Goal: Transaction & Acquisition: Purchase product/service

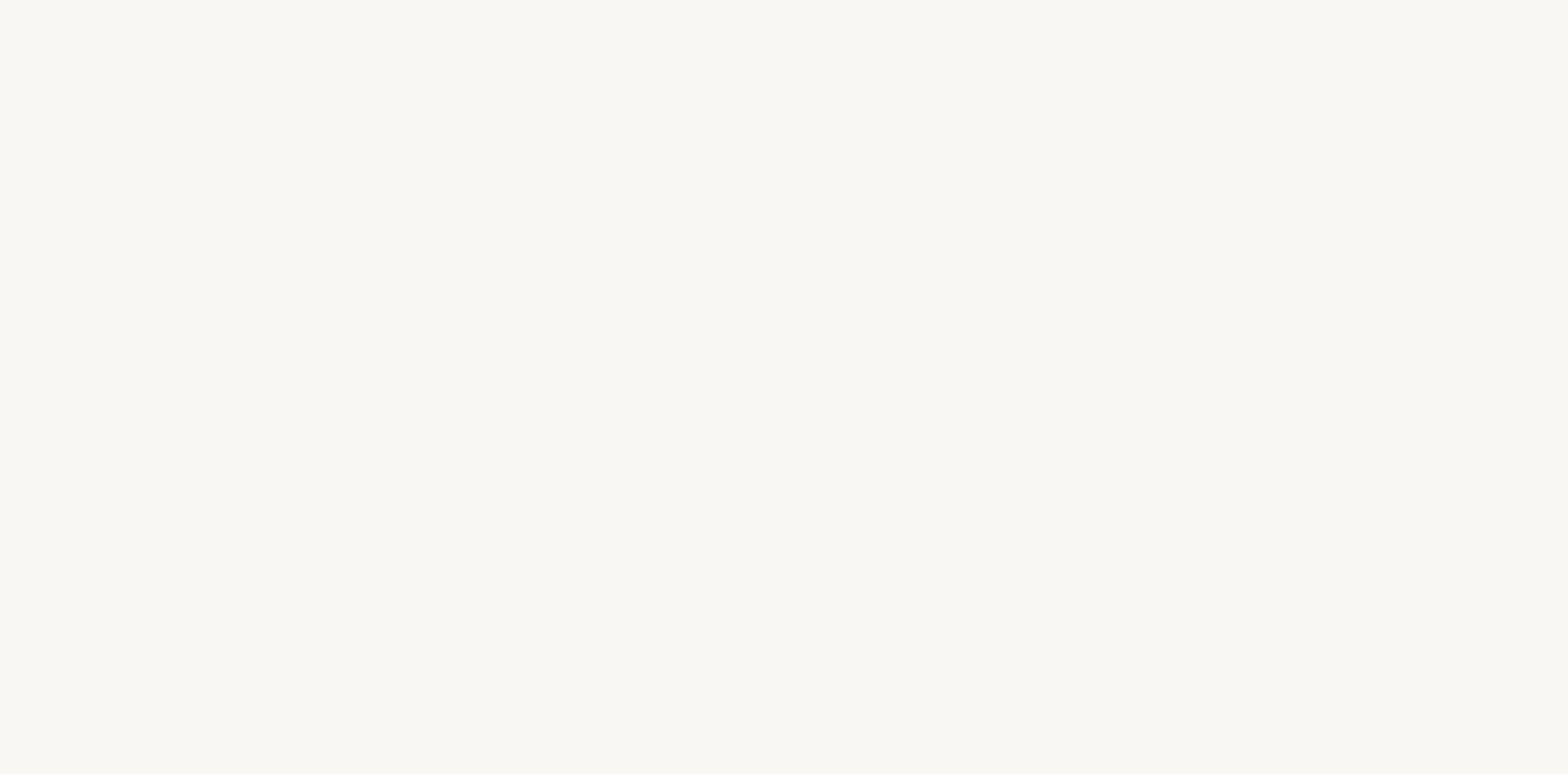
select select "FR"
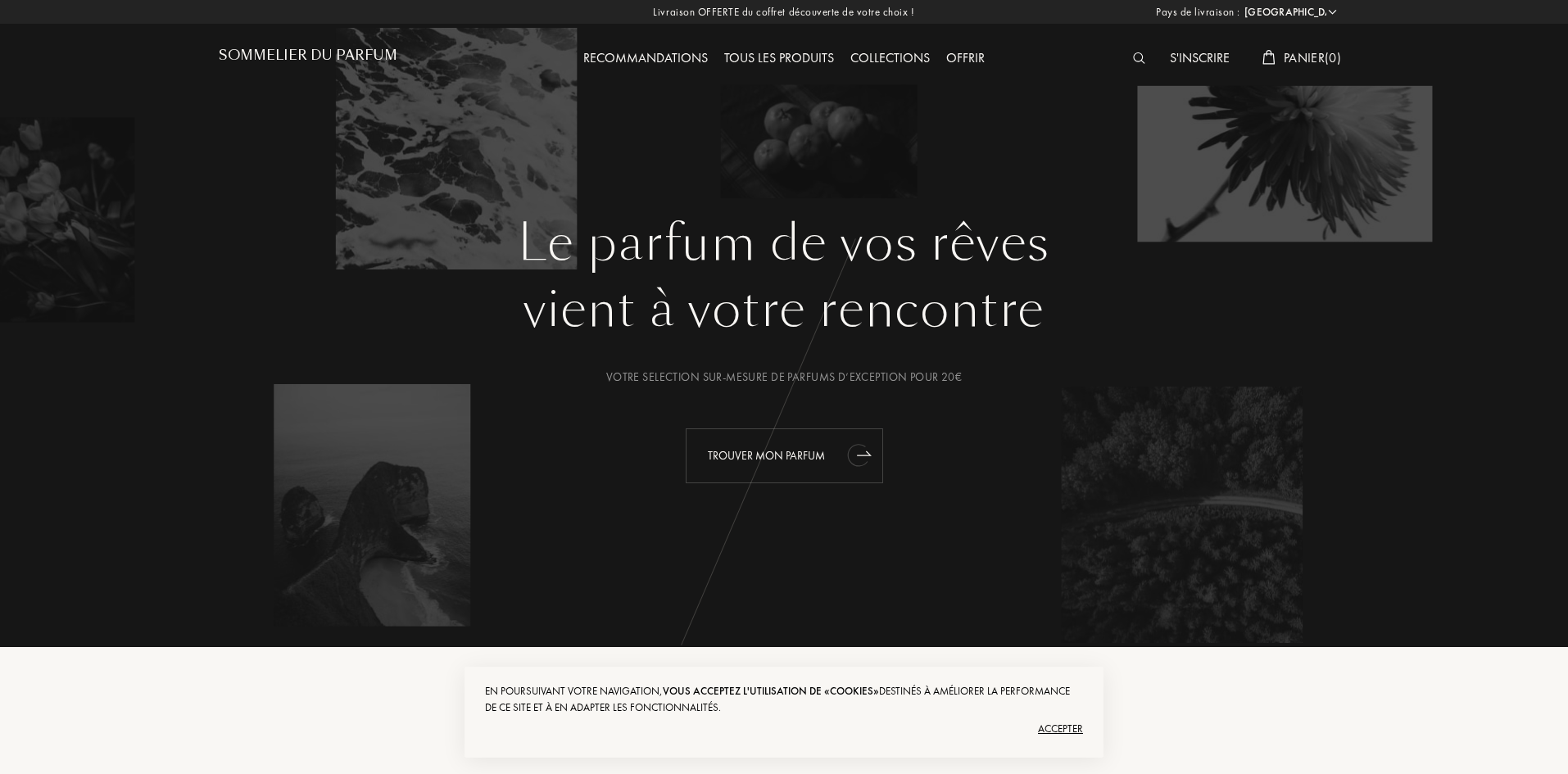
click at [818, 467] on div "Trouver mon parfum" at bounding box center [784, 456] width 197 height 55
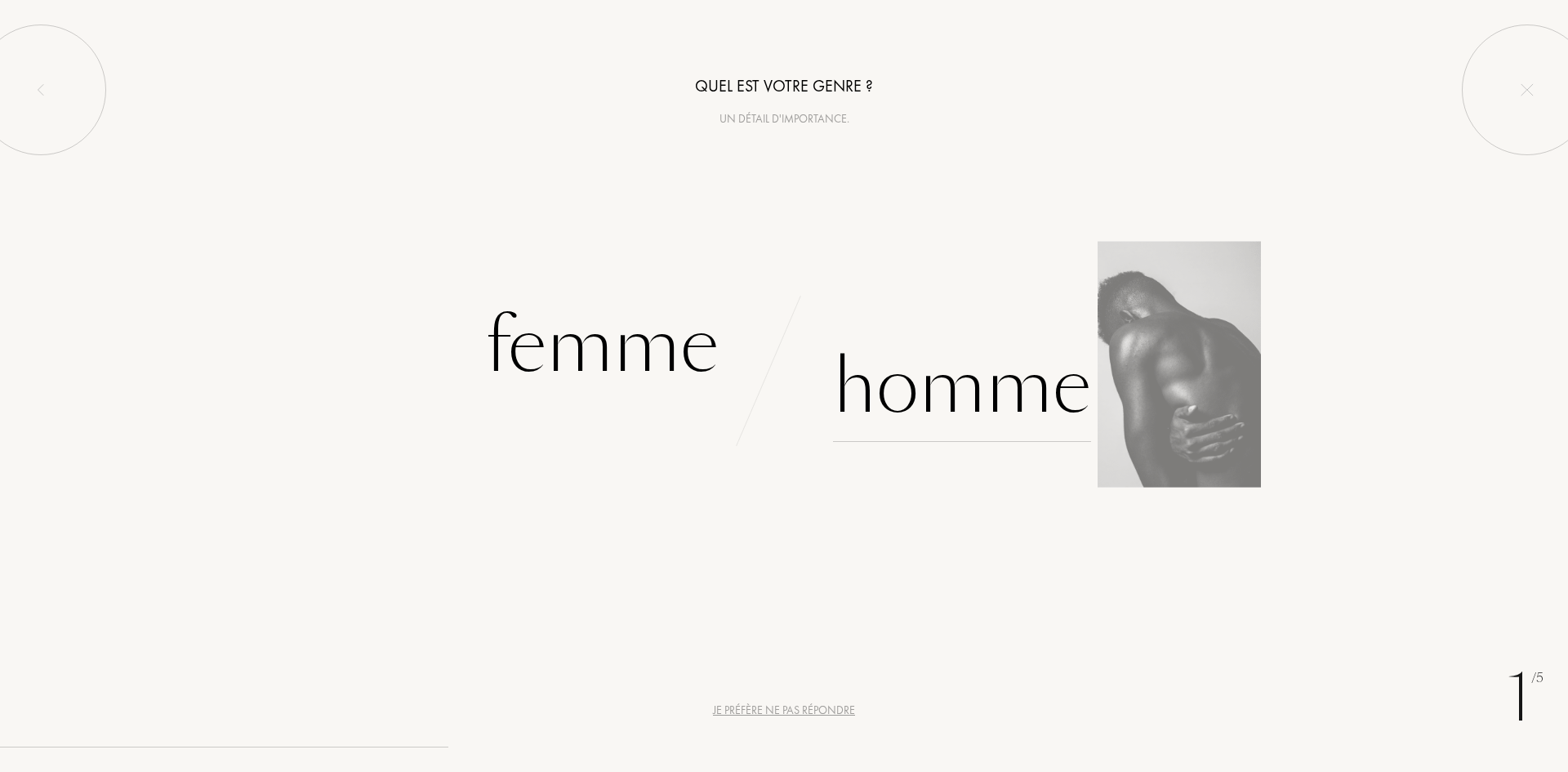
click at [929, 402] on div "Homme" at bounding box center [961, 387] width 258 height 110
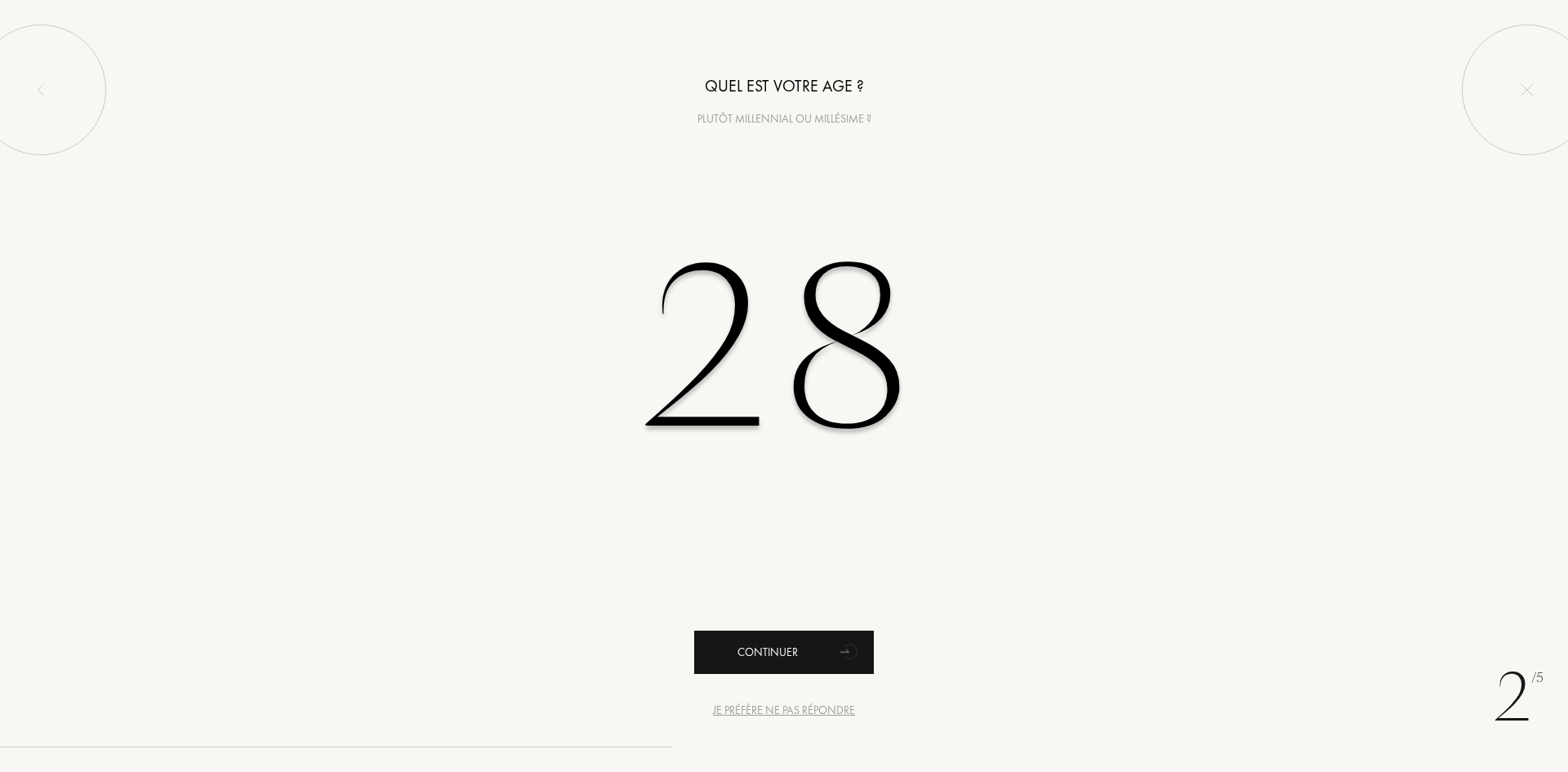
type input "28"
click at [830, 651] on div "Continuer" at bounding box center [784, 651] width 179 height 43
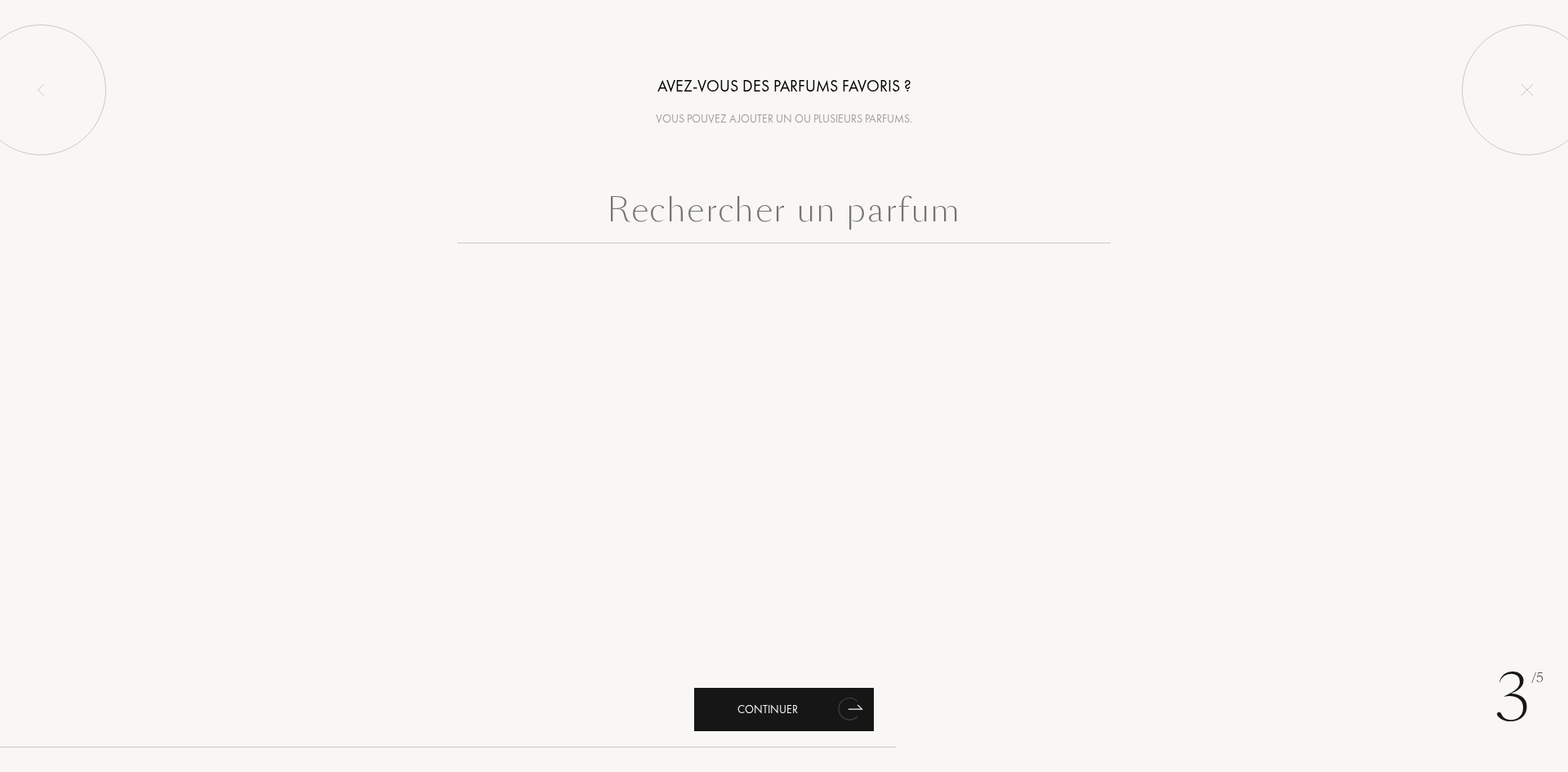
click at [823, 716] on div "Continuer" at bounding box center [784, 709] width 179 height 43
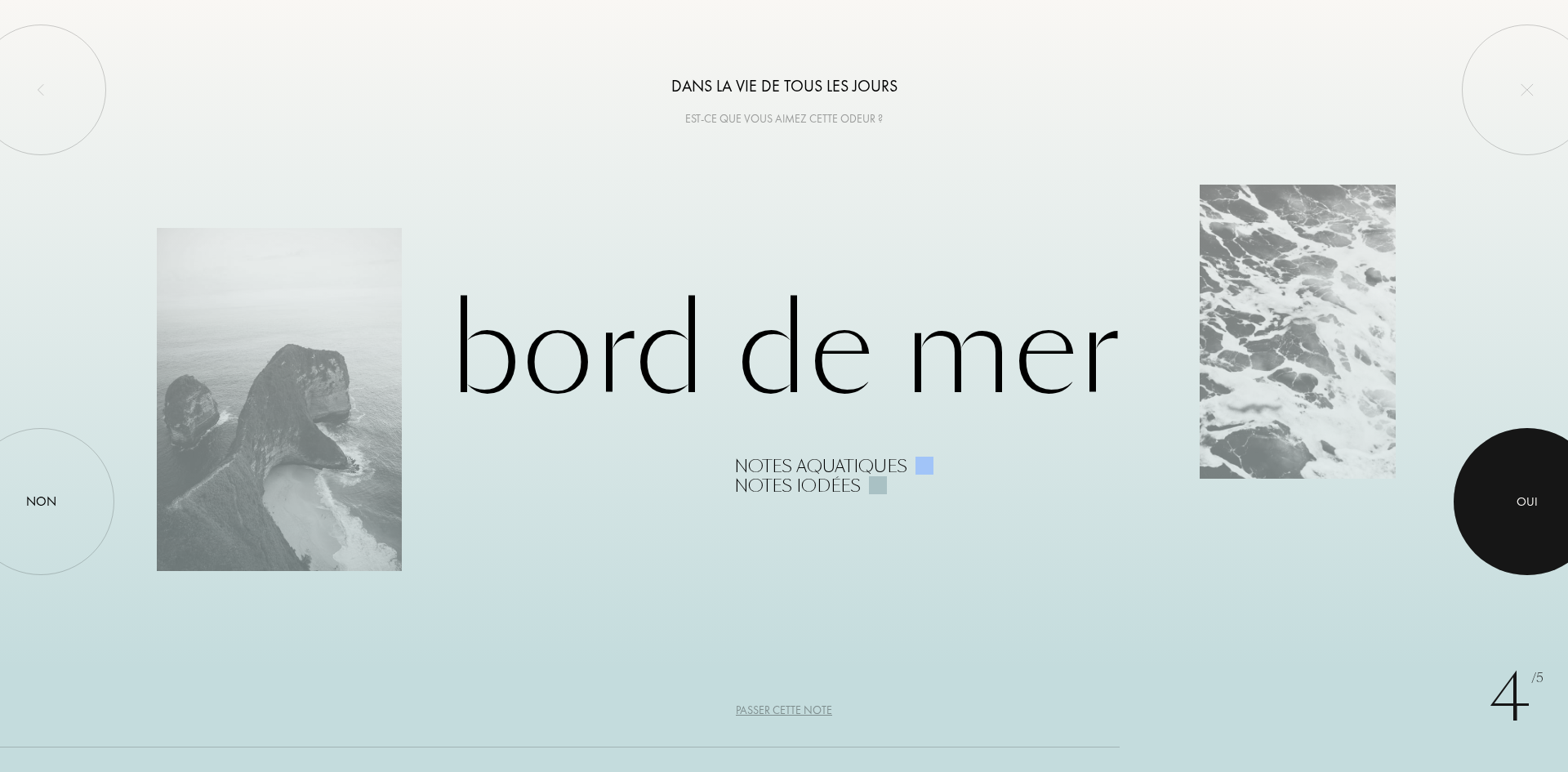
click at [1533, 499] on div "Oui" at bounding box center [1527, 501] width 21 height 18
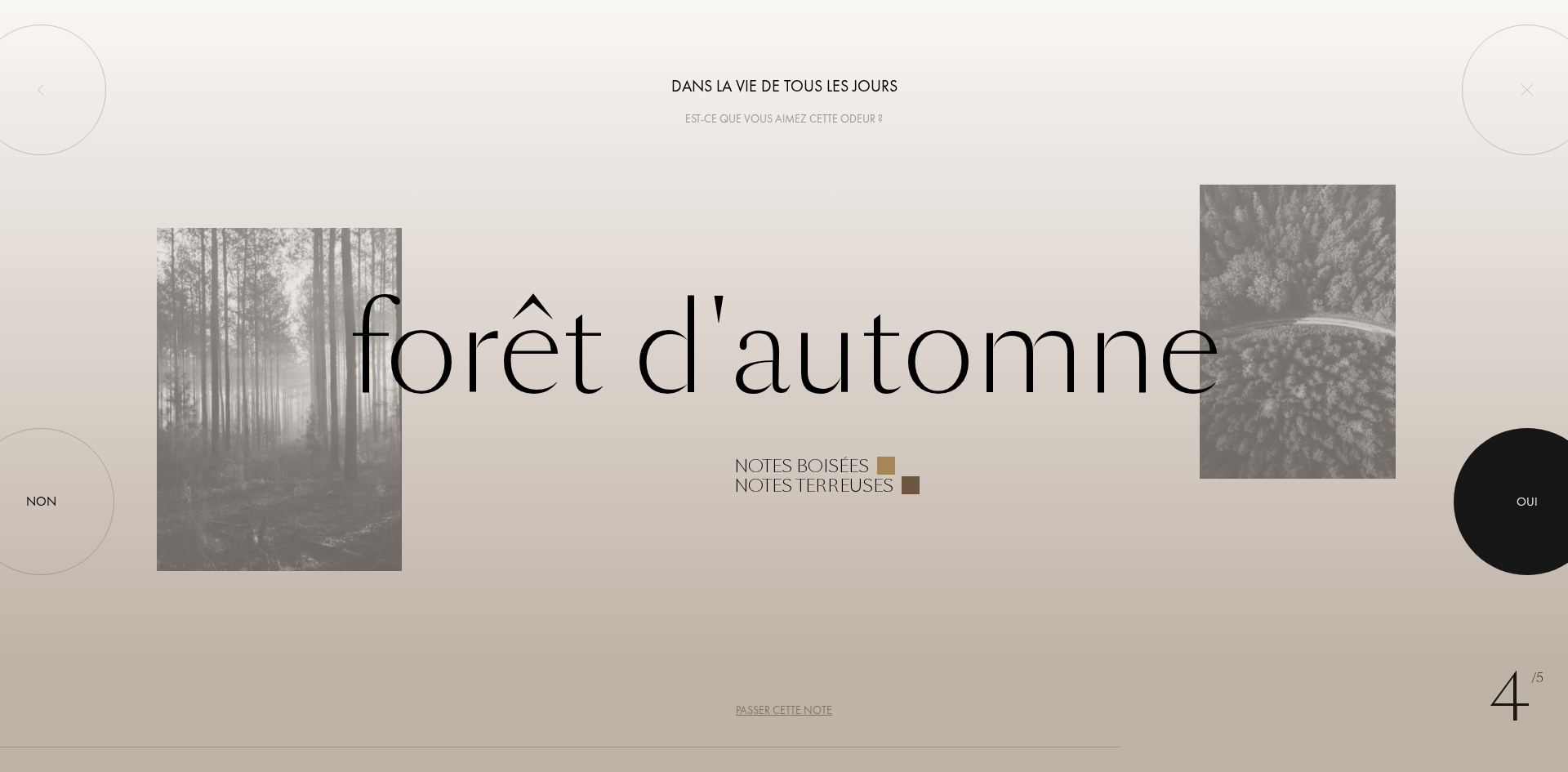
click at [1567, 516] on div at bounding box center [1527, 501] width 147 height 147
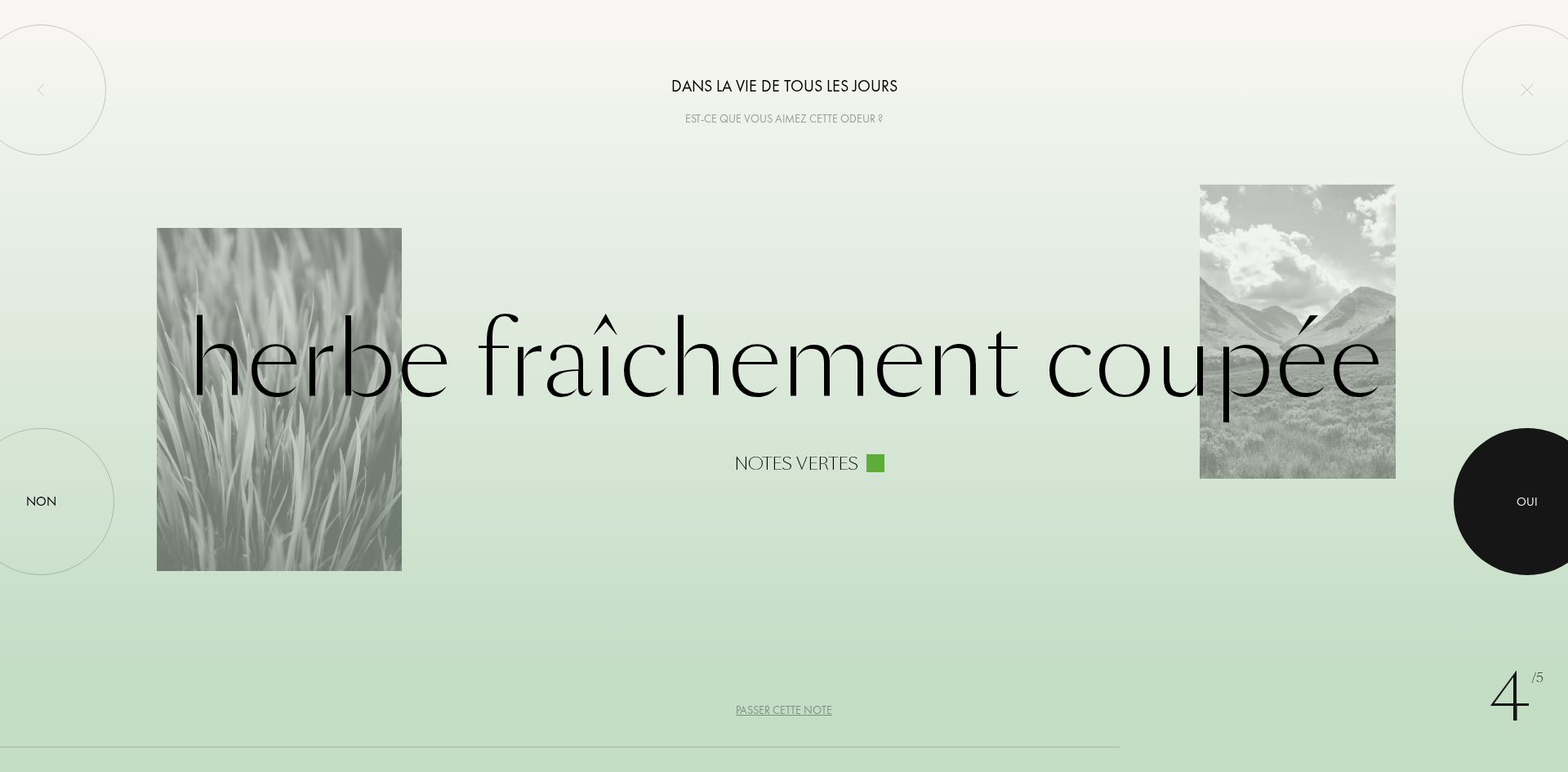
click at [1521, 519] on div at bounding box center [1527, 501] width 147 height 147
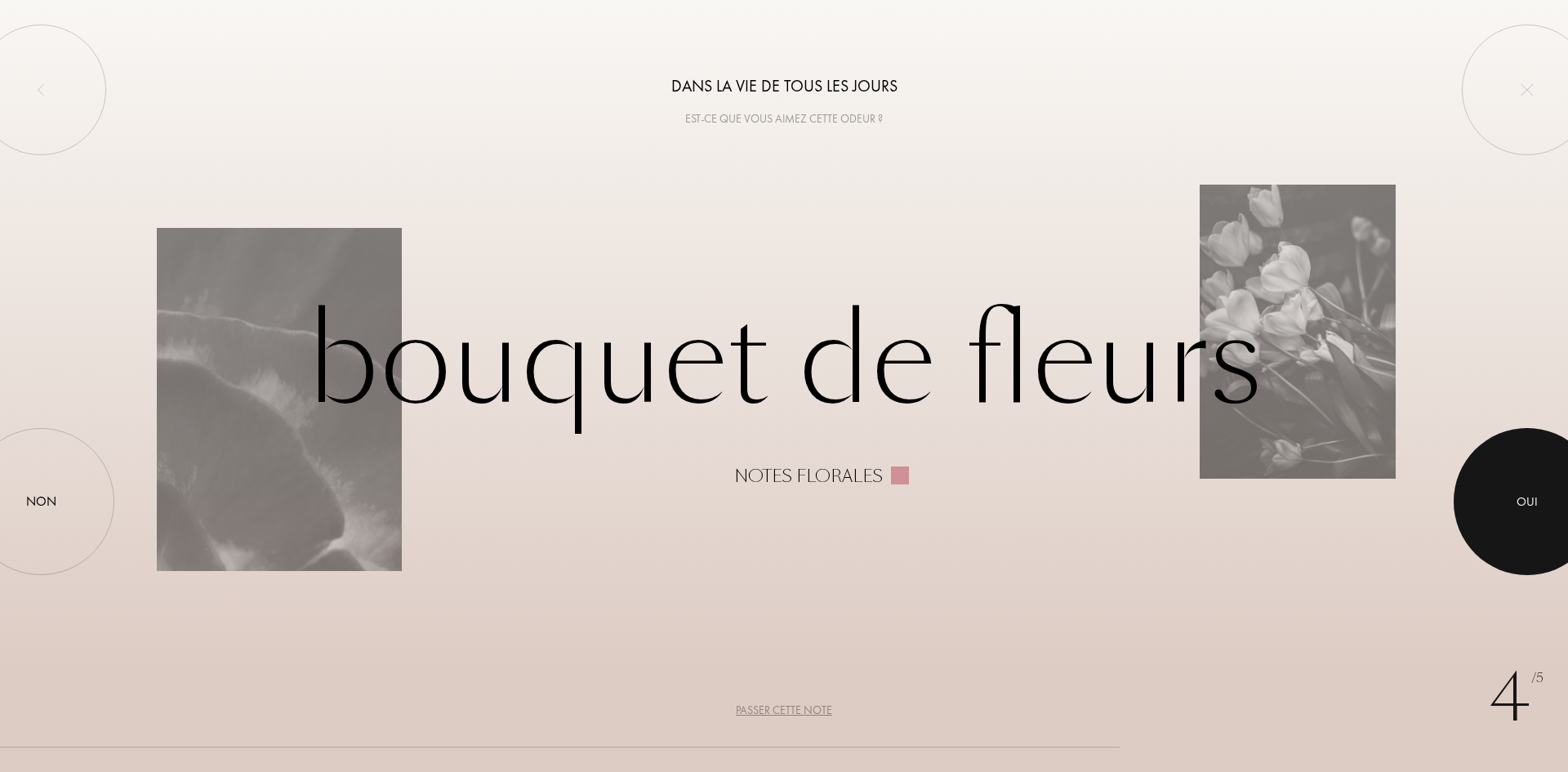
click at [1552, 512] on div at bounding box center [1527, 501] width 147 height 147
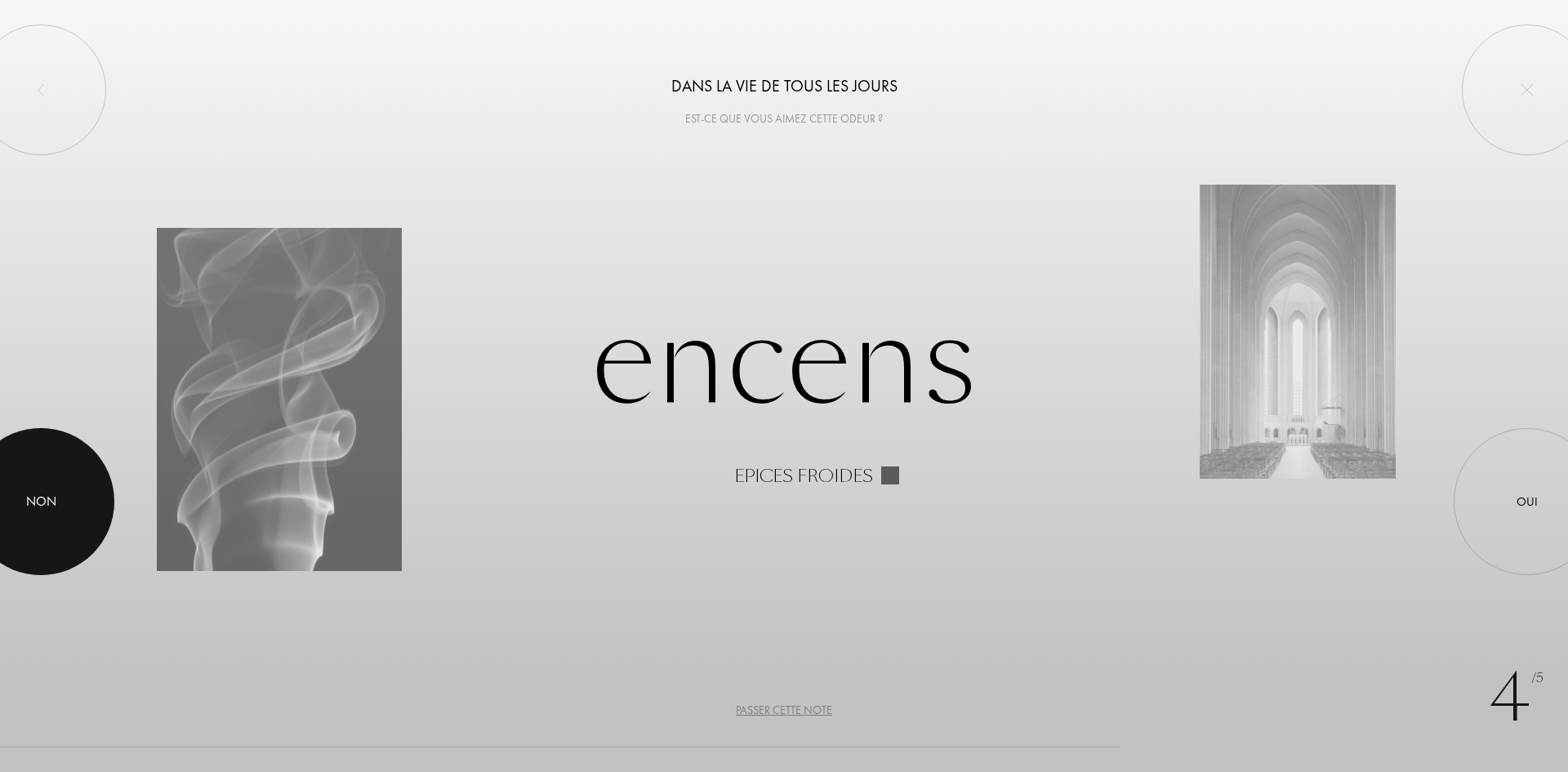
click at [23, 497] on div at bounding box center [41, 501] width 147 height 147
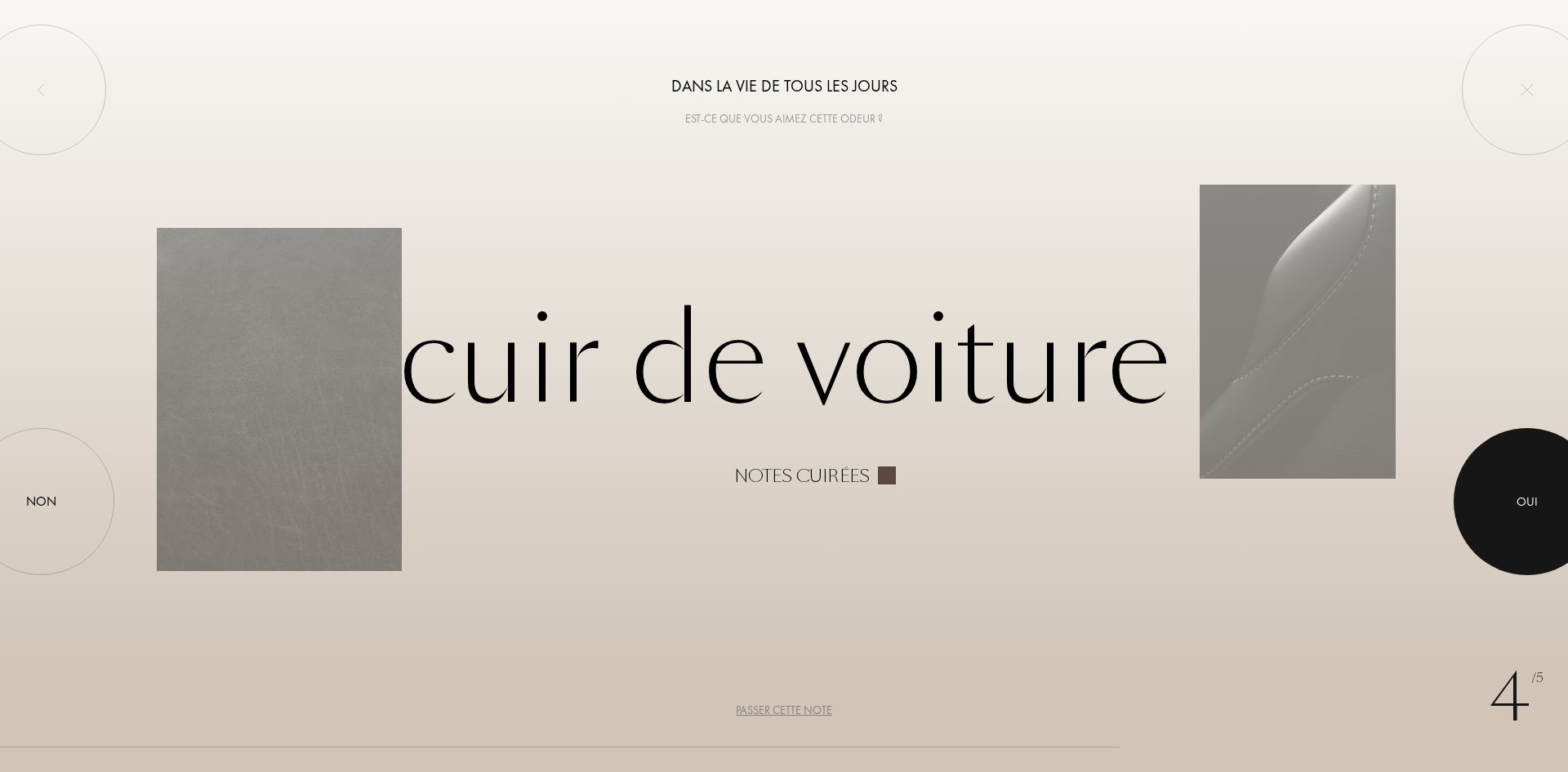
click at [1541, 511] on div at bounding box center [1527, 501] width 147 height 147
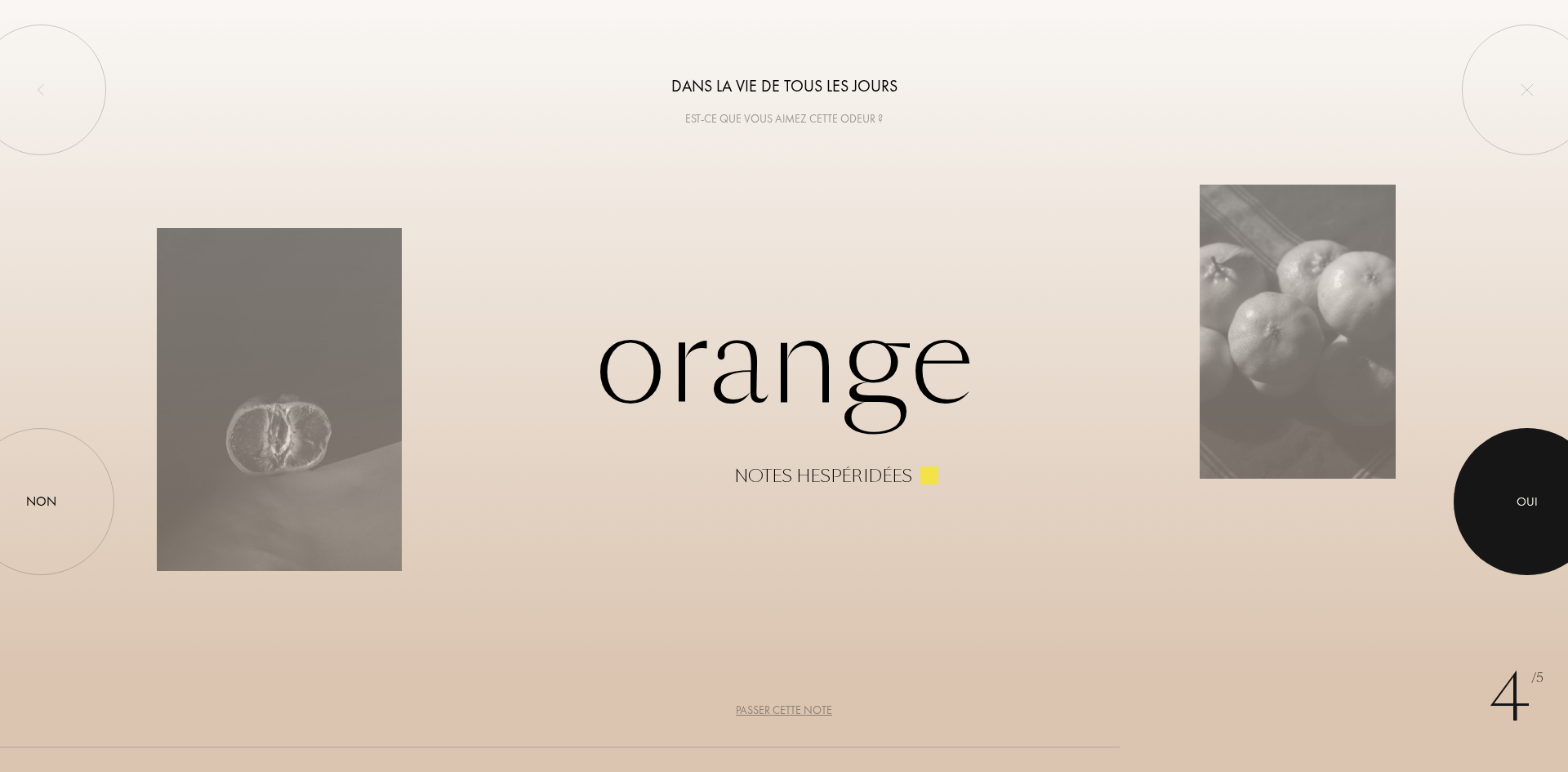
click at [1554, 499] on div at bounding box center [1527, 501] width 147 height 147
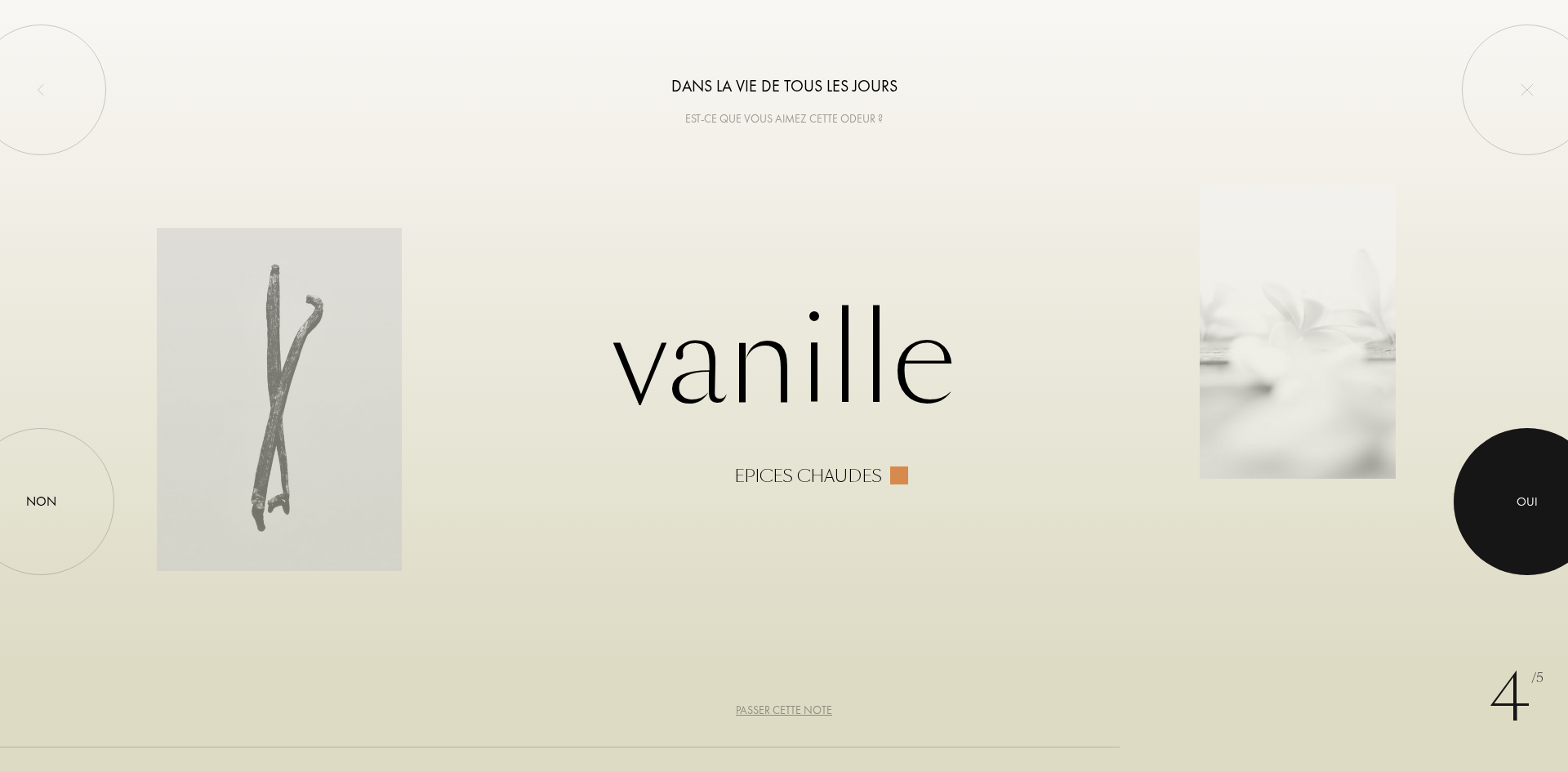
click at [1521, 510] on div "Oui" at bounding box center [1527, 501] width 21 height 18
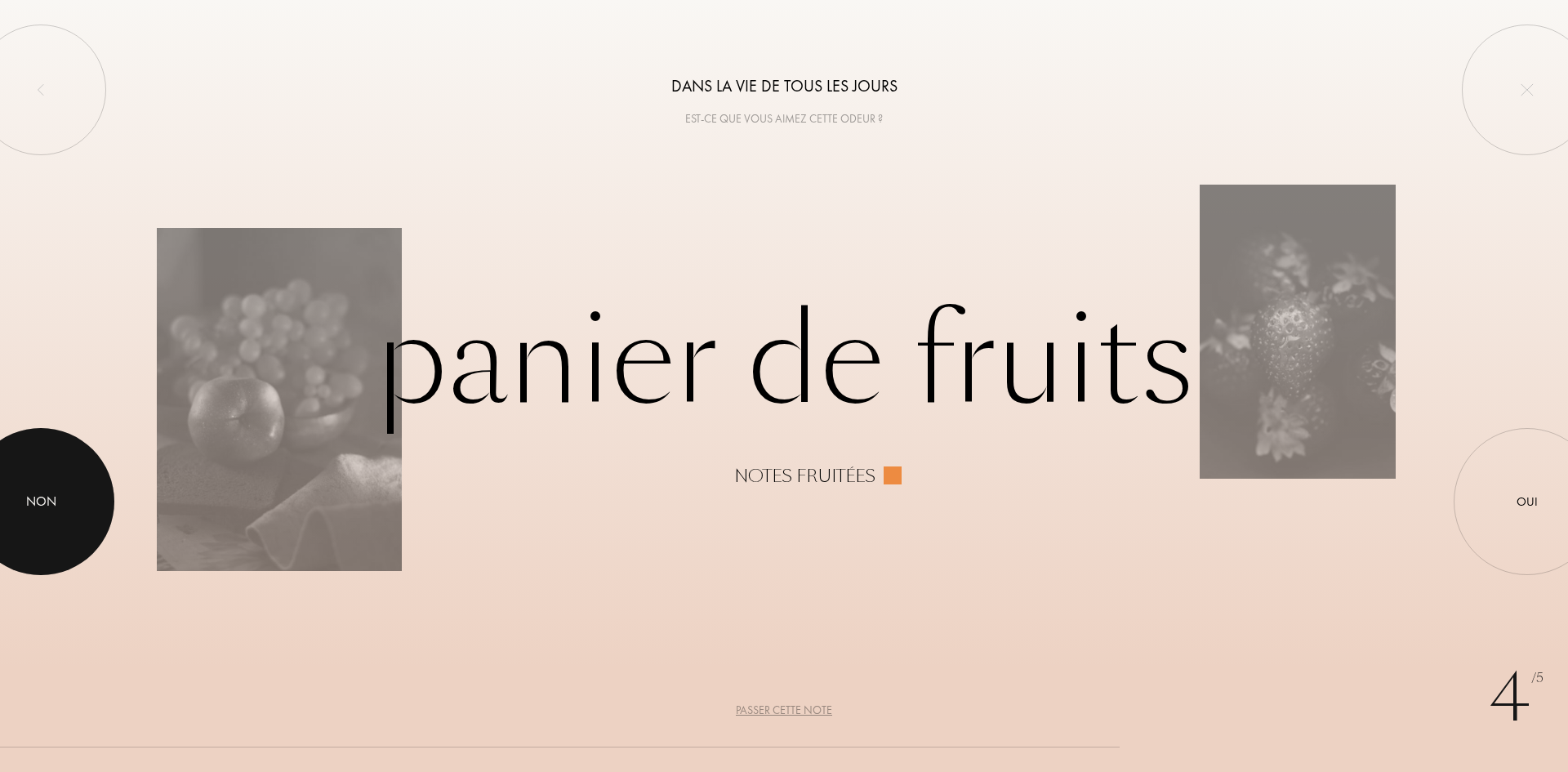
click at [57, 497] on div at bounding box center [41, 501] width 147 height 147
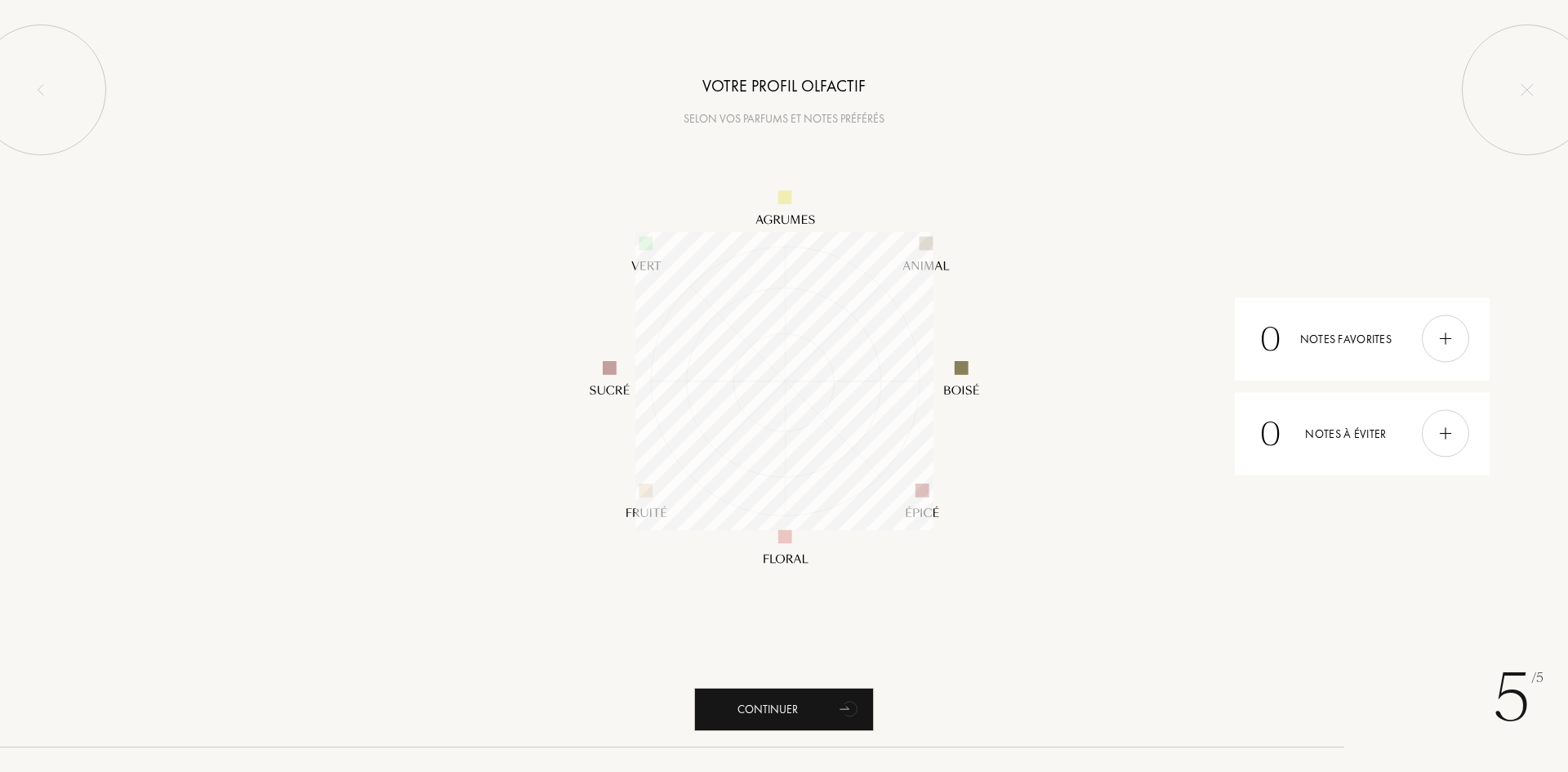
scroll to position [298, 298]
click at [773, 704] on div "Continuer" at bounding box center [784, 709] width 179 height 43
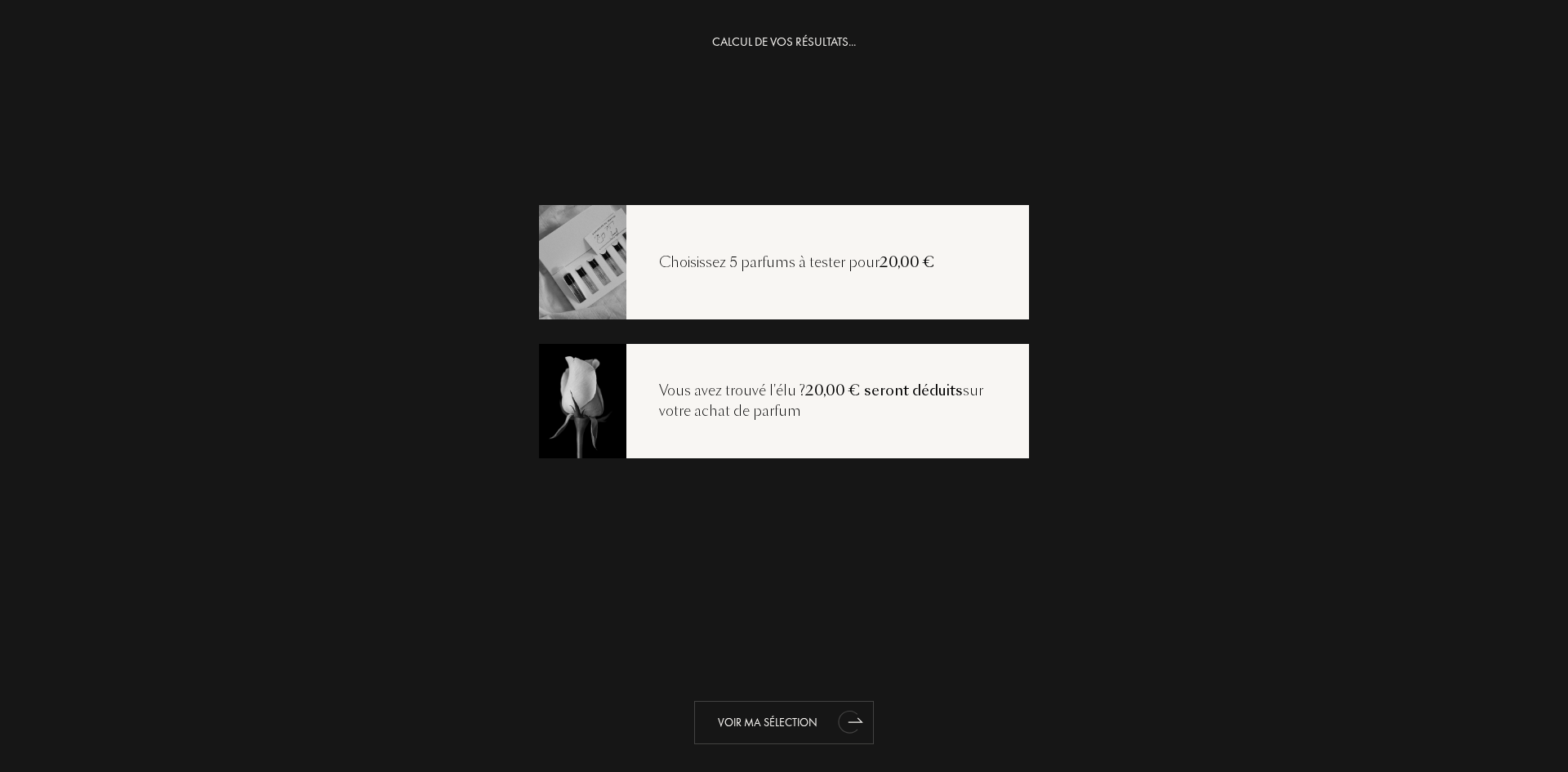
click at [795, 709] on div "Voir ma sélection" at bounding box center [784, 722] width 179 height 43
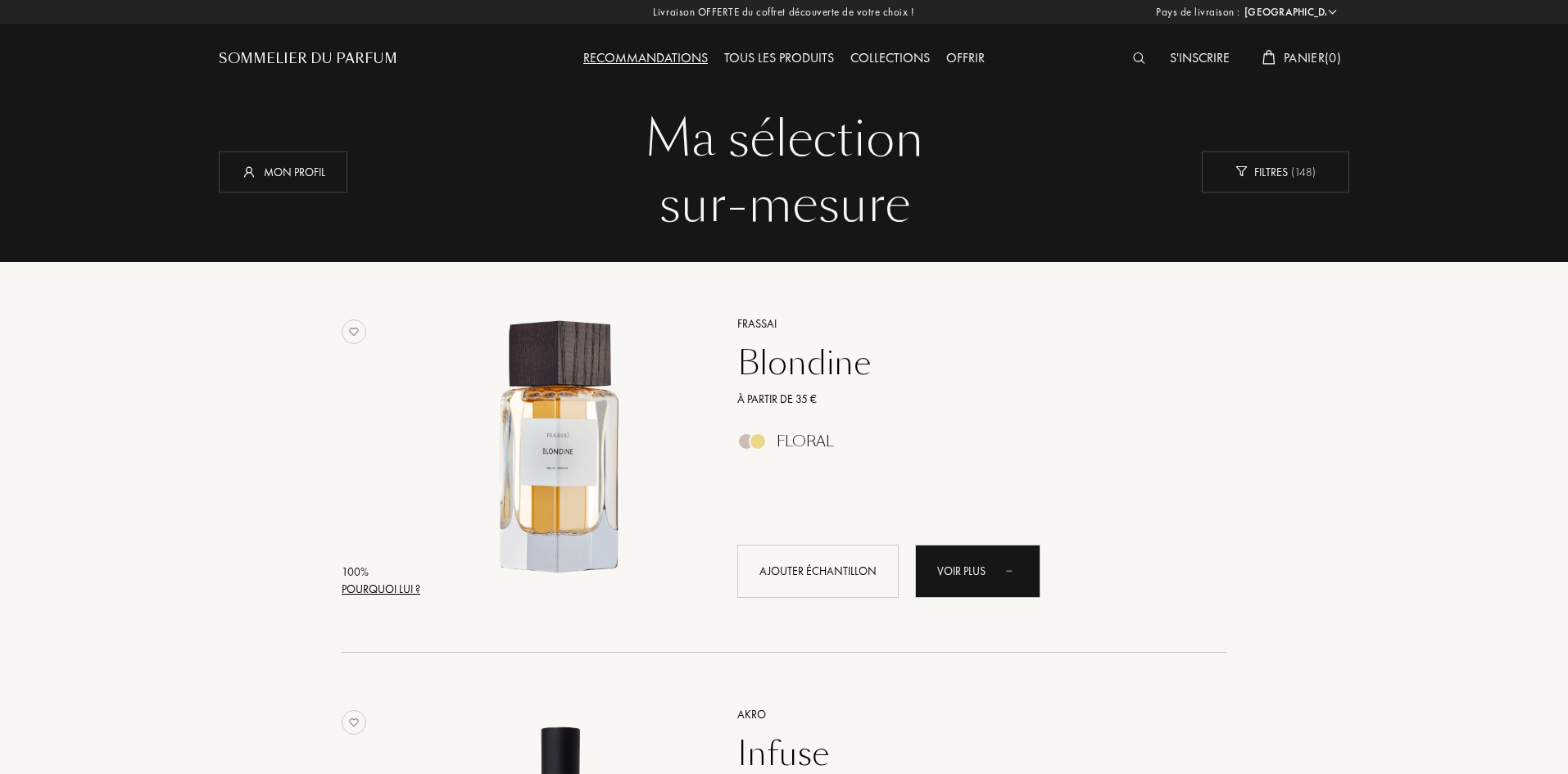
select select "FR"
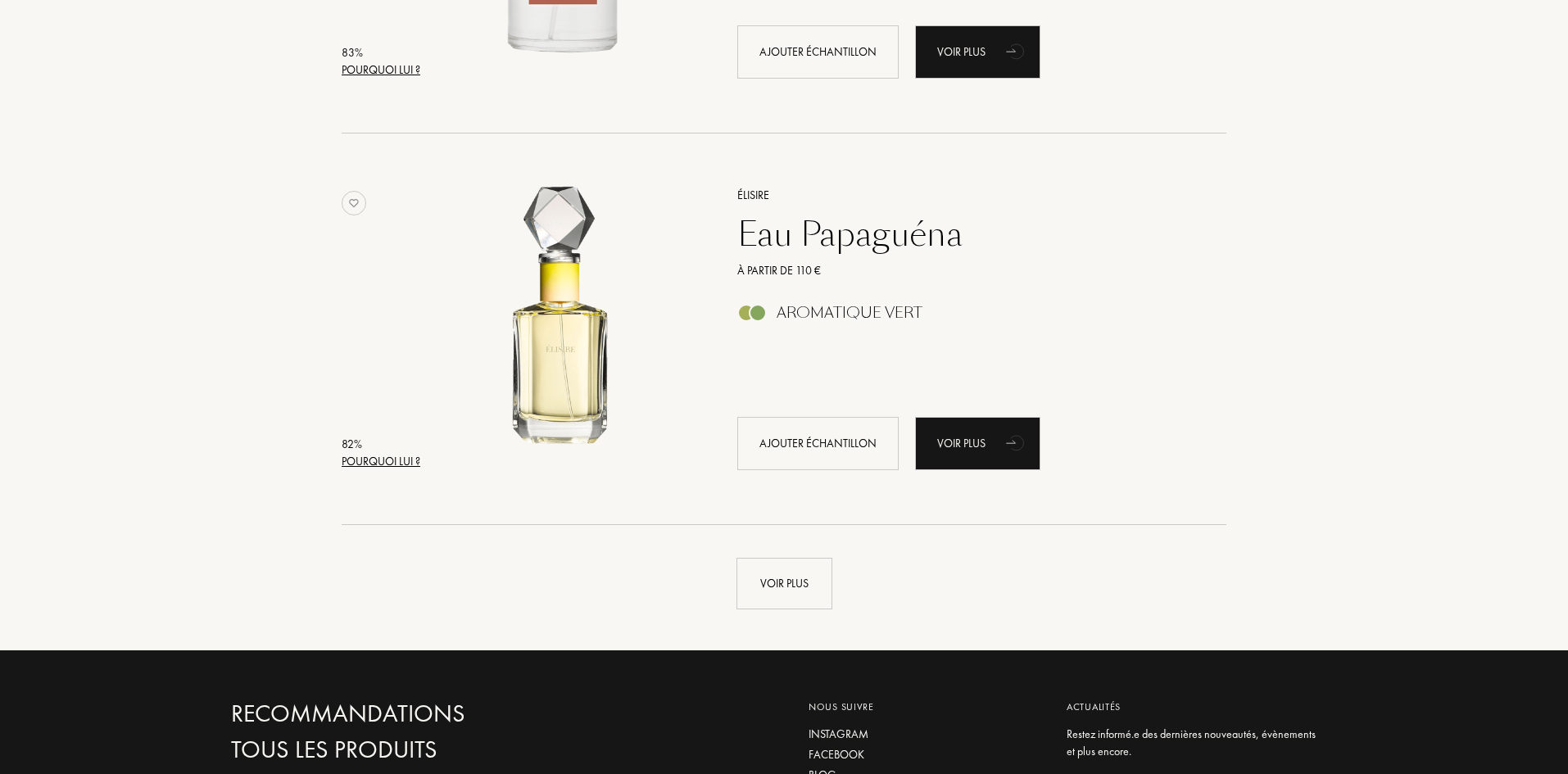
scroll to position [3617, 0]
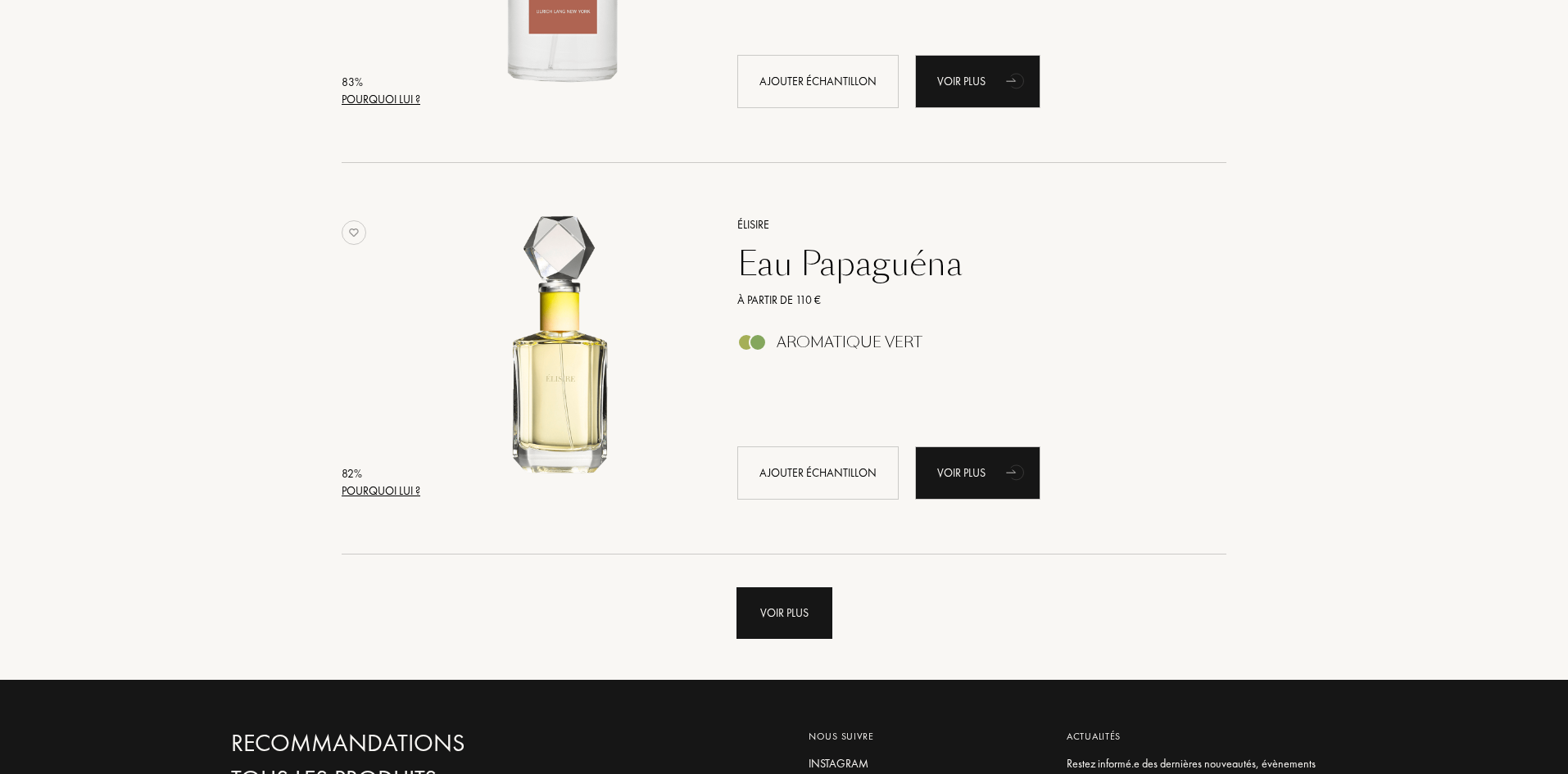
click at [776, 615] on div "Voir plus" at bounding box center [784, 612] width 96 height 51
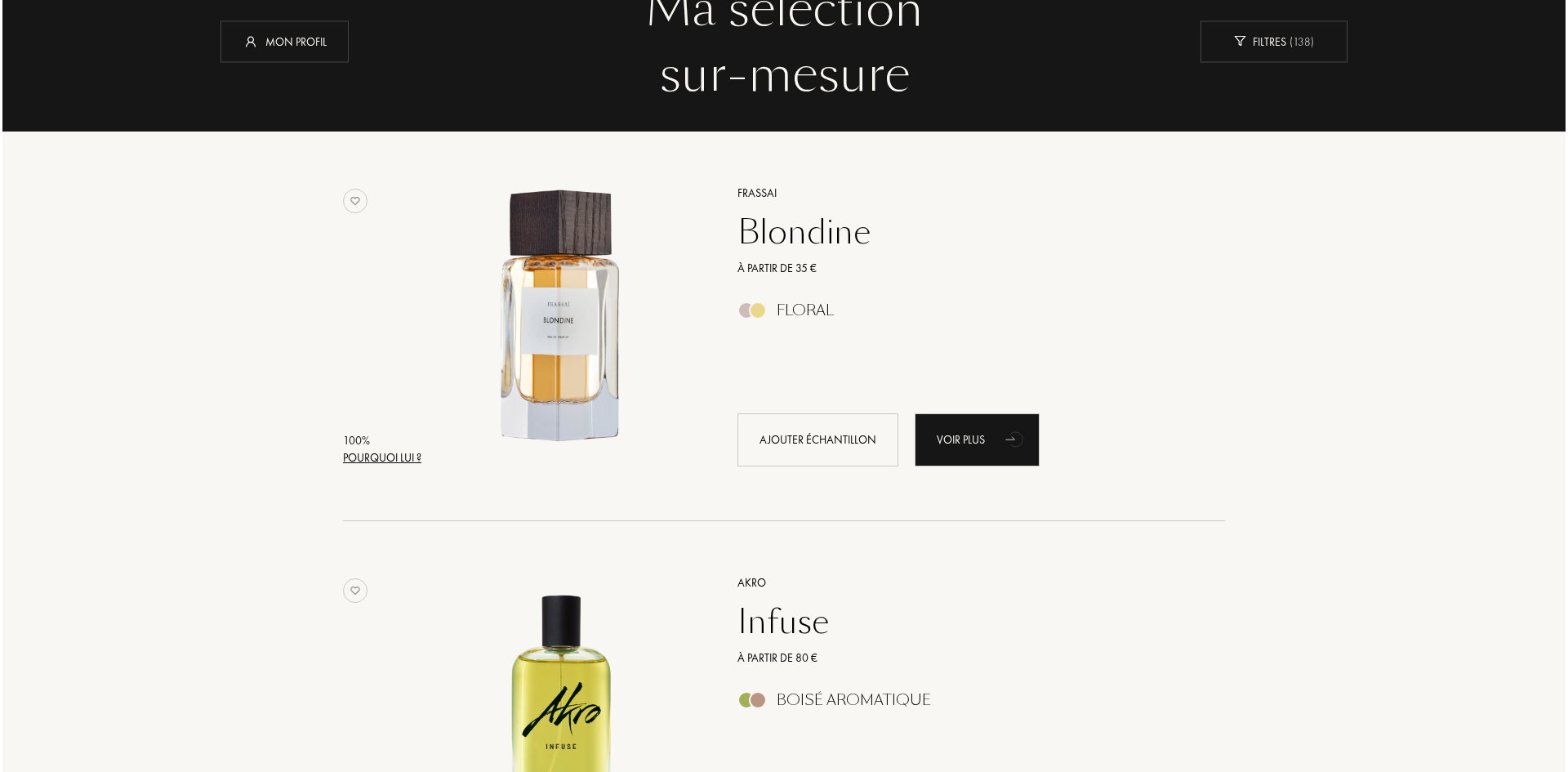
scroll to position [62, 0]
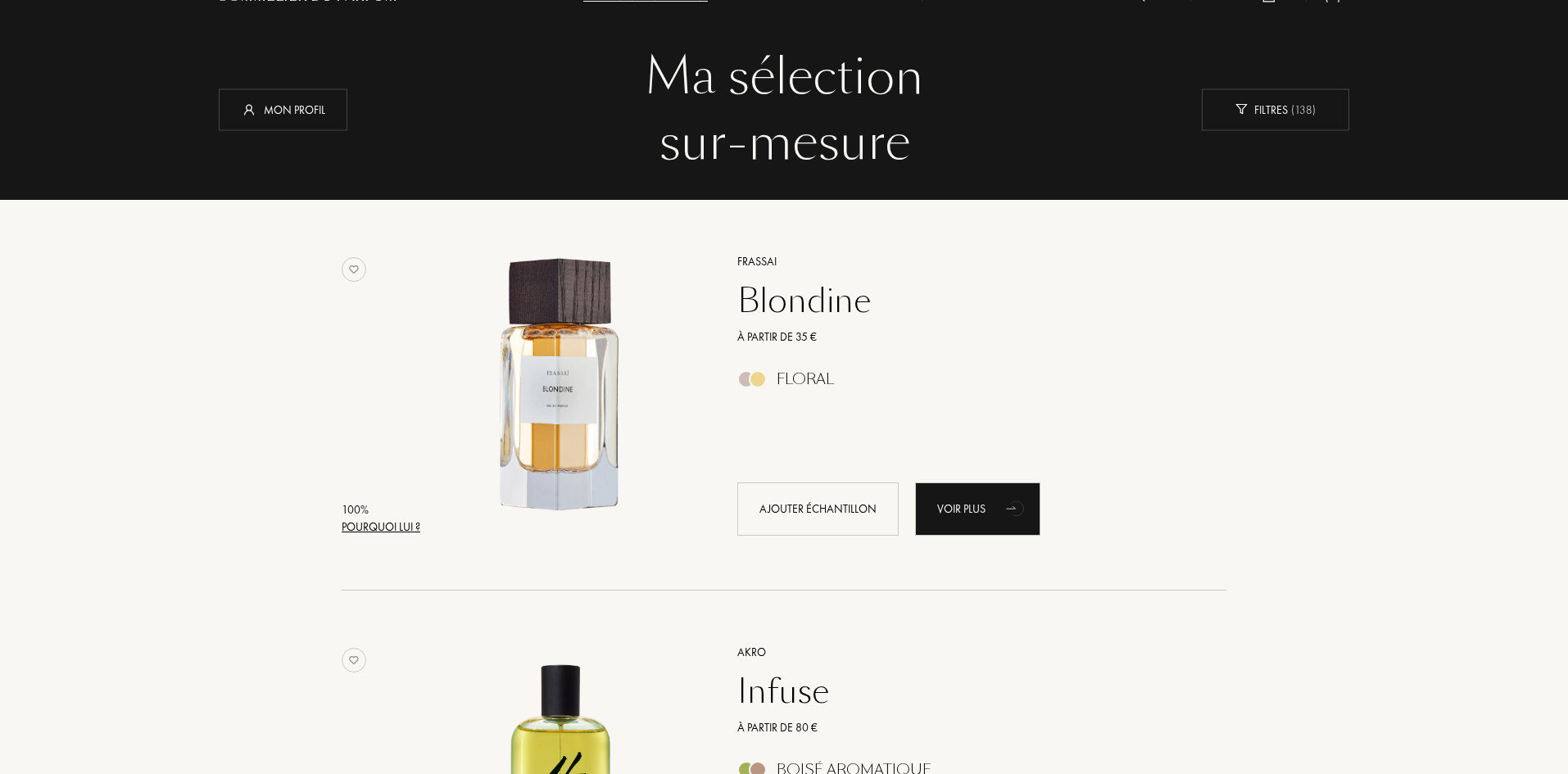
click at [374, 523] on div "Pourquoi lui ?" at bounding box center [380, 527] width 78 height 17
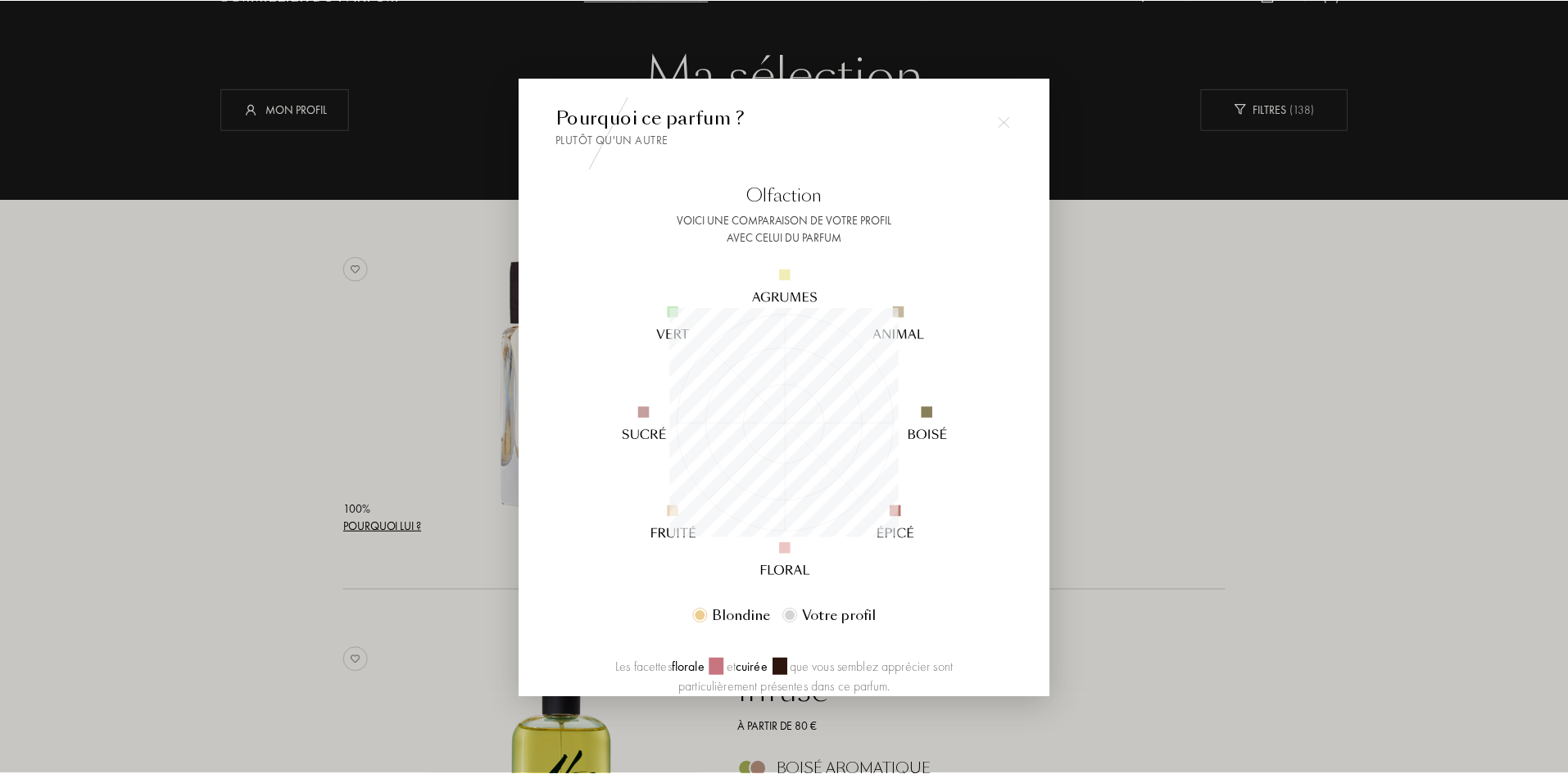
scroll to position [229, 229]
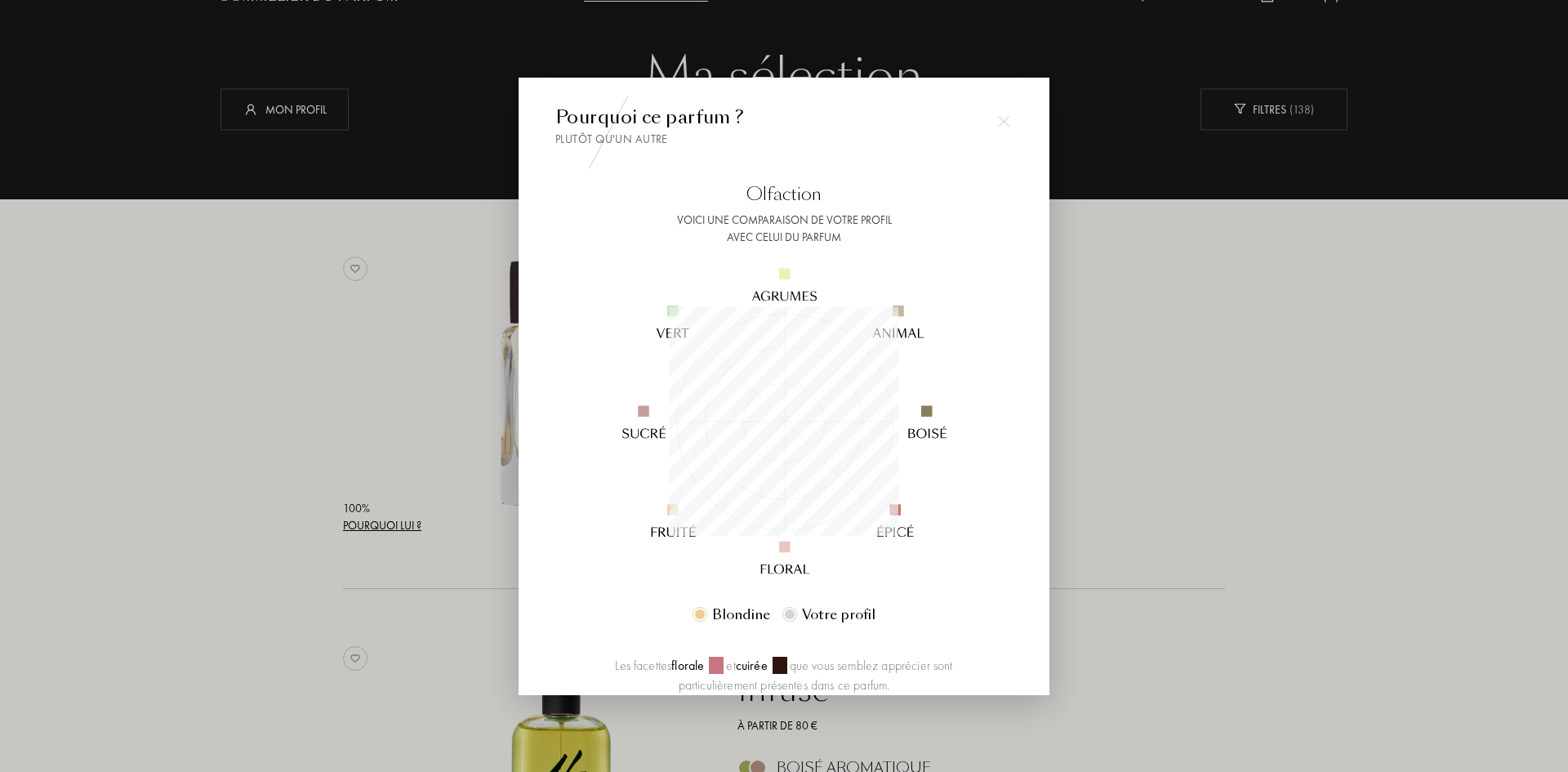
click at [1007, 115] on div at bounding box center [1004, 122] width 33 height 33
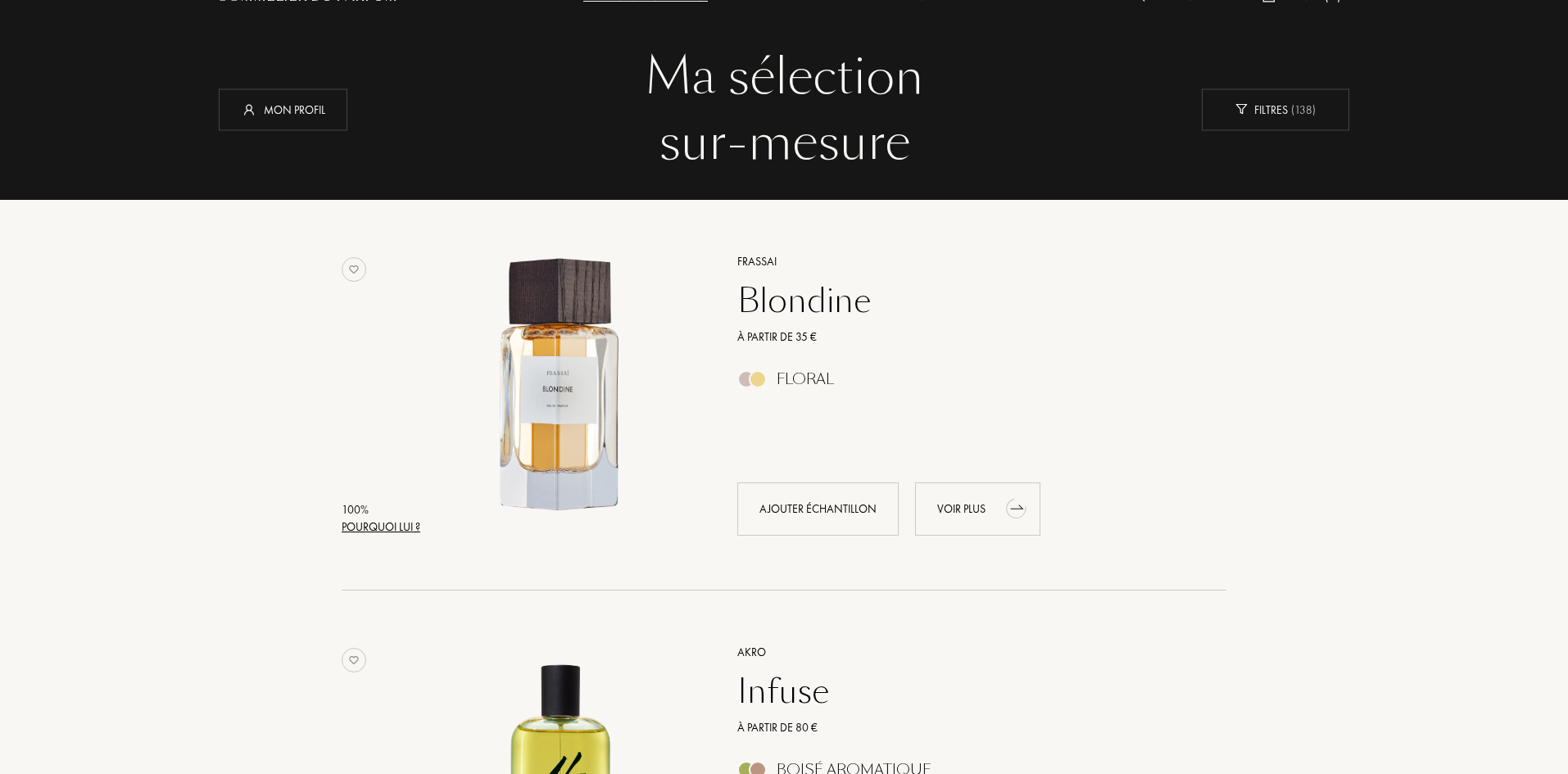
click at [956, 512] on div "Voir plus" at bounding box center [977, 509] width 125 height 53
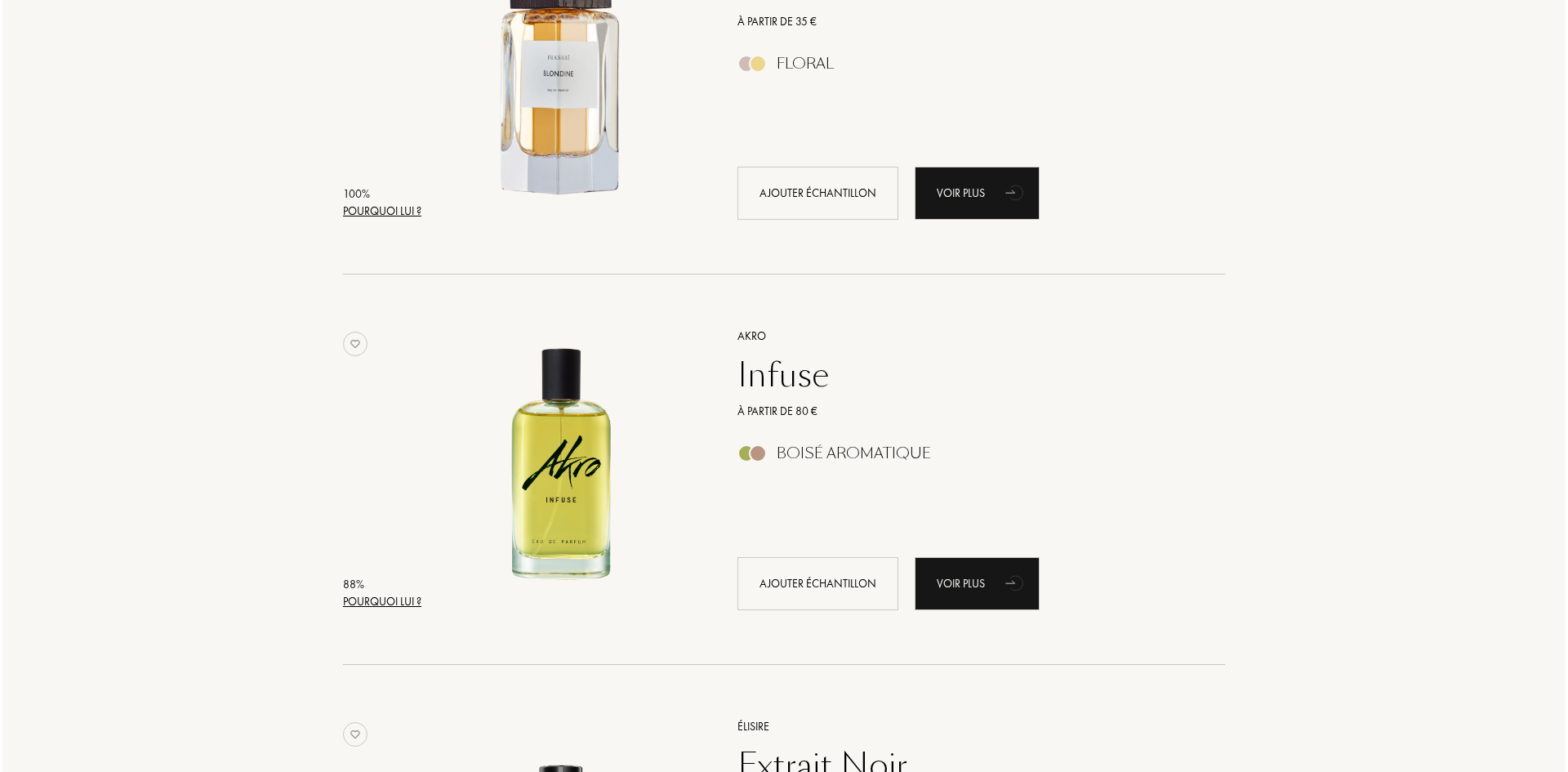
scroll to position [490, 0]
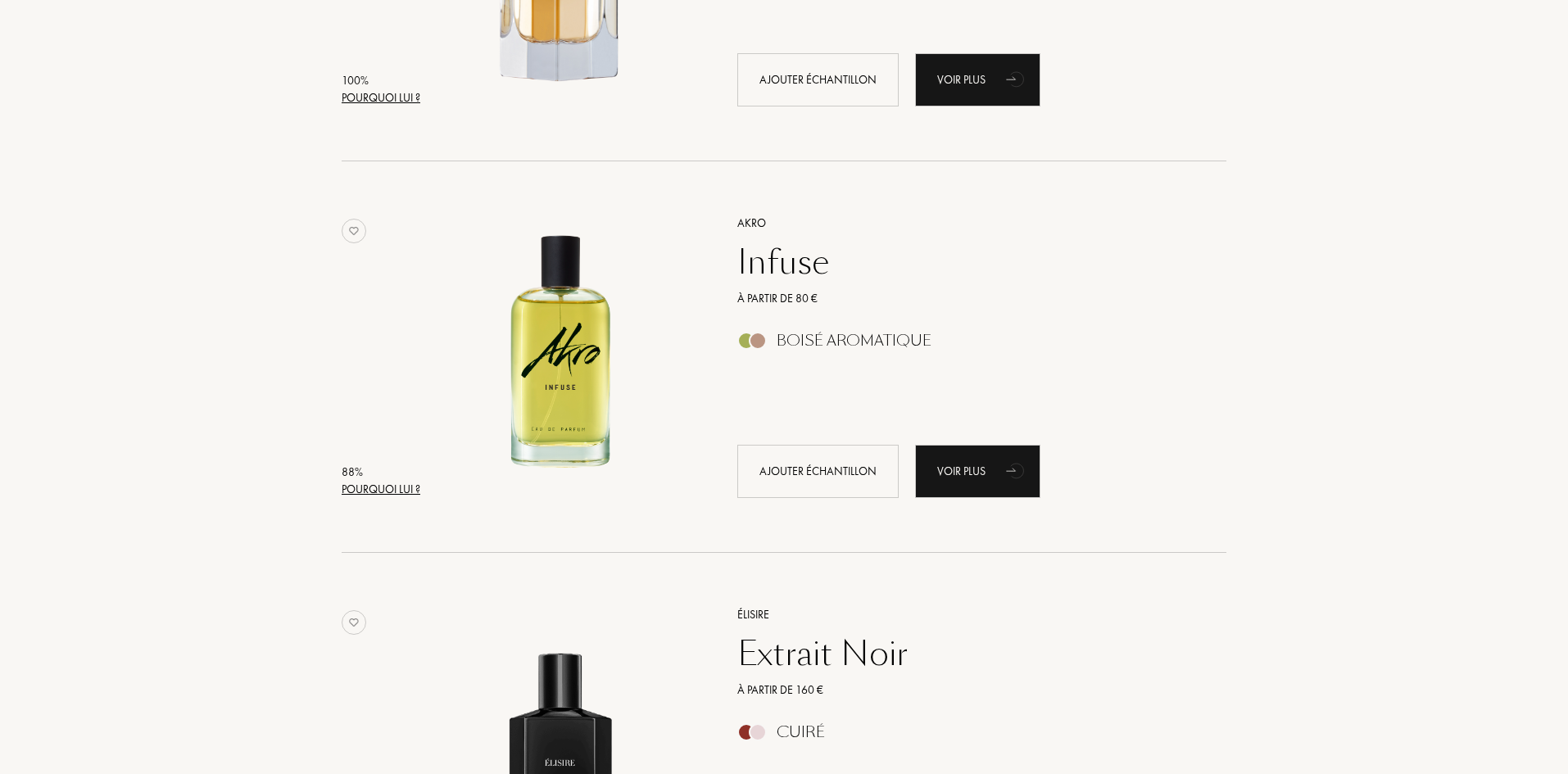
click at [366, 486] on div "Pourquoi lui ?" at bounding box center [380, 490] width 78 height 17
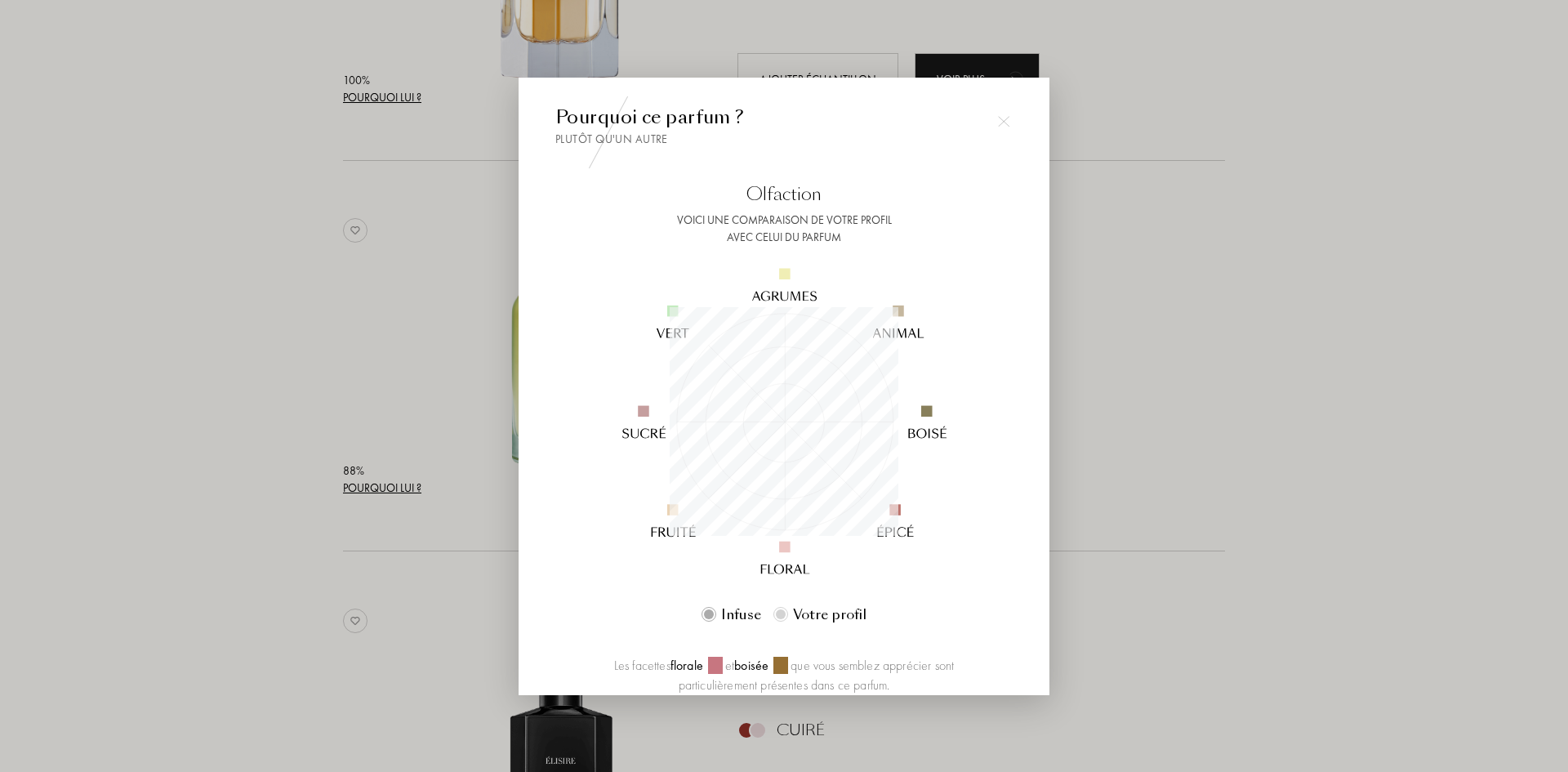
scroll to position [229, 229]
click at [289, 271] on div at bounding box center [784, 386] width 1568 height 772
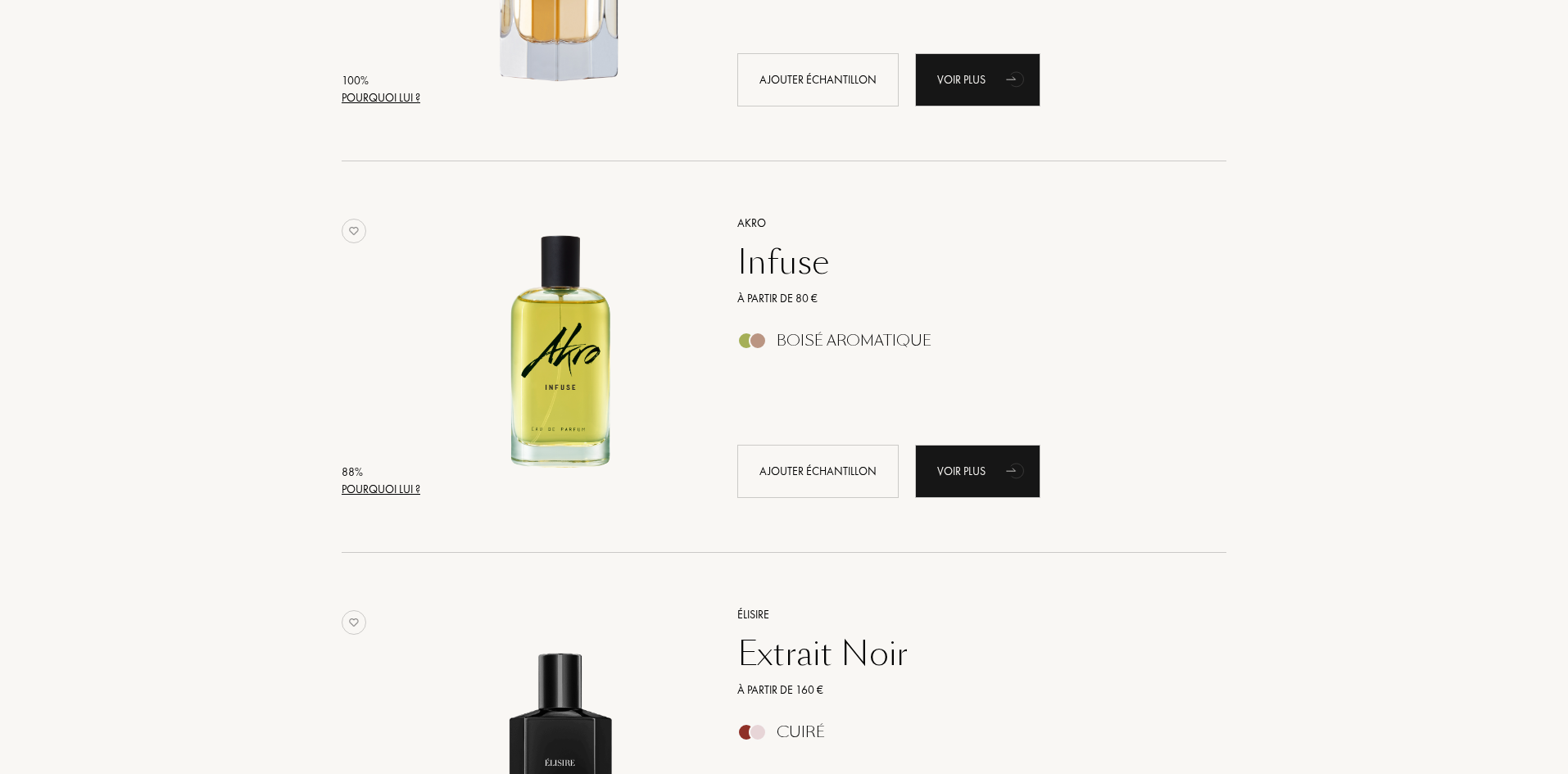
click at [391, 488] on div "Pourquoi lui ?" at bounding box center [380, 490] width 78 height 17
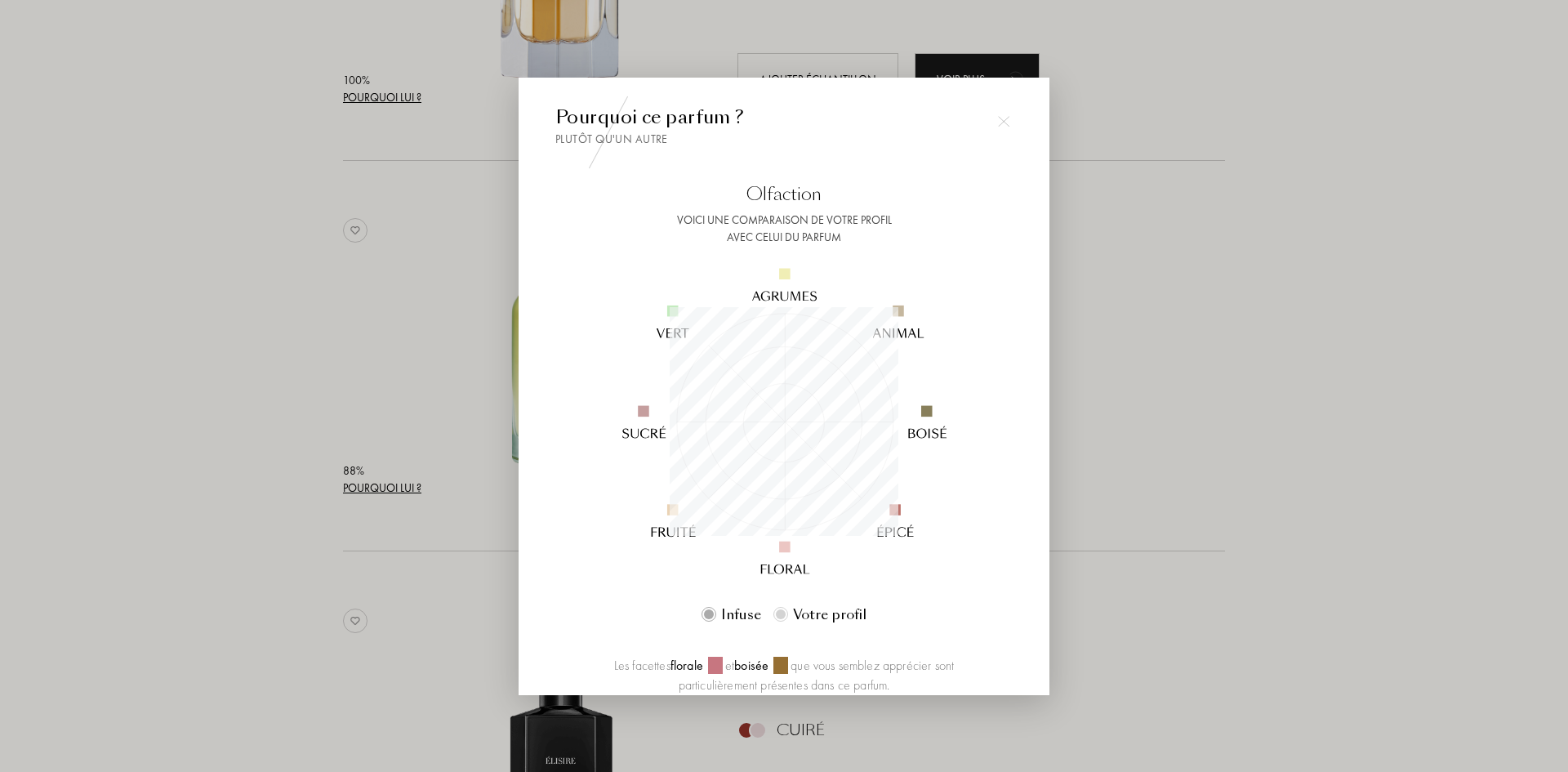
click at [1000, 126] on img at bounding box center [1004, 122] width 12 height 12
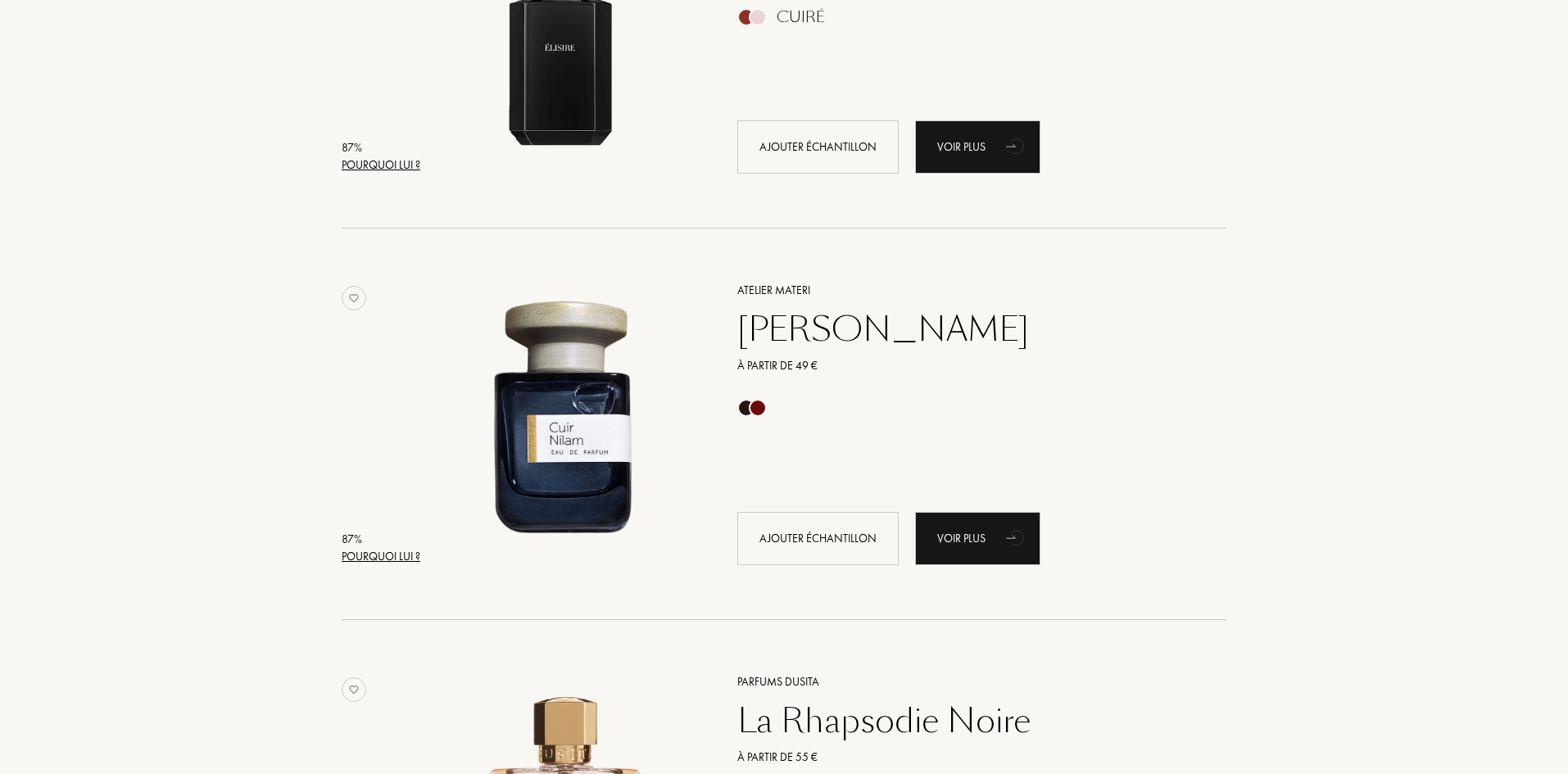
scroll to position [1146, 0]
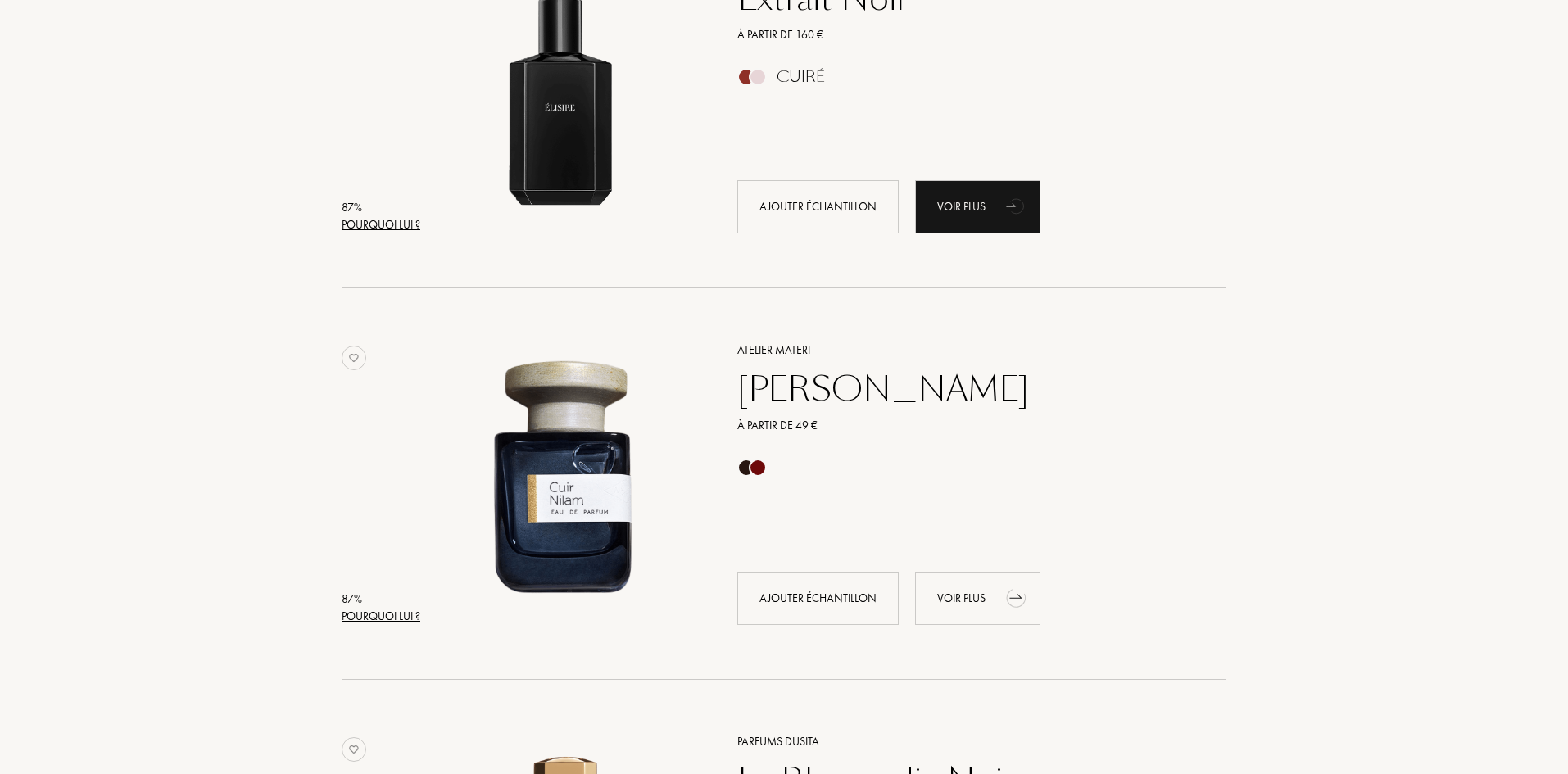
click at [962, 607] on div "Voir plus" at bounding box center [977, 598] width 125 height 53
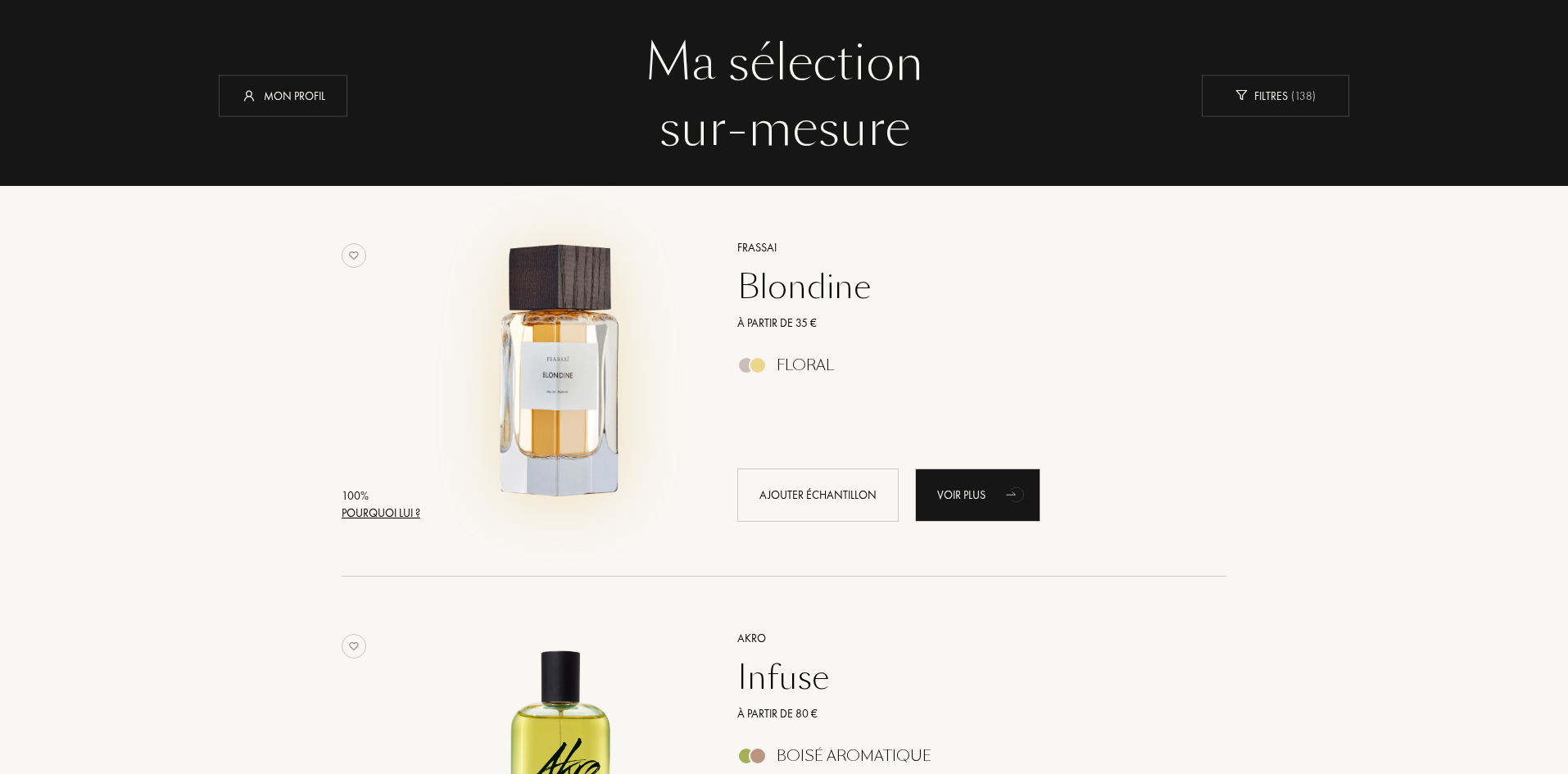
scroll to position [82, 0]
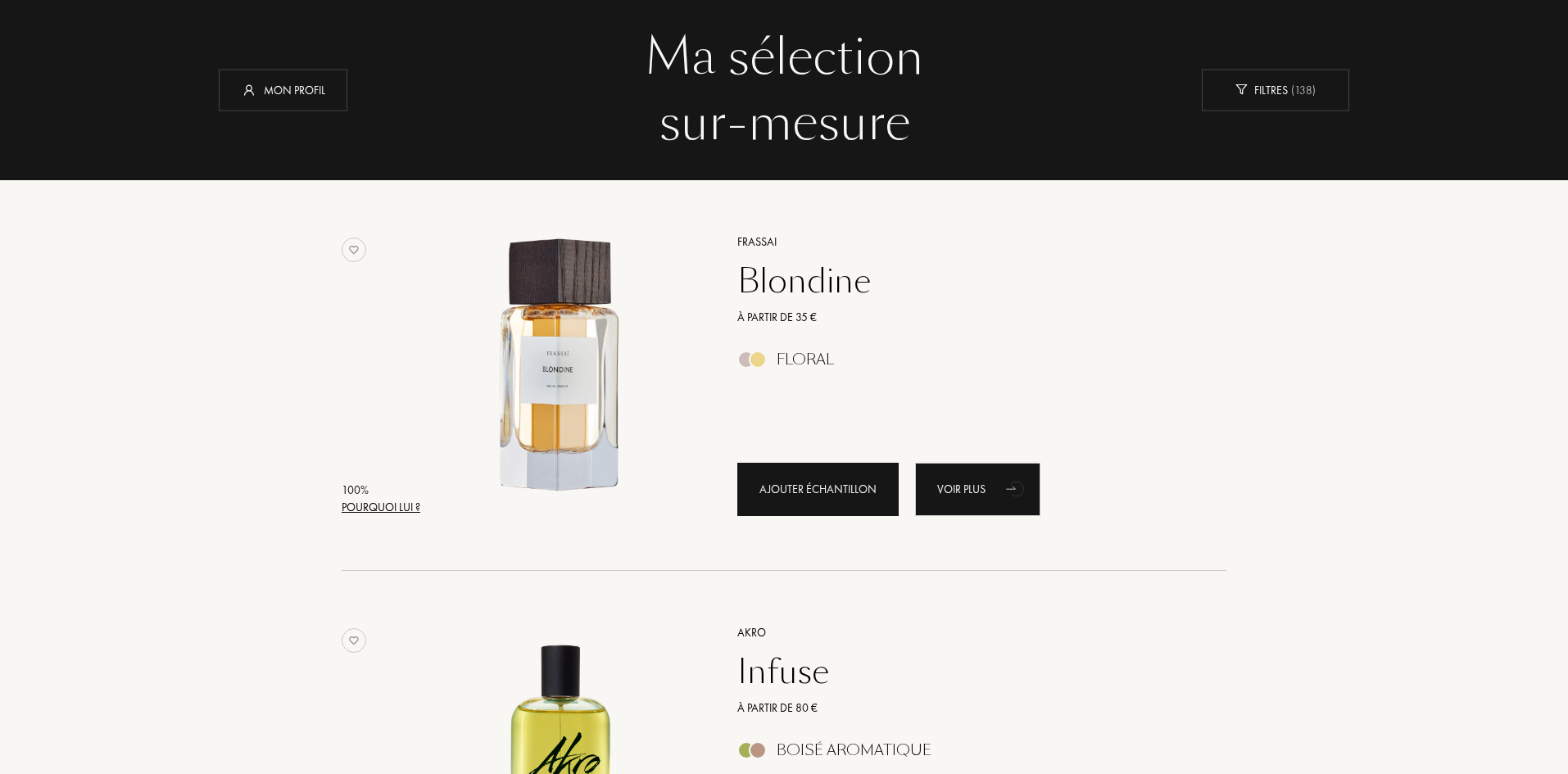
click at [830, 492] on div "Ajouter échantillon" at bounding box center [818, 489] width 162 height 53
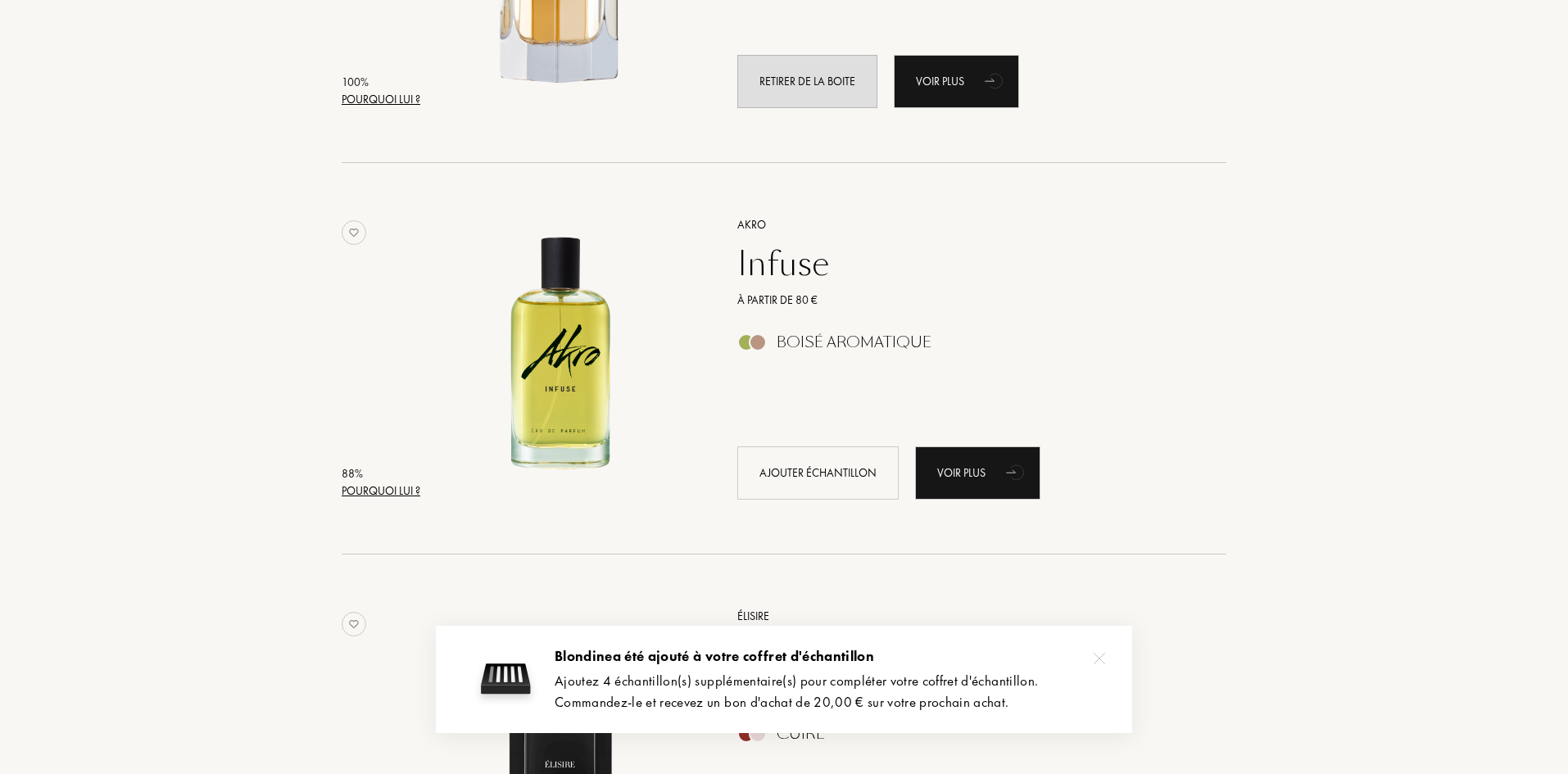
scroll to position [491, 0]
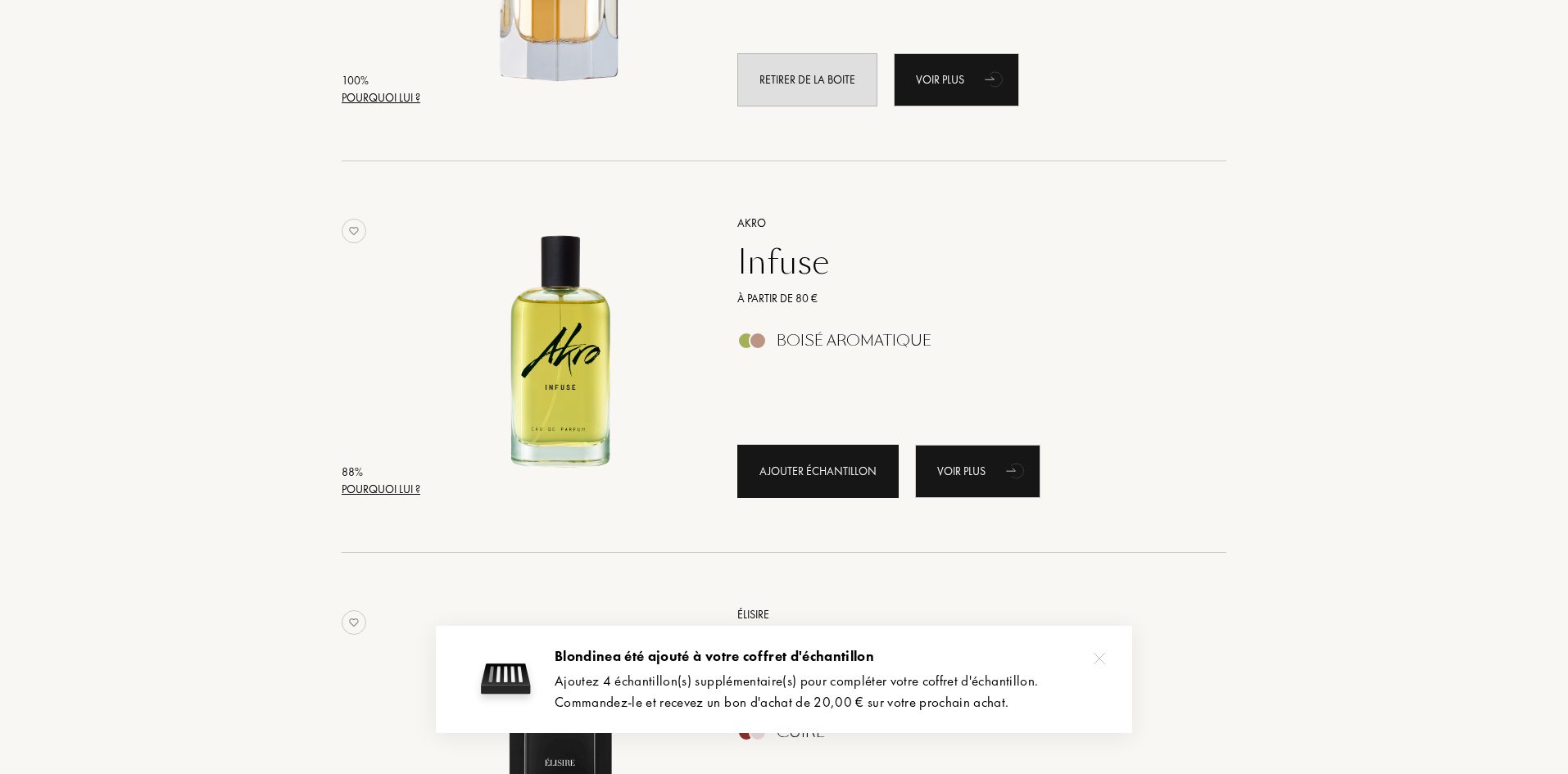
click at [781, 471] on div "Ajouter échantillon" at bounding box center [818, 471] width 162 height 53
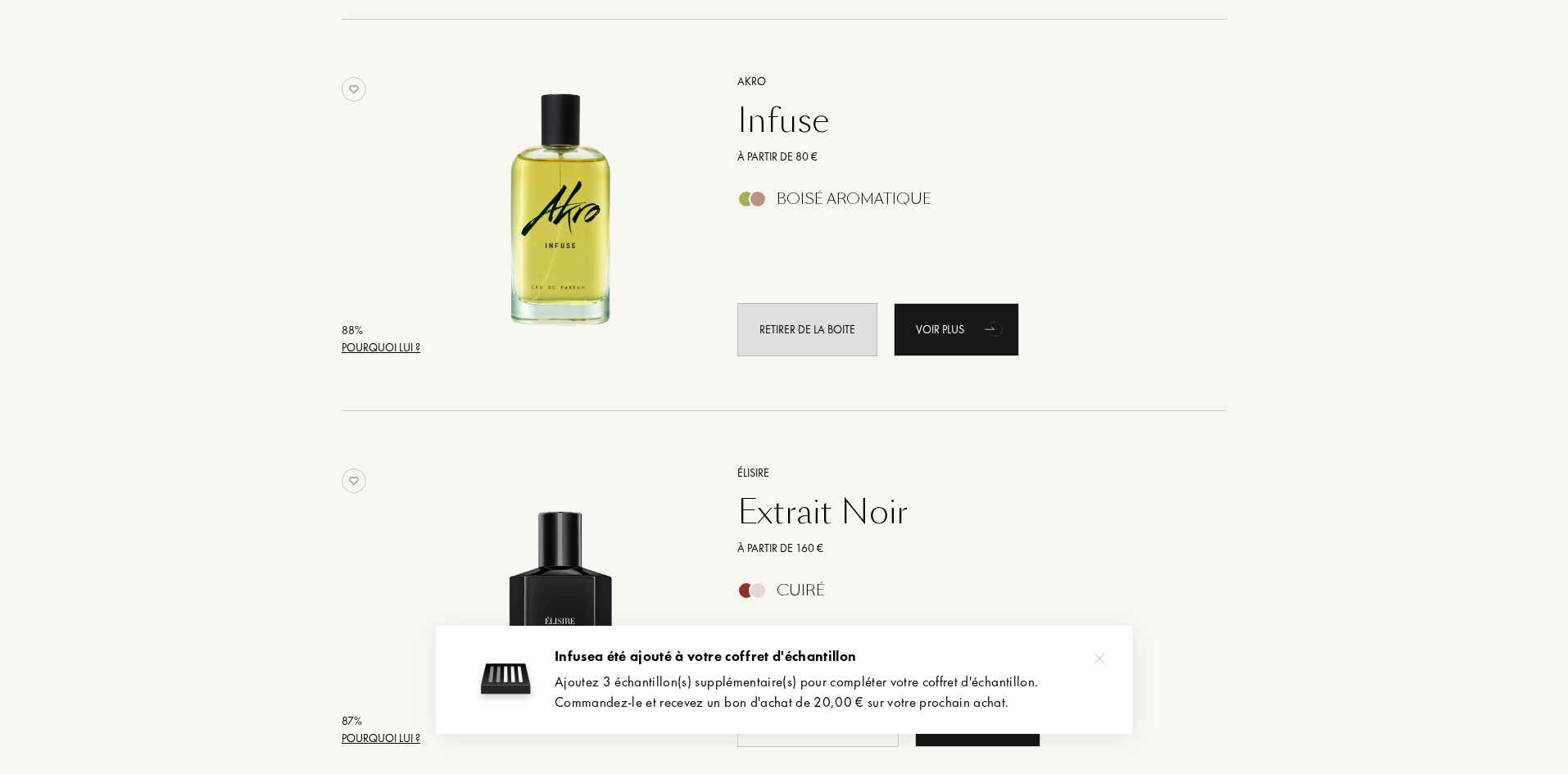
scroll to position [819, 0]
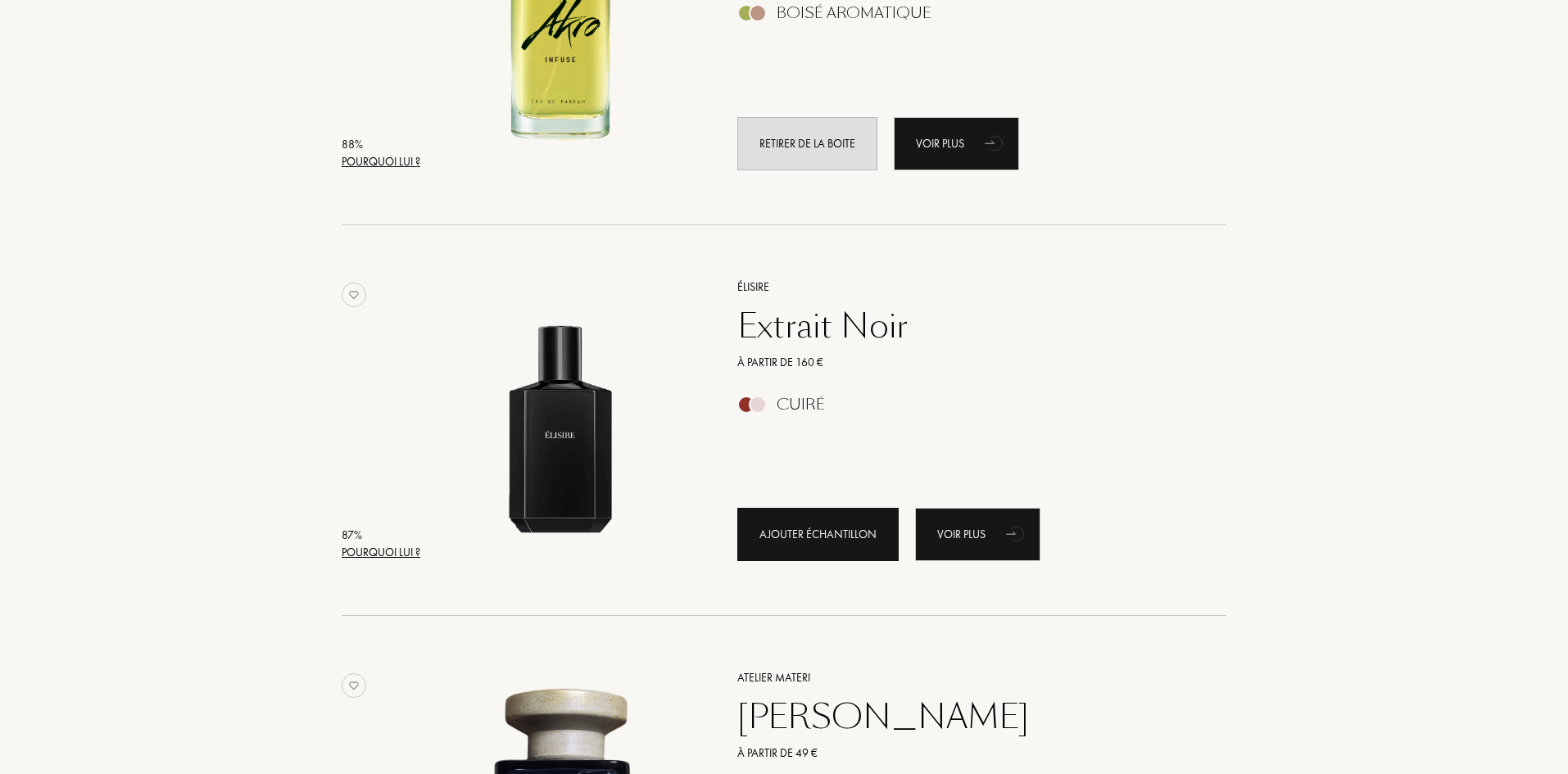
click at [829, 528] on div "Ajouter échantillon" at bounding box center [818, 534] width 162 height 53
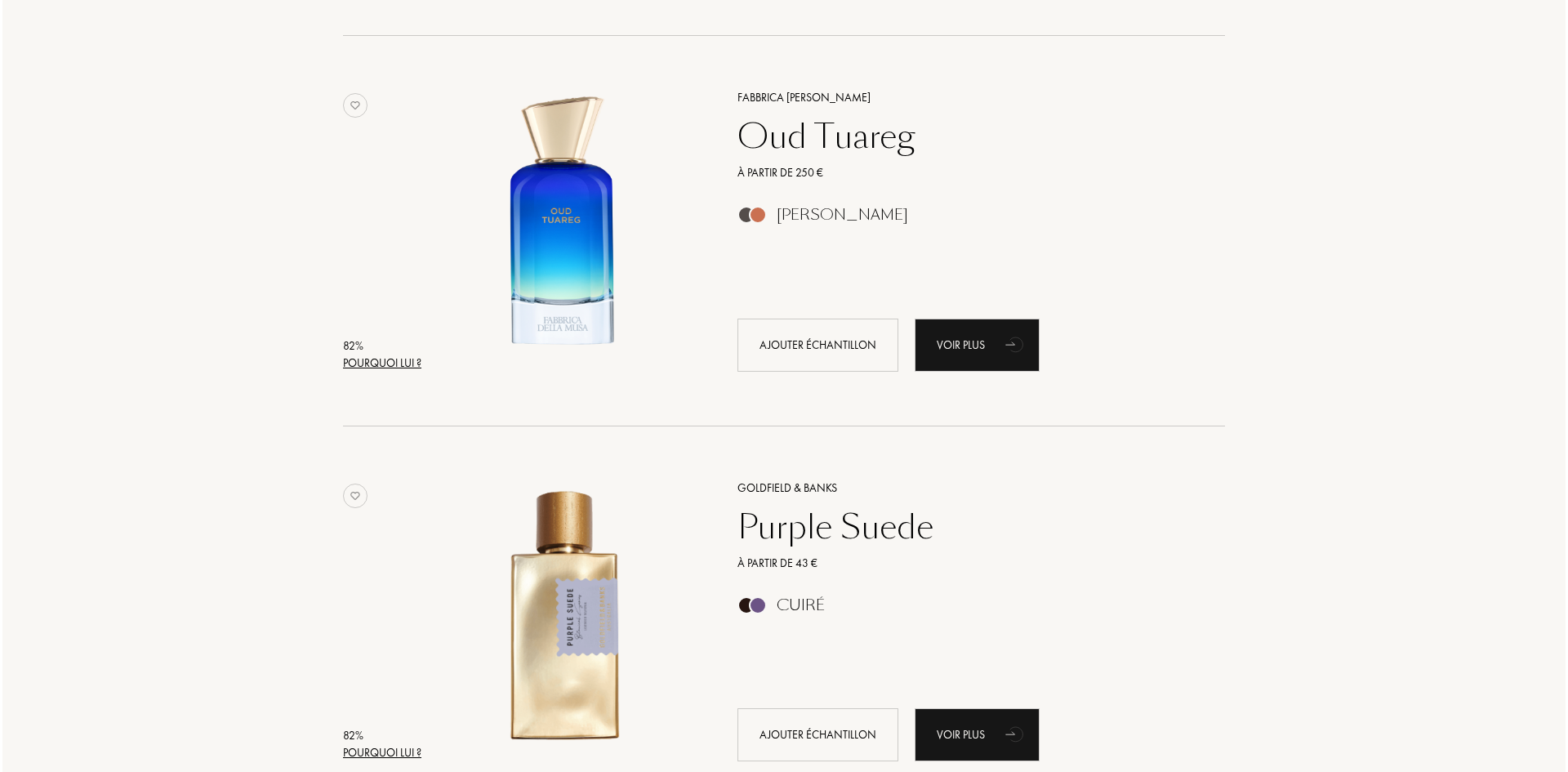
scroll to position [4492, 0]
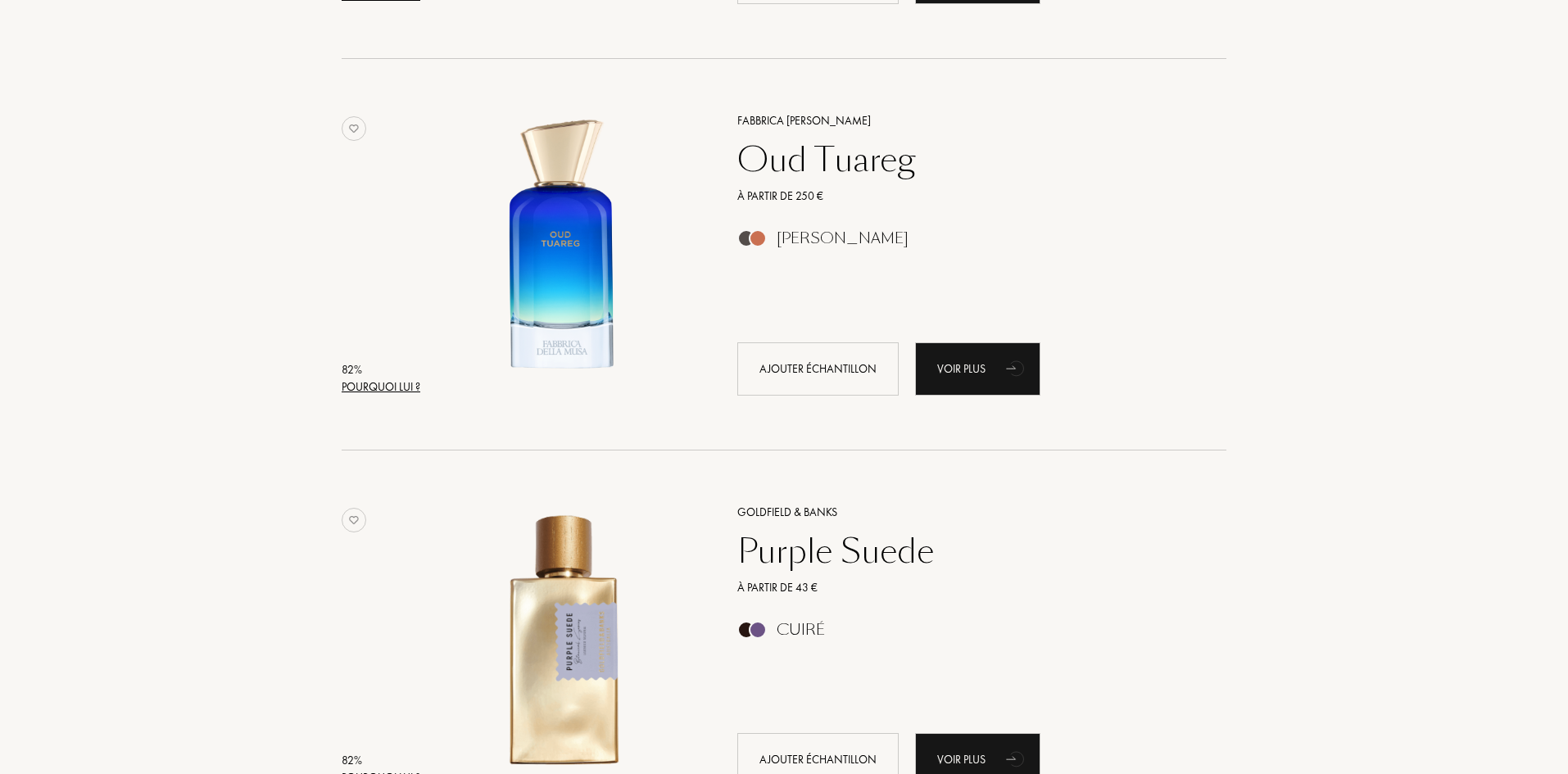
click at [398, 381] on div "Pourquoi lui ?" at bounding box center [380, 387] width 78 height 17
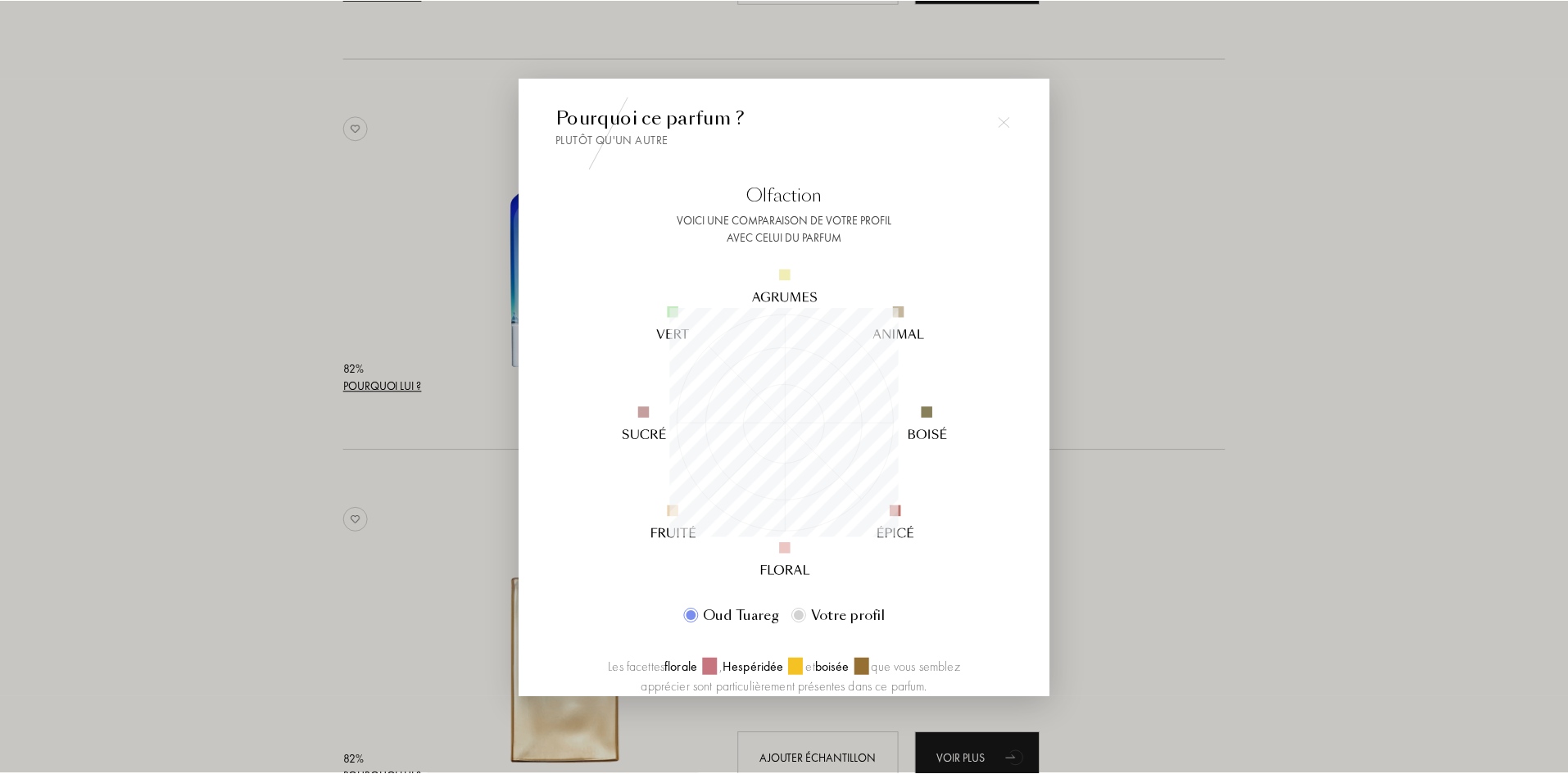
scroll to position [229, 229]
click at [997, 131] on div at bounding box center [1007, 122] width 33 height 33
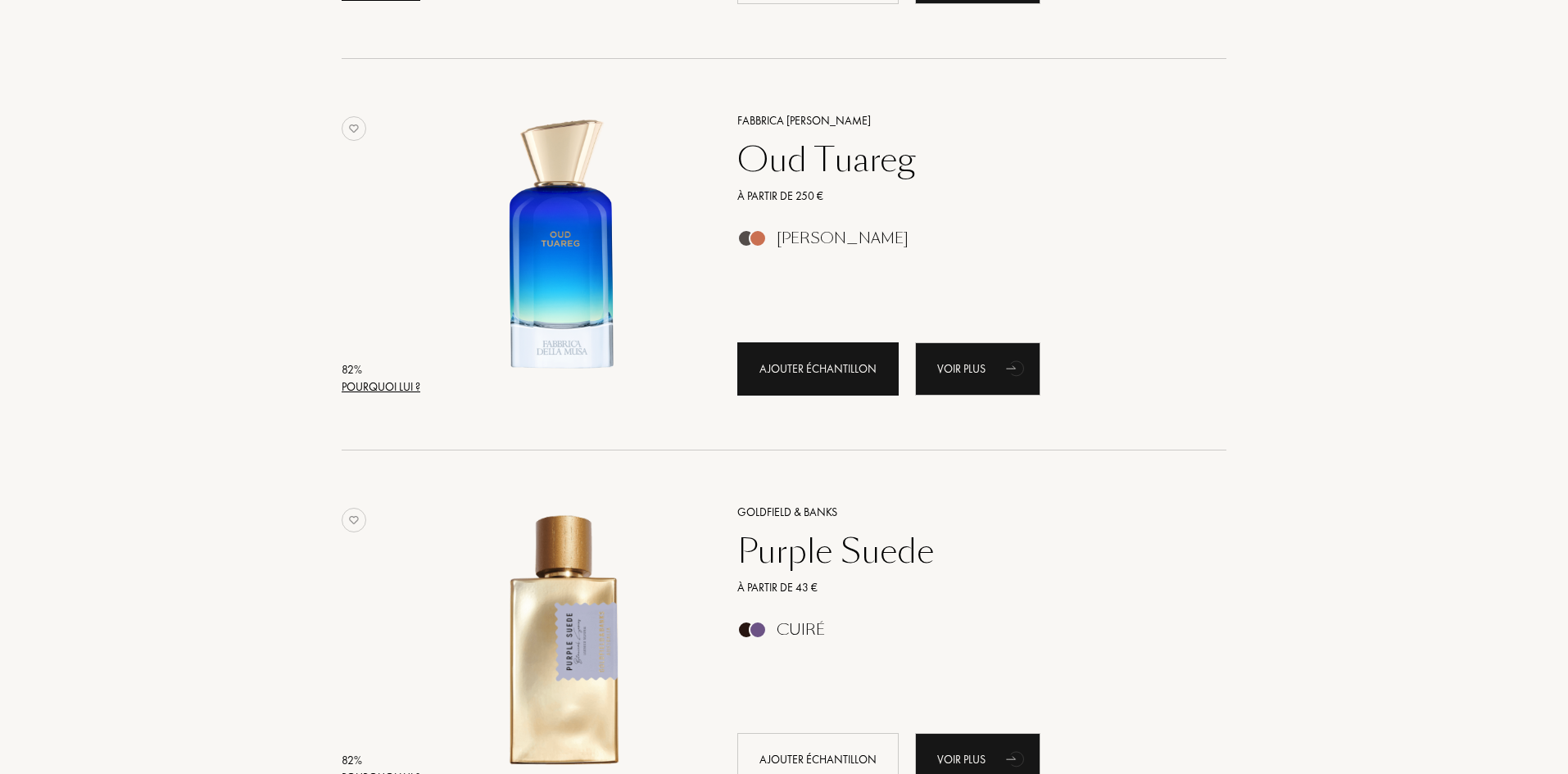
click at [797, 360] on div "Ajouter échantillon" at bounding box center [818, 369] width 162 height 53
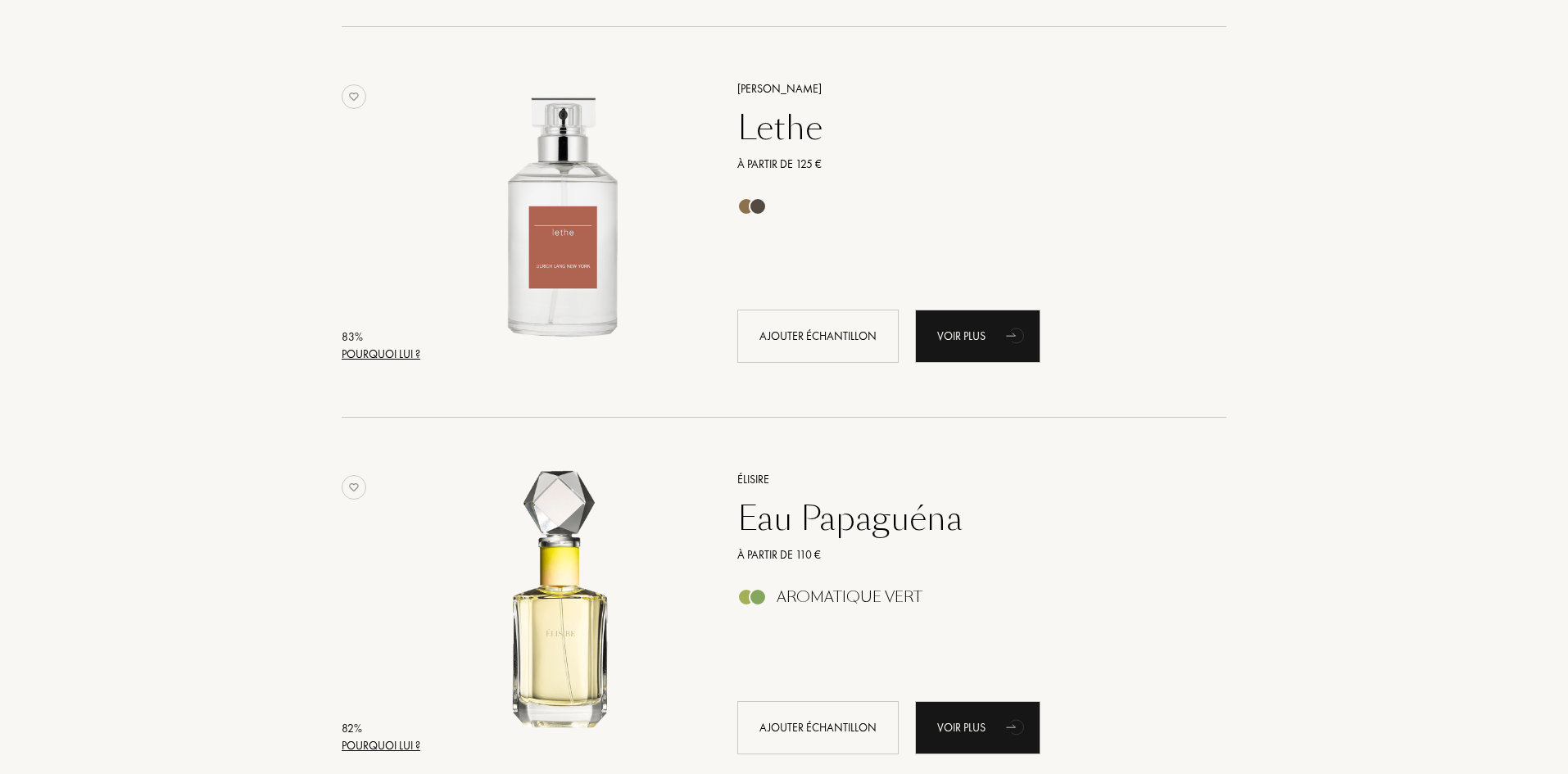
scroll to position [3685, 0]
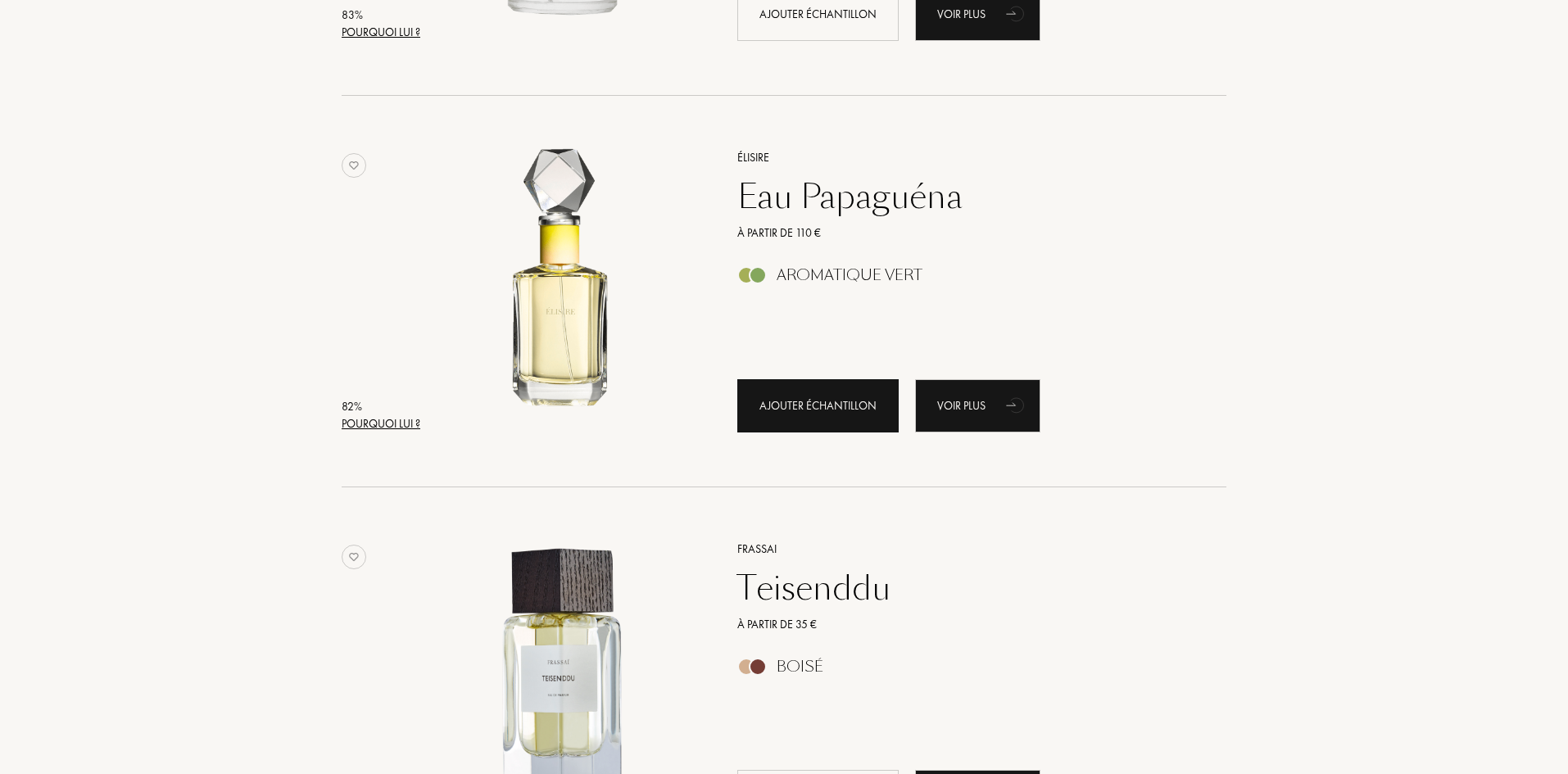
click at [790, 402] on div "Ajouter échantillon" at bounding box center [818, 405] width 162 height 53
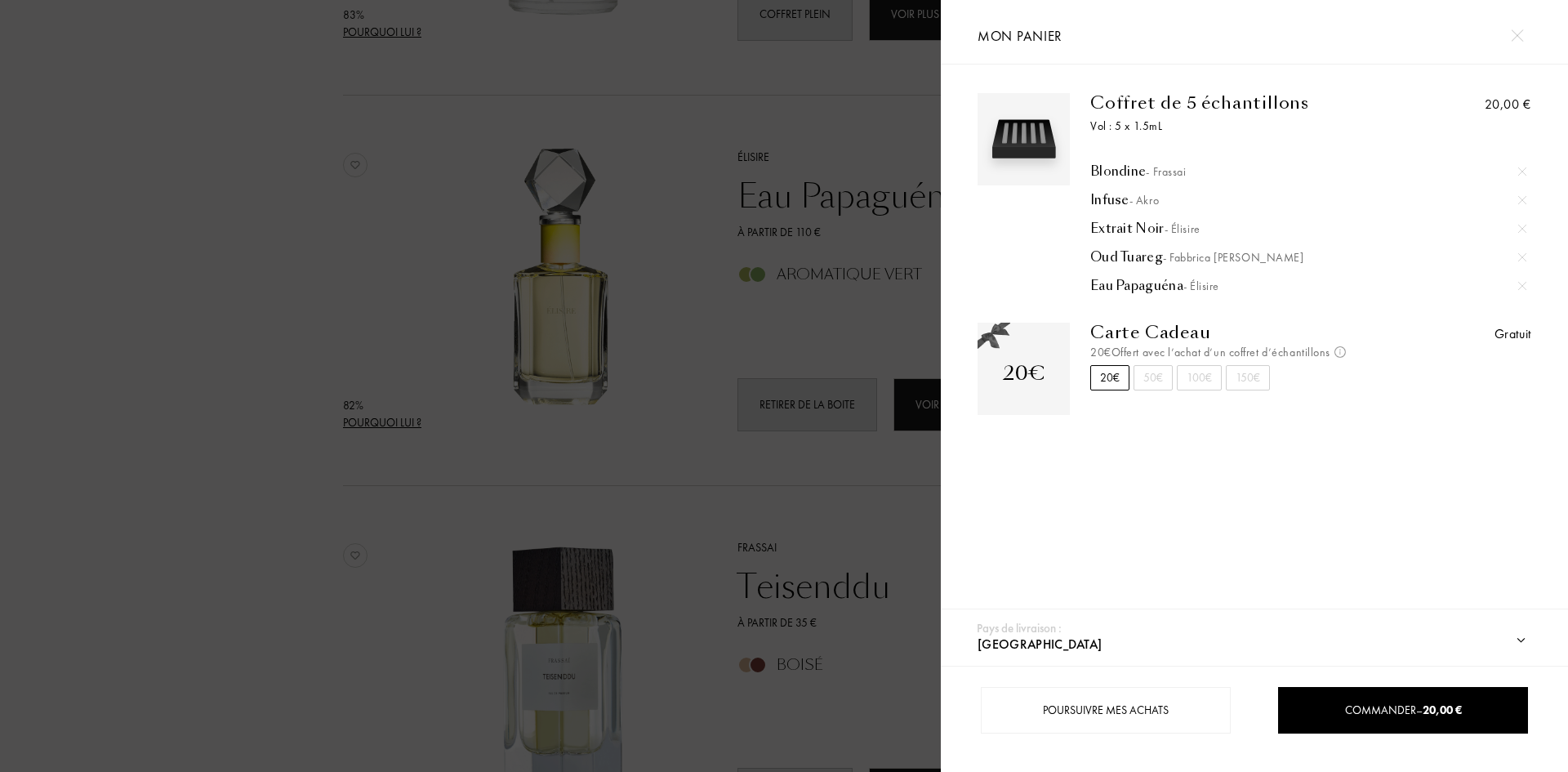
click at [1513, 32] on img at bounding box center [1517, 35] width 13 height 13
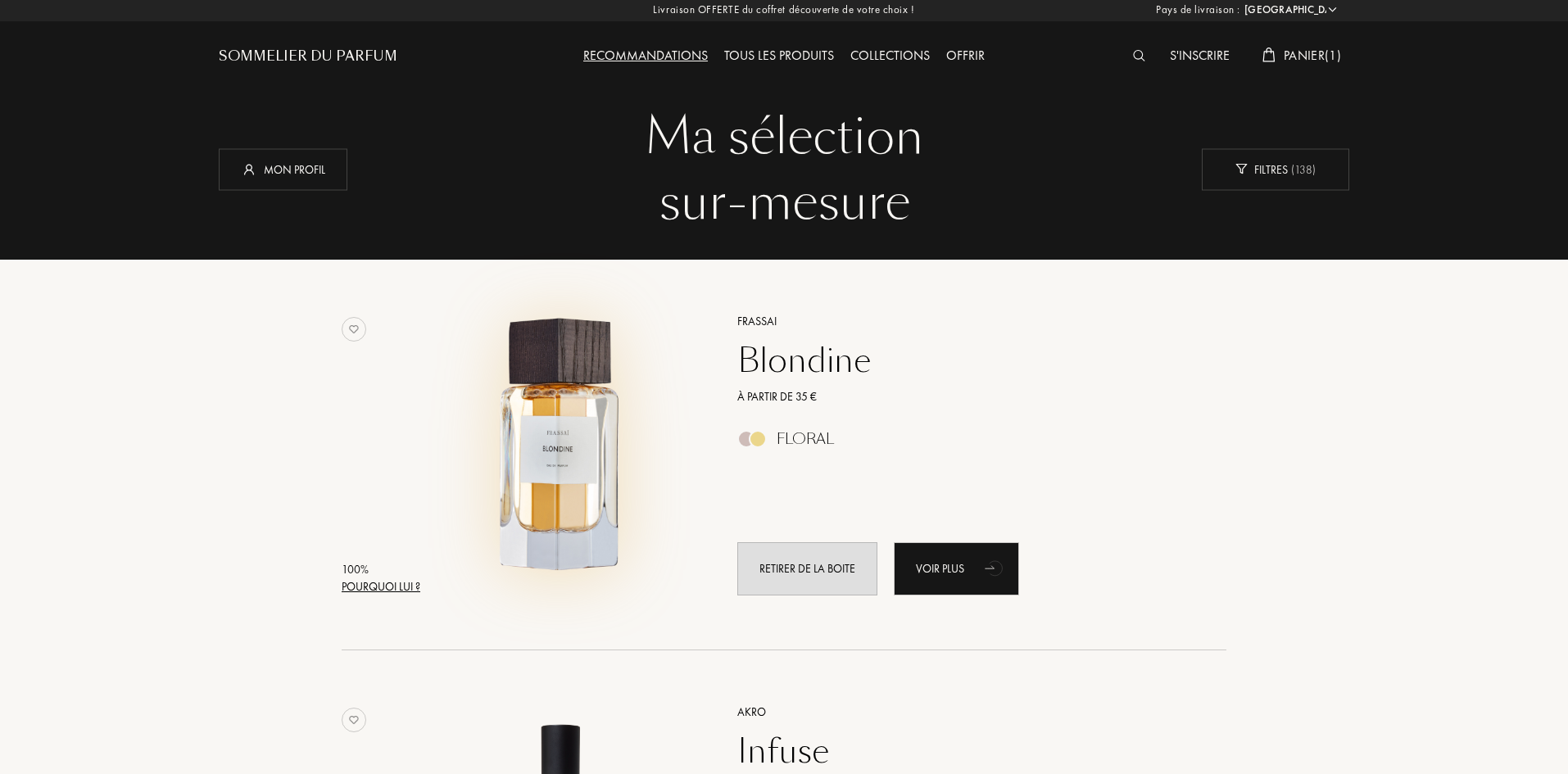
scroll to position [0, 0]
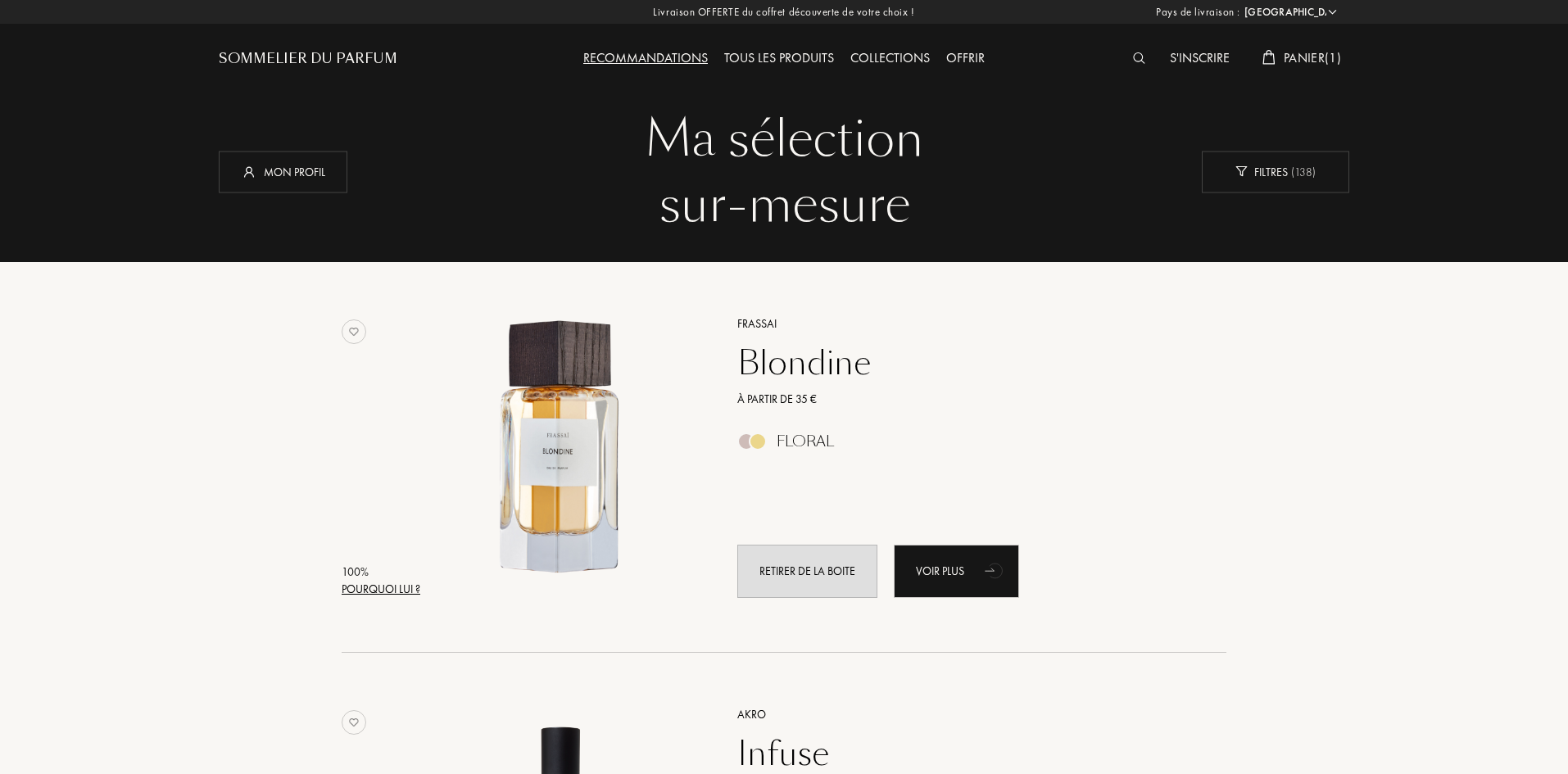
click at [769, 52] on div "Tous les produits" at bounding box center [779, 59] width 126 height 21
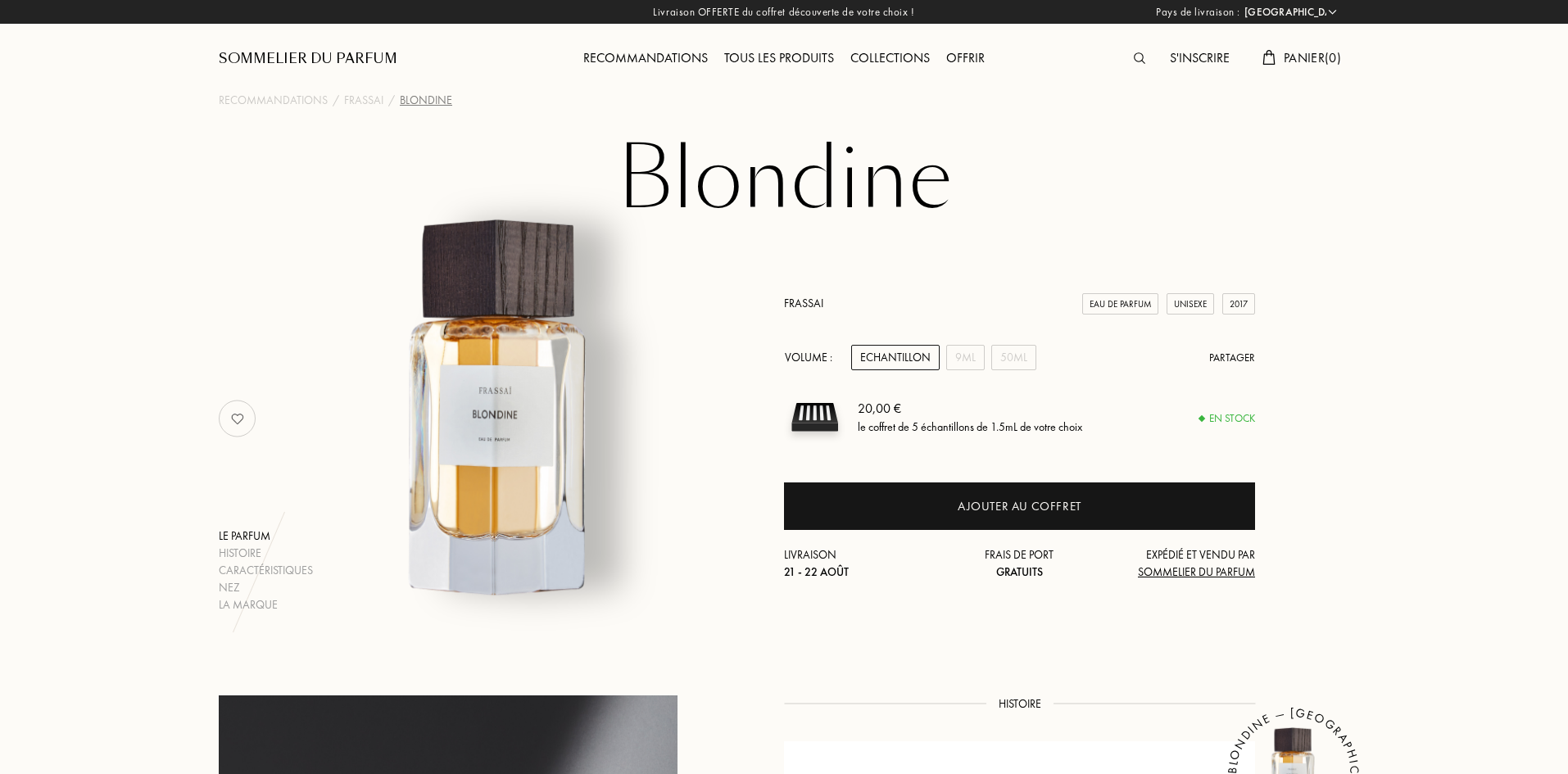
select select "FR"
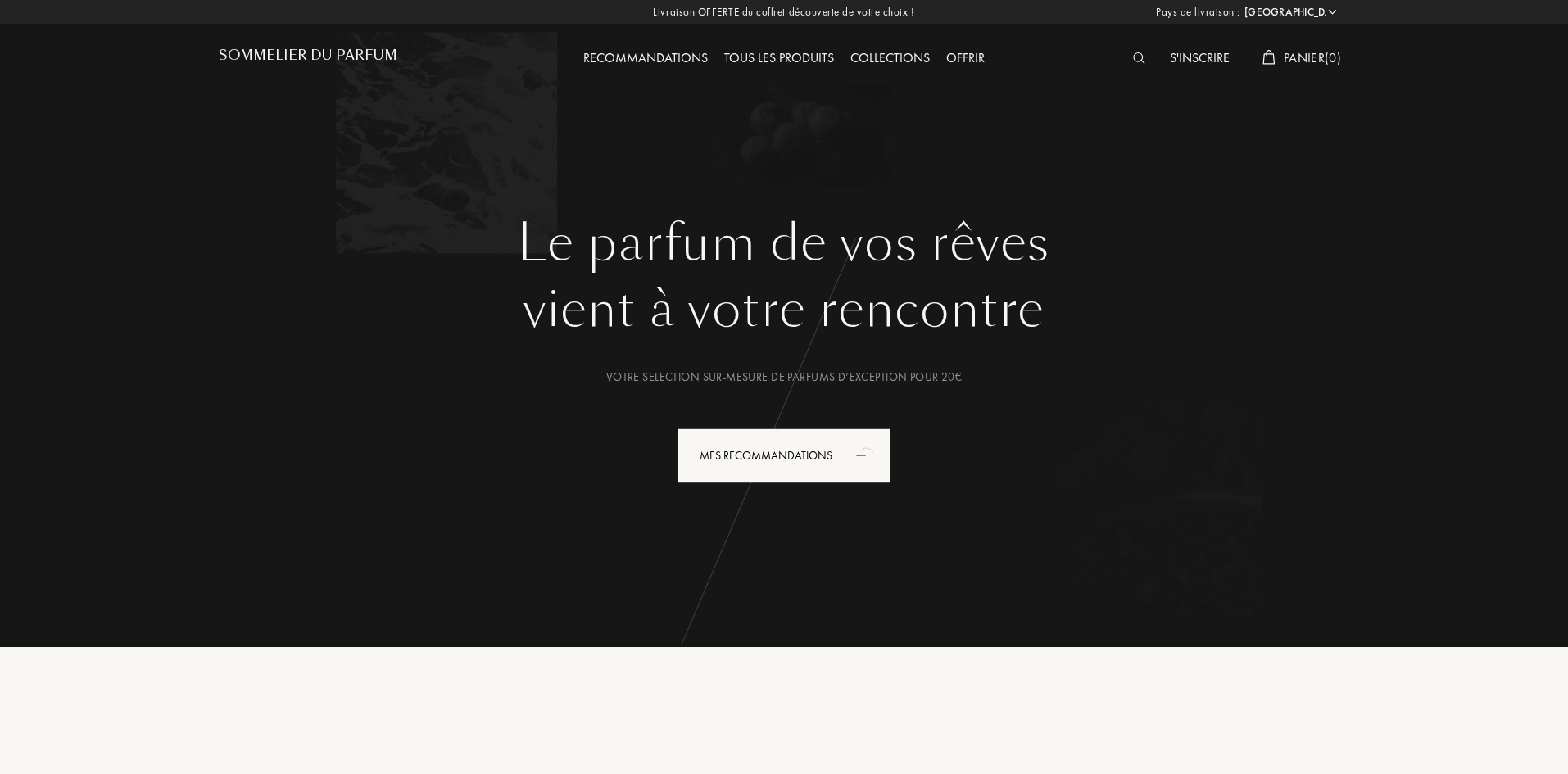
select select "FR"
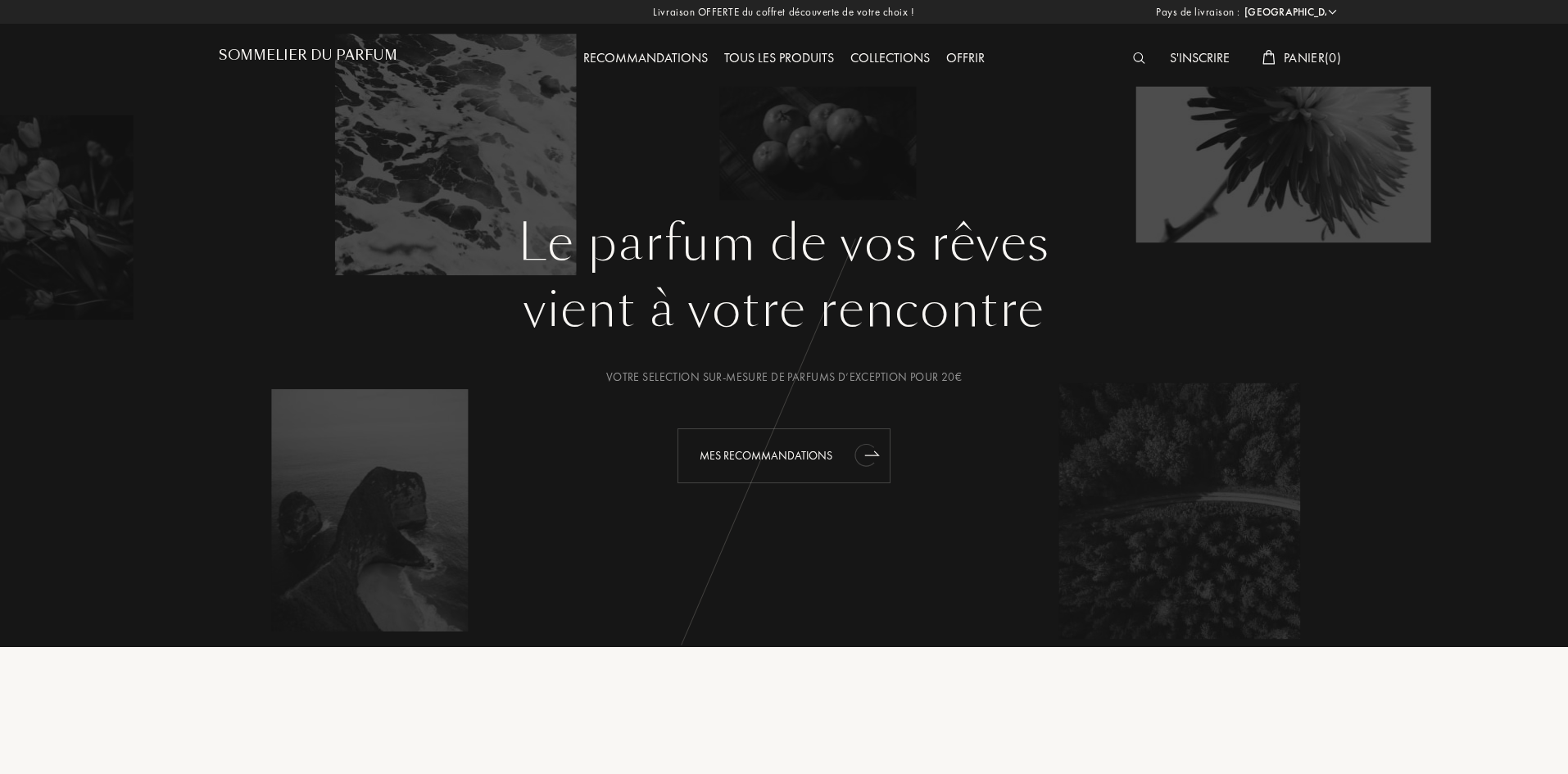
click at [778, 465] on div "Mes Recommandations" at bounding box center [784, 456] width 213 height 55
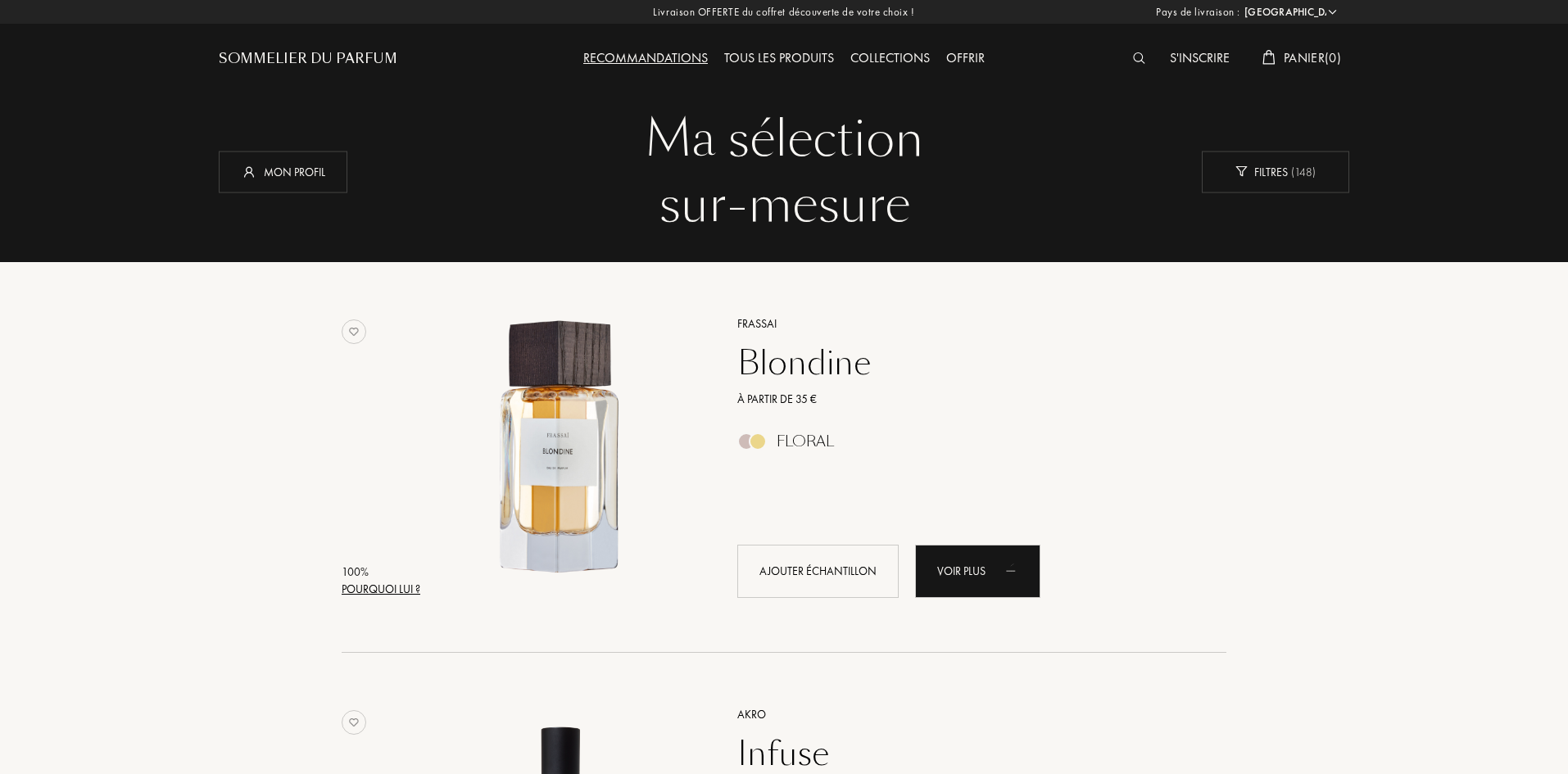
select select "FR"
click at [296, 58] on div "Sommelier du Parfum" at bounding box center [308, 59] width 179 height 19
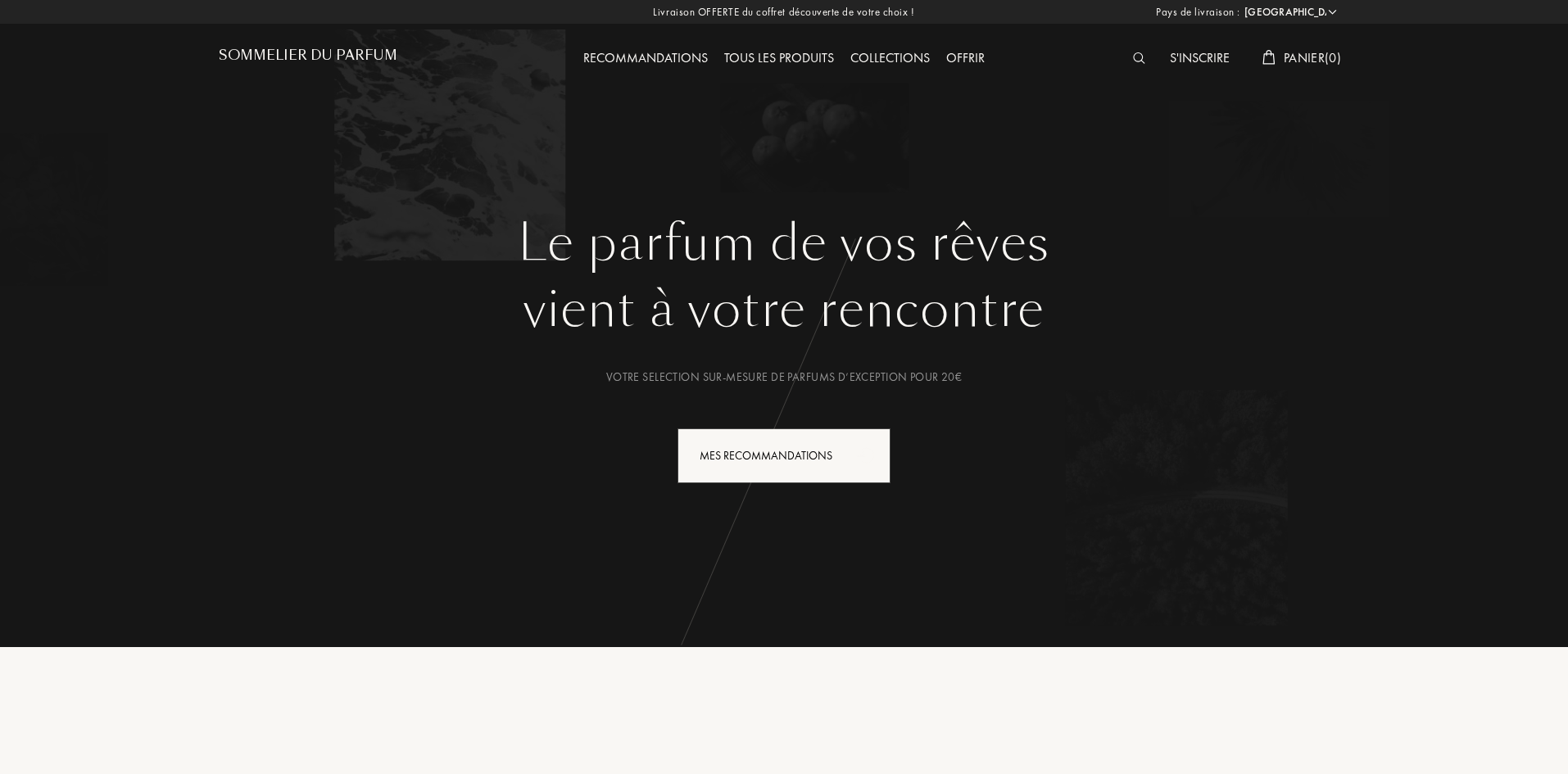
select select "FR"
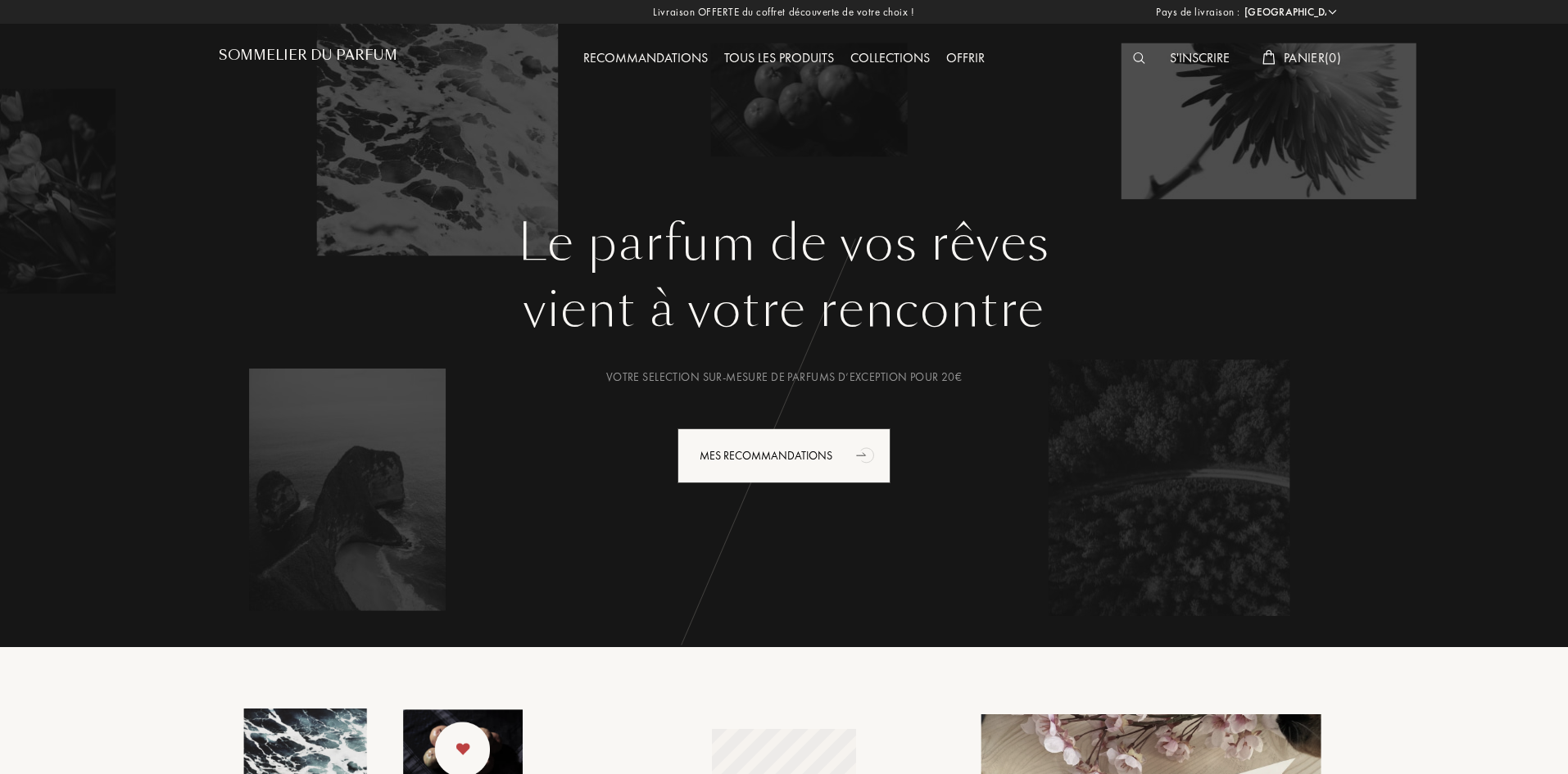
click at [367, 63] on h1 "Sommelier du Parfum" at bounding box center [308, 55] width 179 height 15
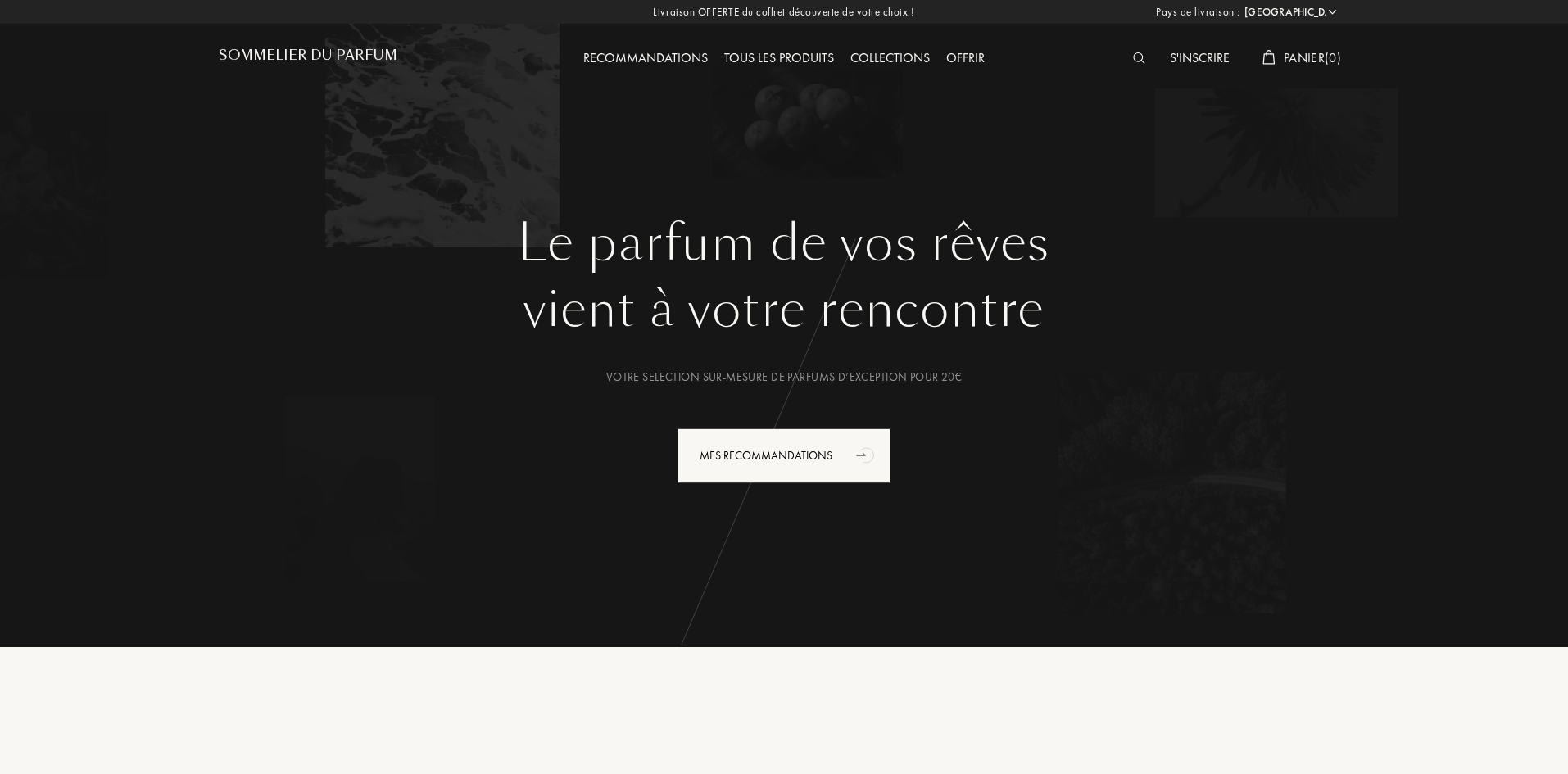
select select "FR"
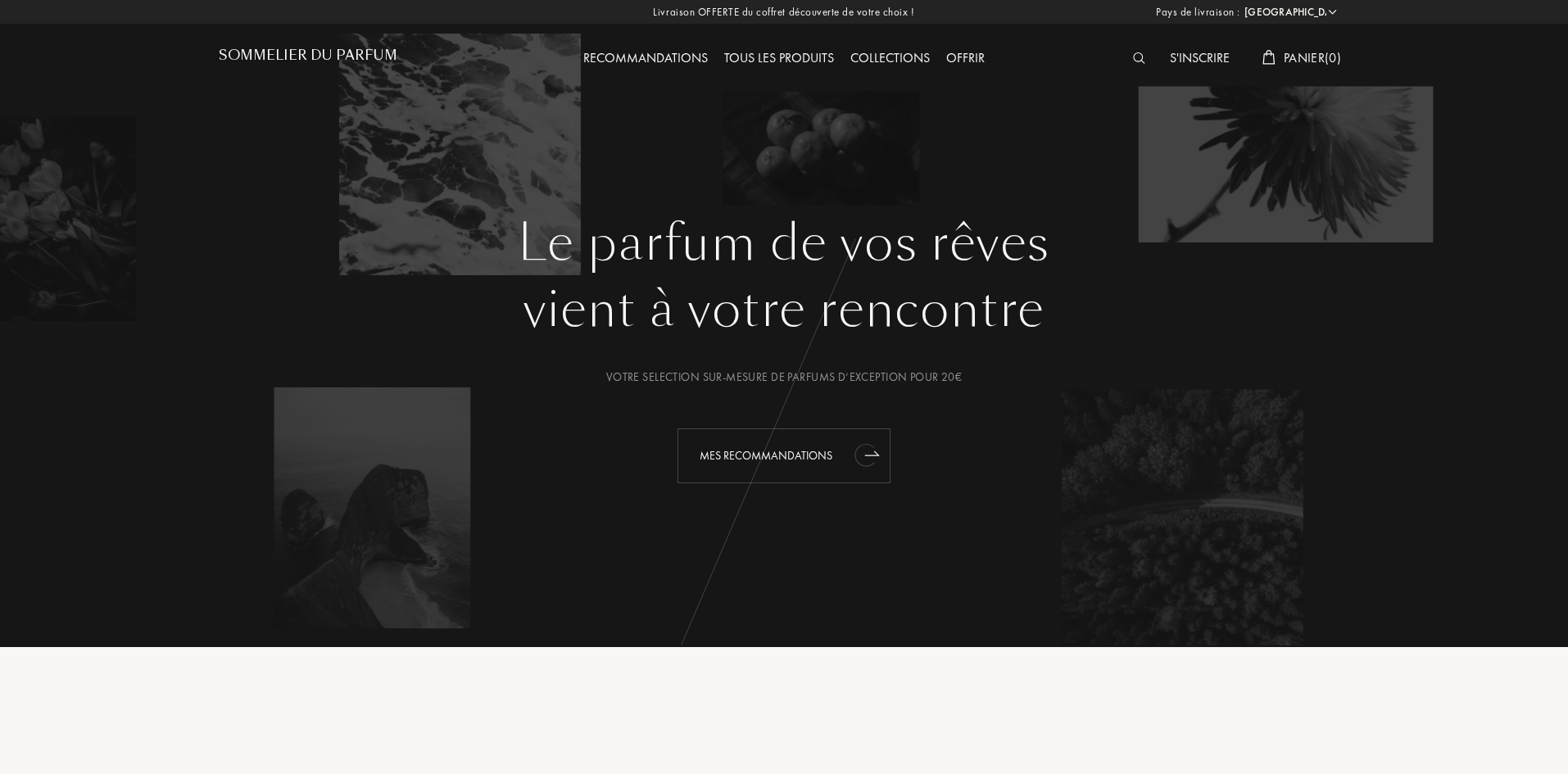
click at [786, 452] on div "Mes Recommandations" at bounding box center [784, 456] width 213 height 55
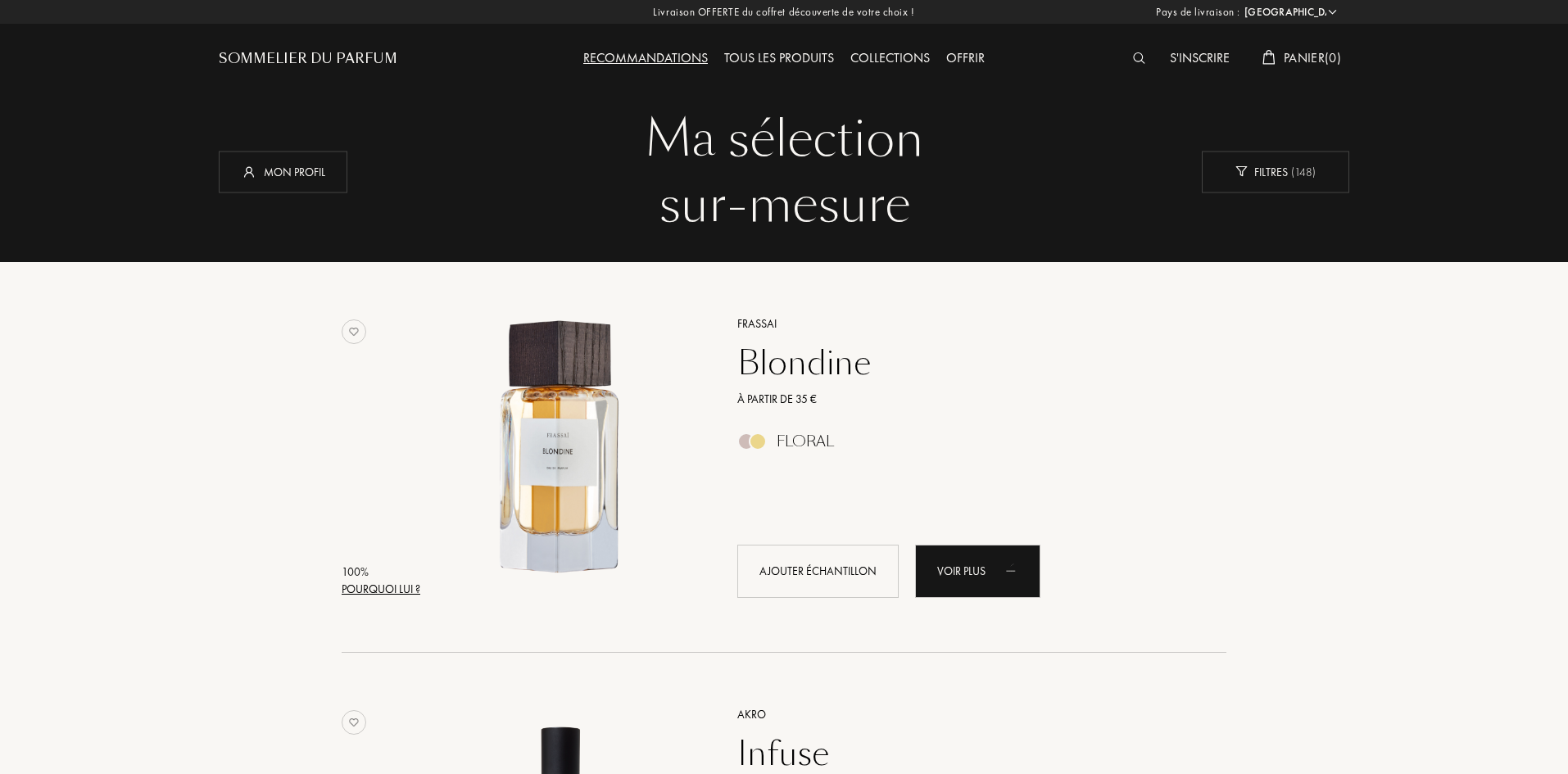
select select "FR"
click at [878, 66] on div "Collections" at bounding box center [890, 59] width 96 height 21
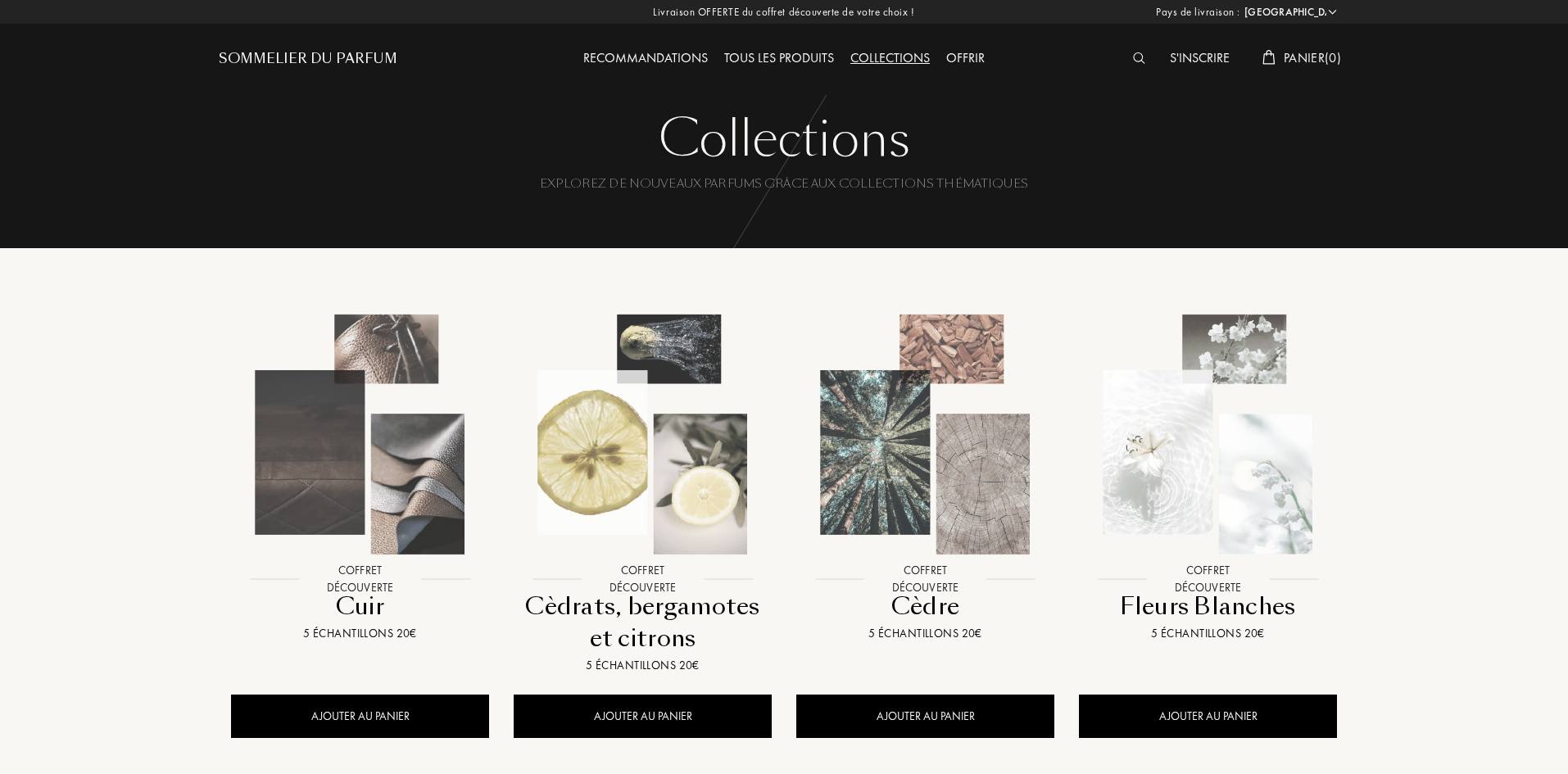
select select "FR"
click at [793, 52] on div "Tous les produits" at bounding box center [779, 59] width 126 height 21
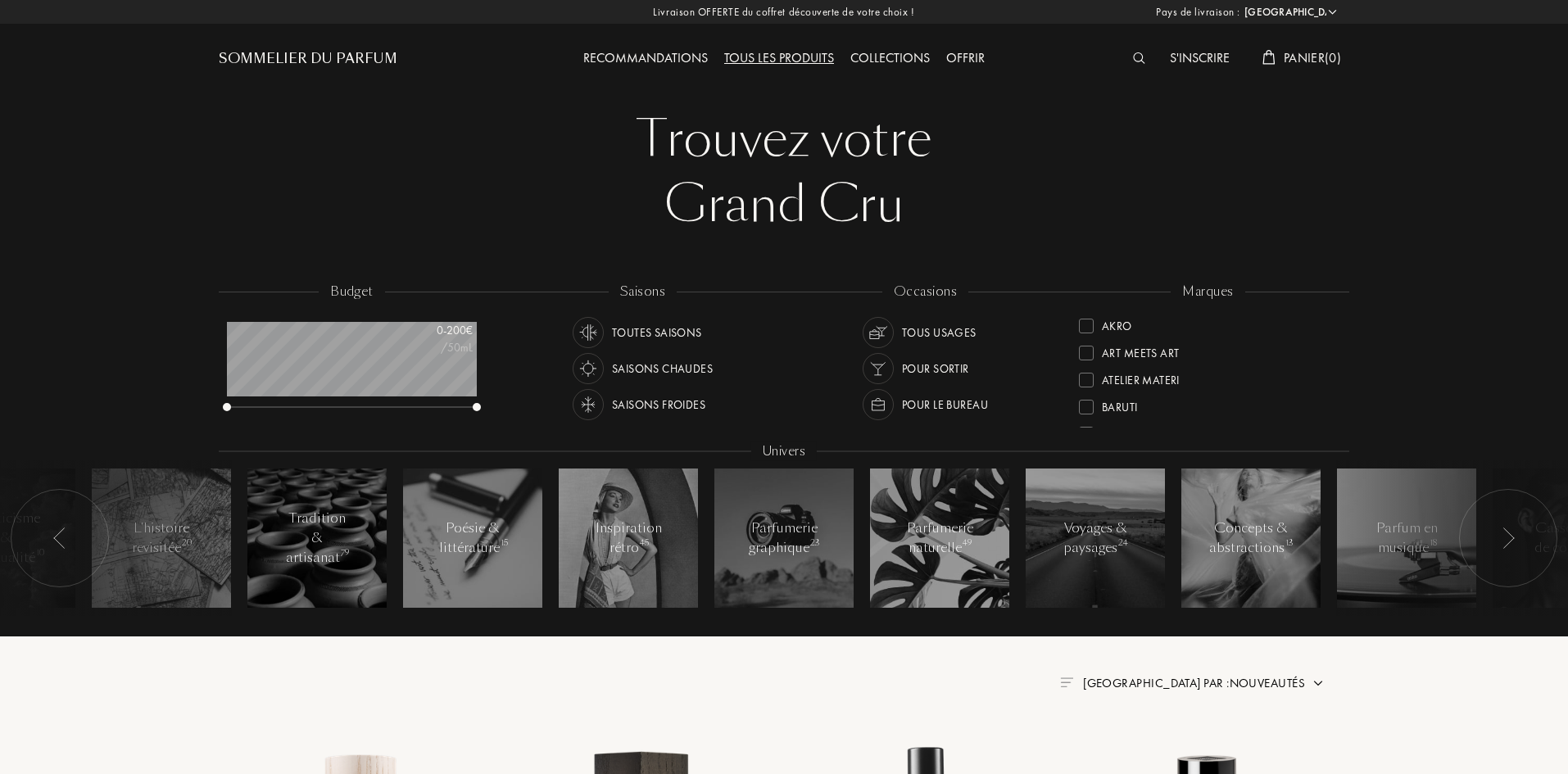
select select "FR"
click at [891, 56] on div "Collections" at bounding box center [890, 59] width 96 height 21
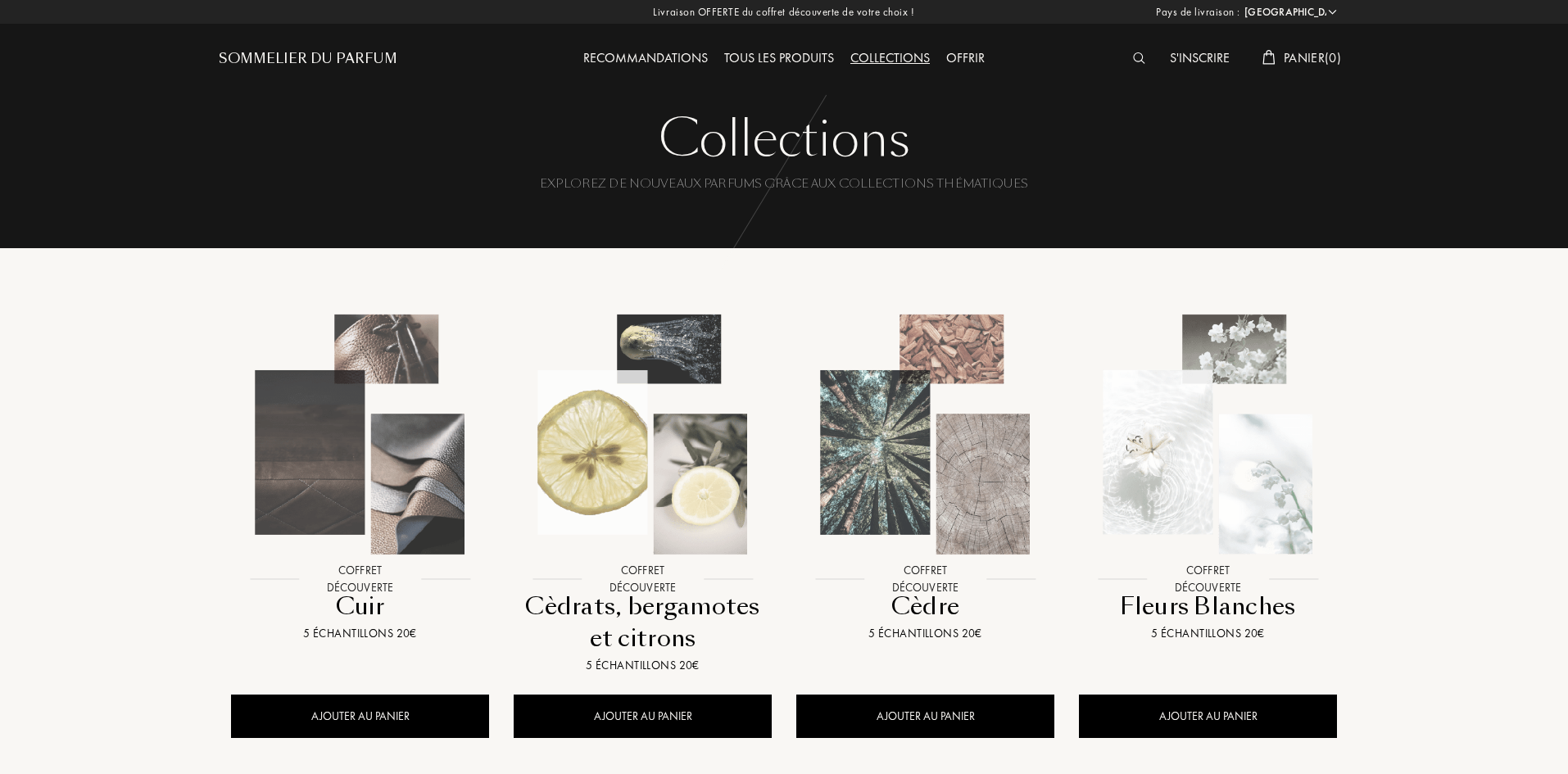
select select "FR"
click at [642, 59] on div "Recommandations" at bounding box center [646, 59] width 141 height 21
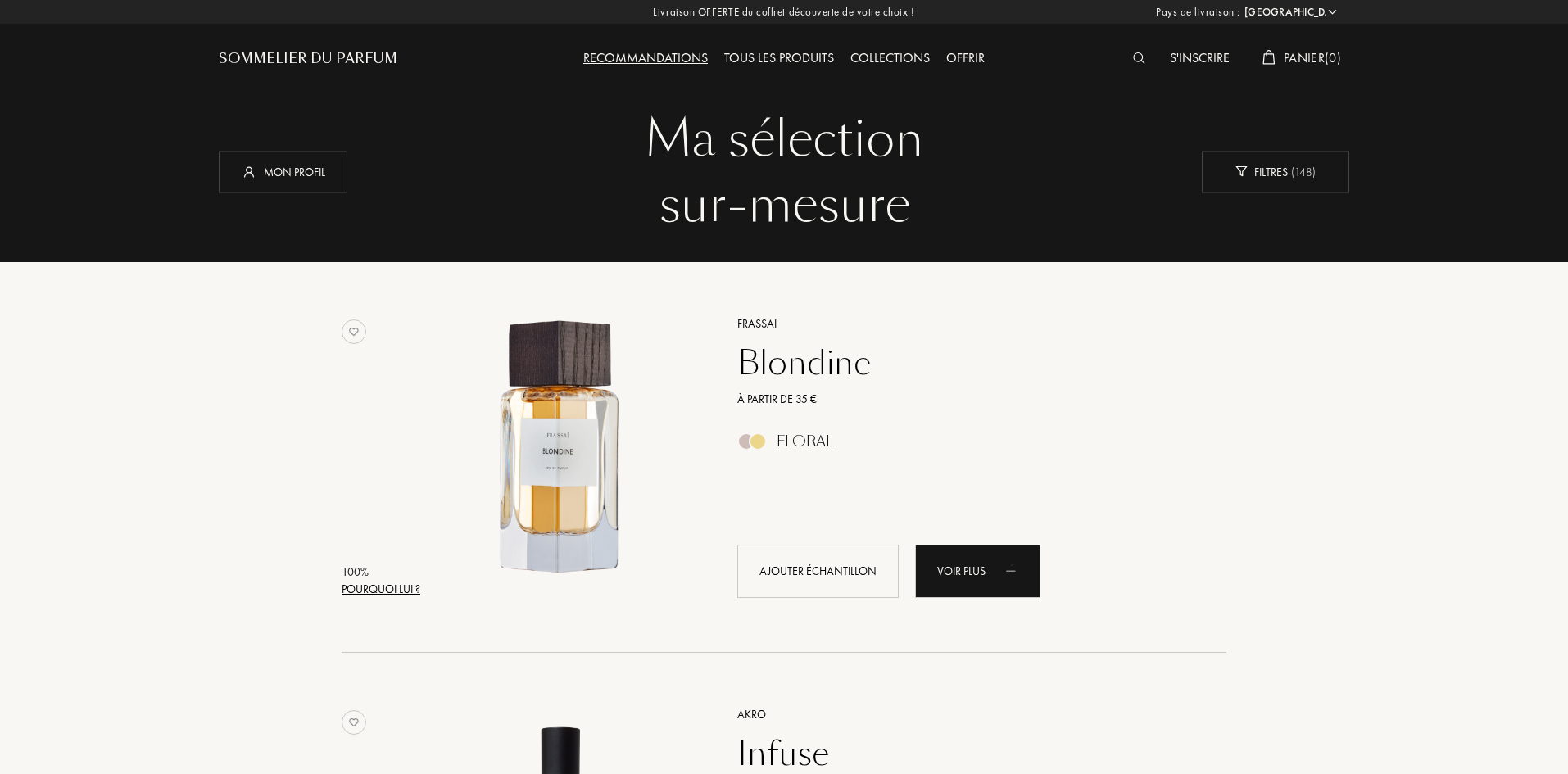
select select "FR"
click at [1271, 186] on div "Filtres ( 148 )" at bounding box center [1276, 171] width 147 height 42
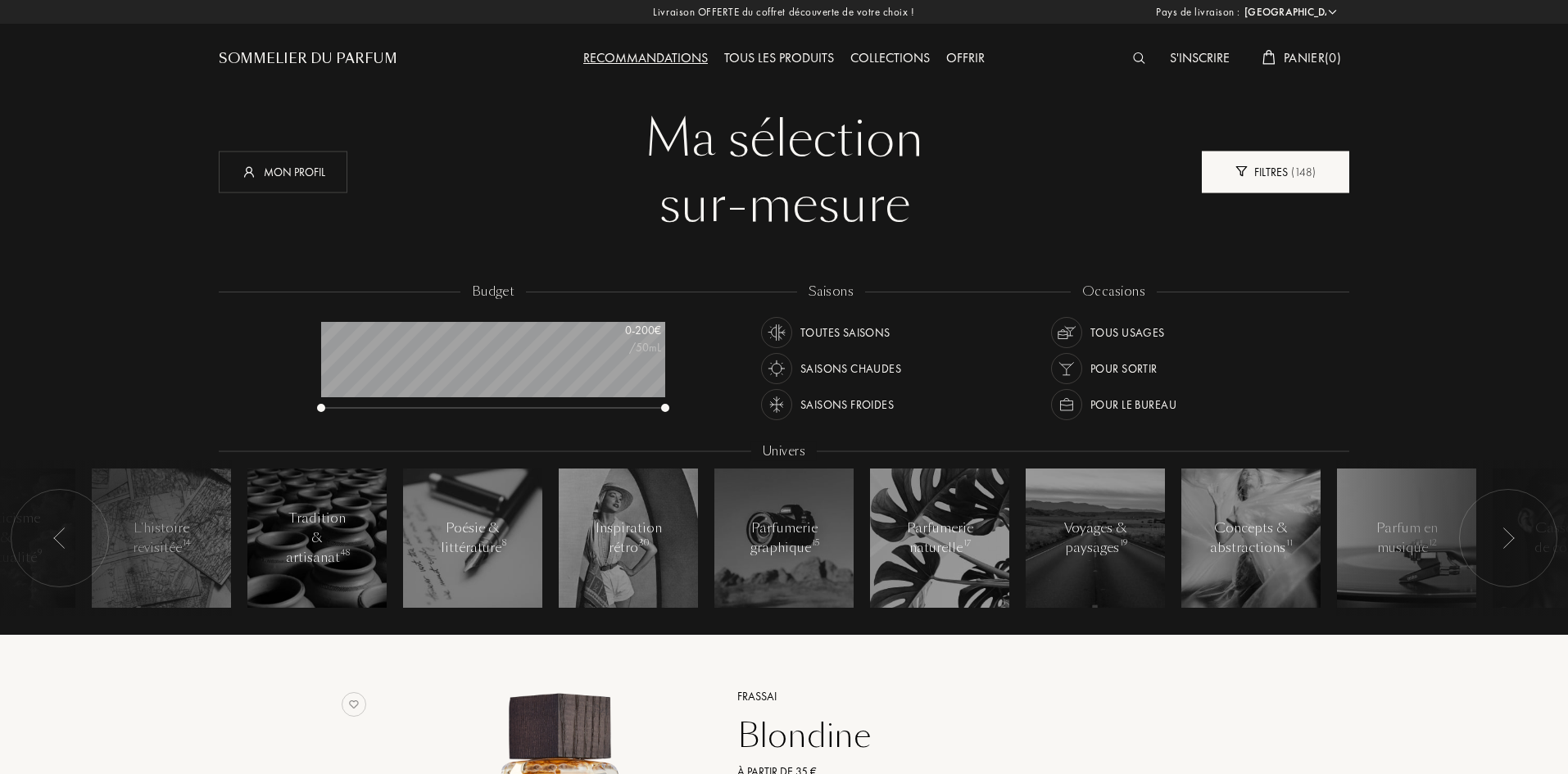
scroll to position [82, 344]
click at [1516, 541] on div at bounding box center [1508, 538] width 99 height 99
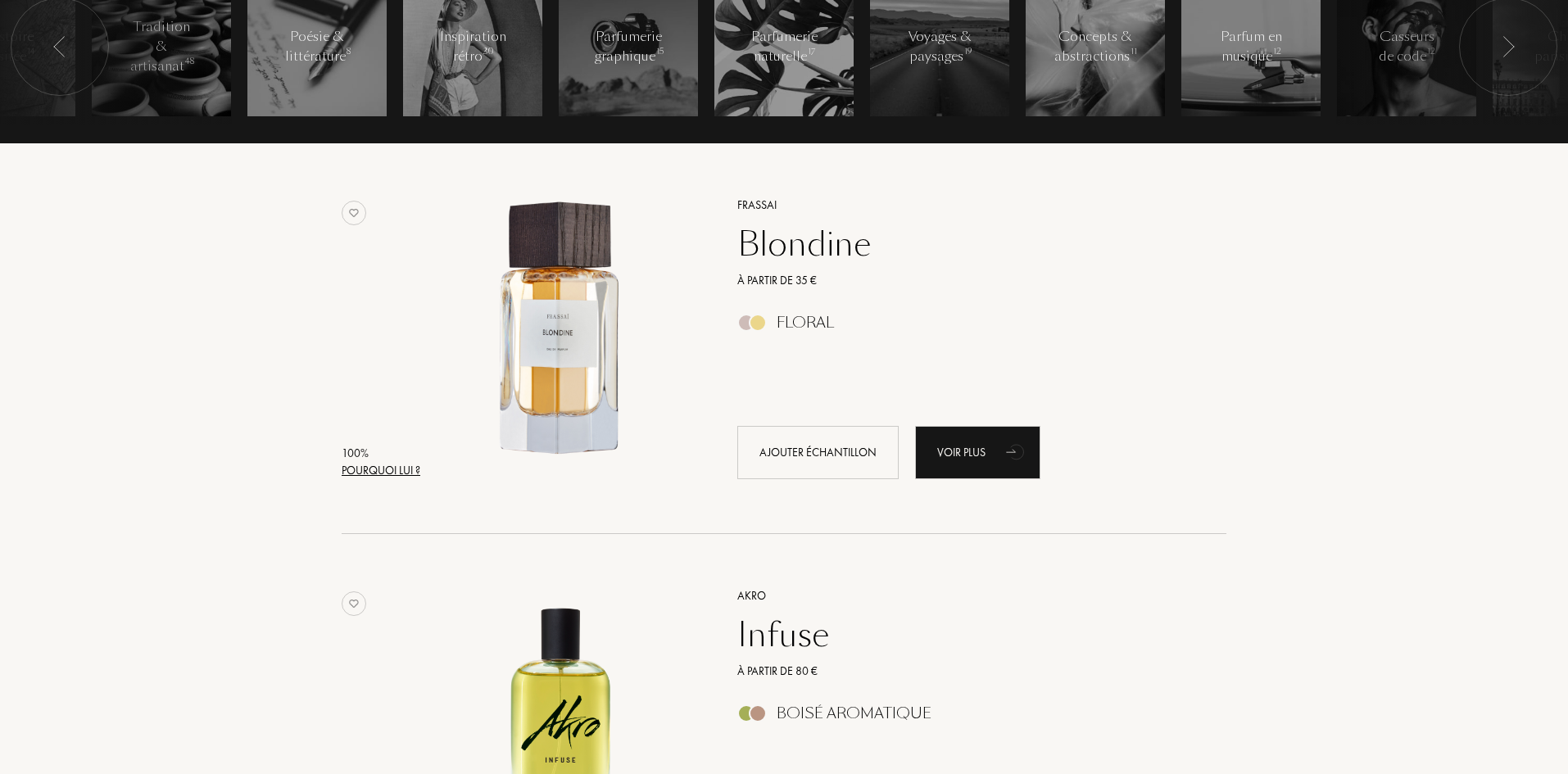
scroll to position [0, 0]
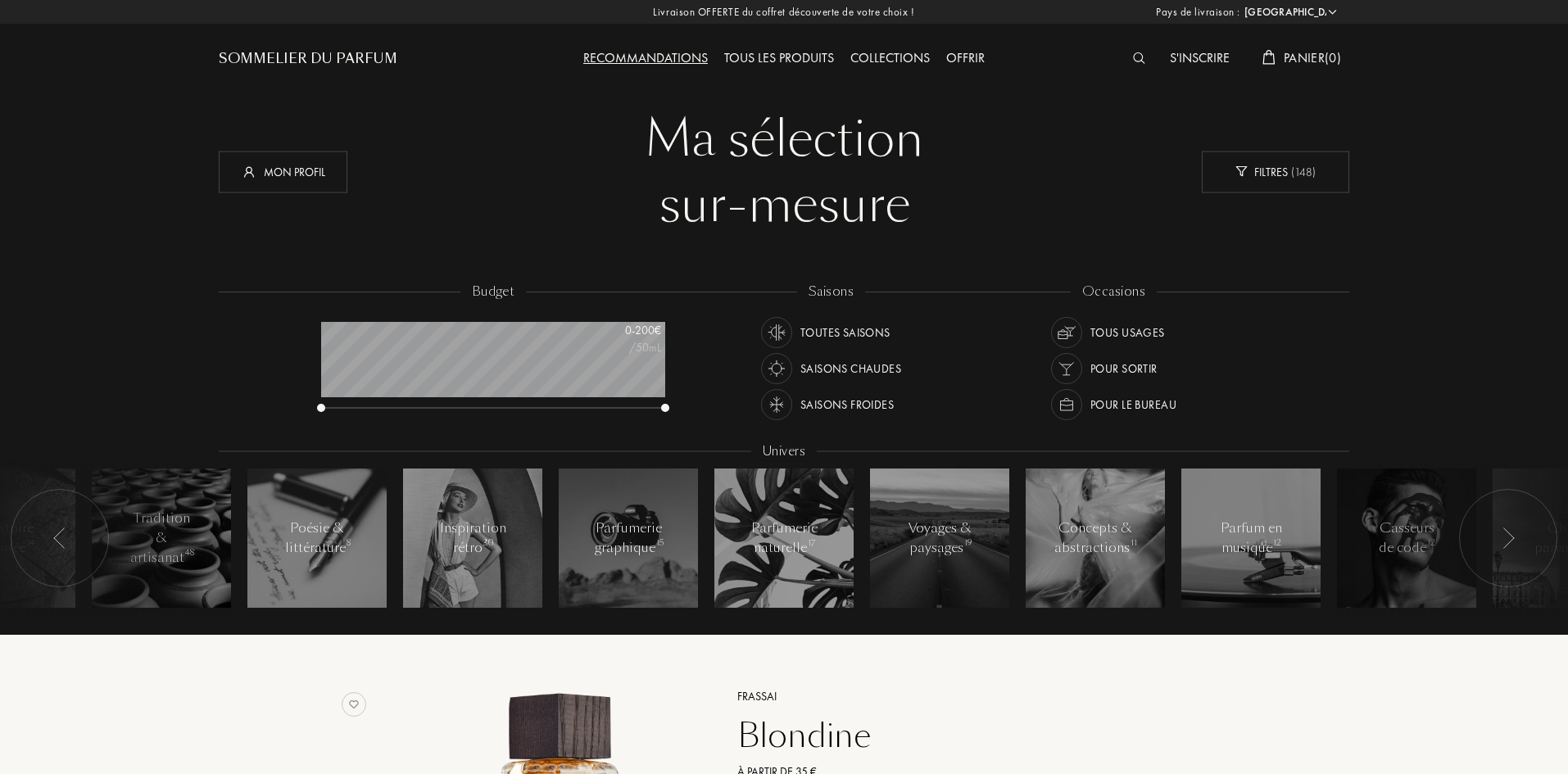
click at [777, 372] on img at bounding box center [777, 369] width 23 height 23
click at [1066, 338] on img at bounding box center [1067, 333] width 23 height 23
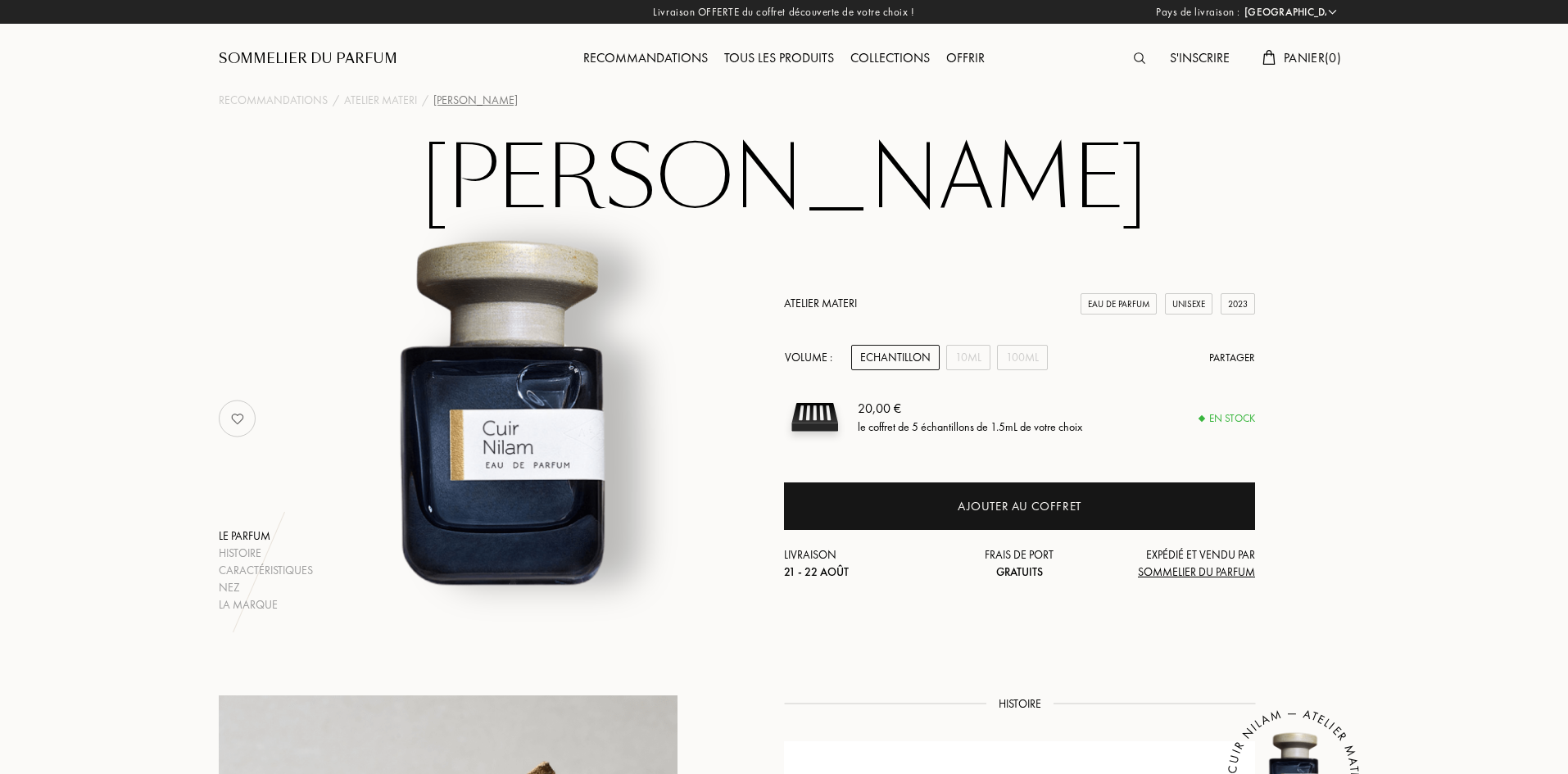
select select "FR"
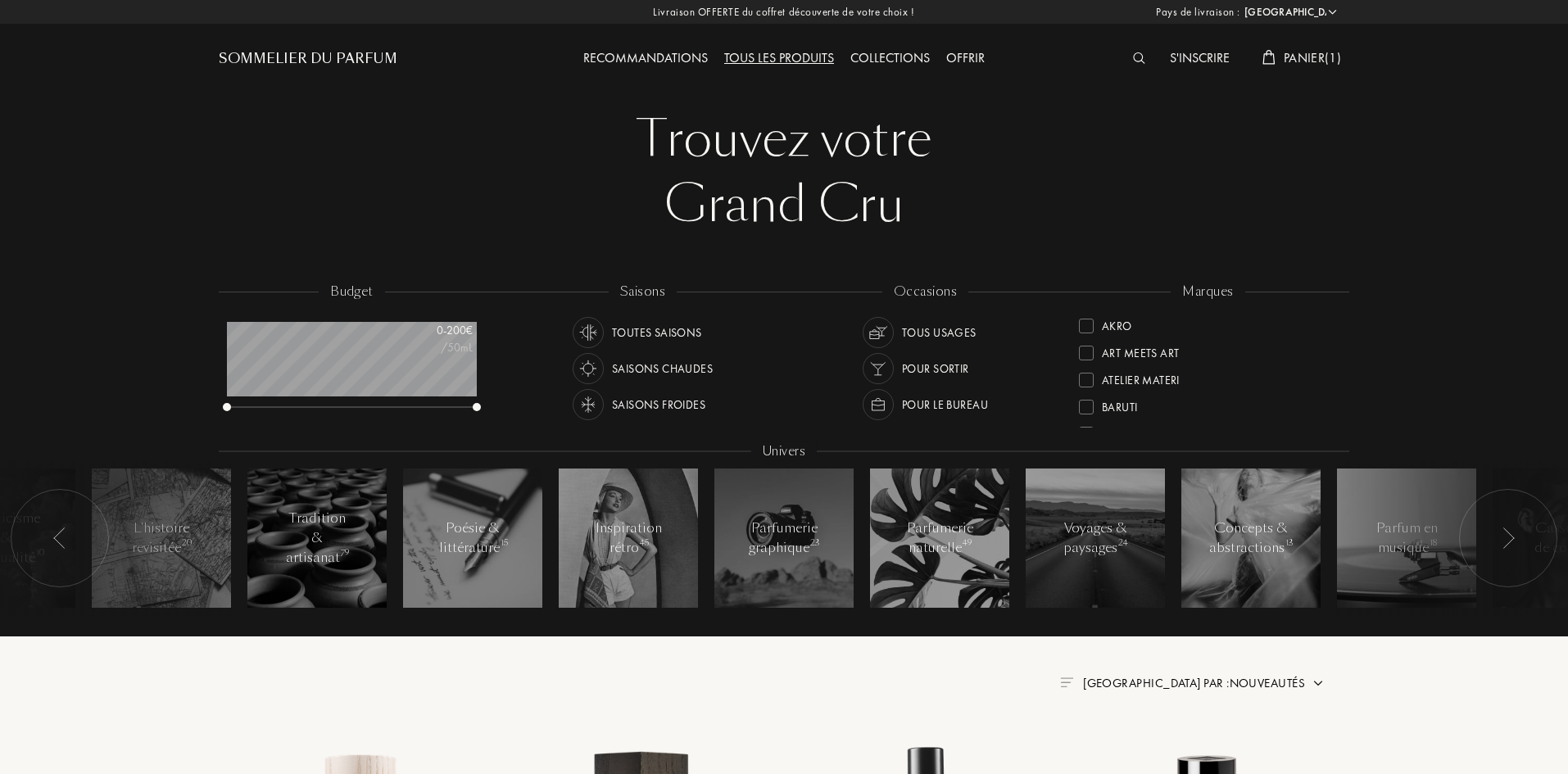
select select "FR"
click at [875, 333] on img at bounding box center [878, 333] width 23 height 23
click at [589, 333] on img at bounding box center [588, 333] width 23 height 23
click at [645, 55] on div "Recommandations" at bounding box center [646, 59] width 141 height 21
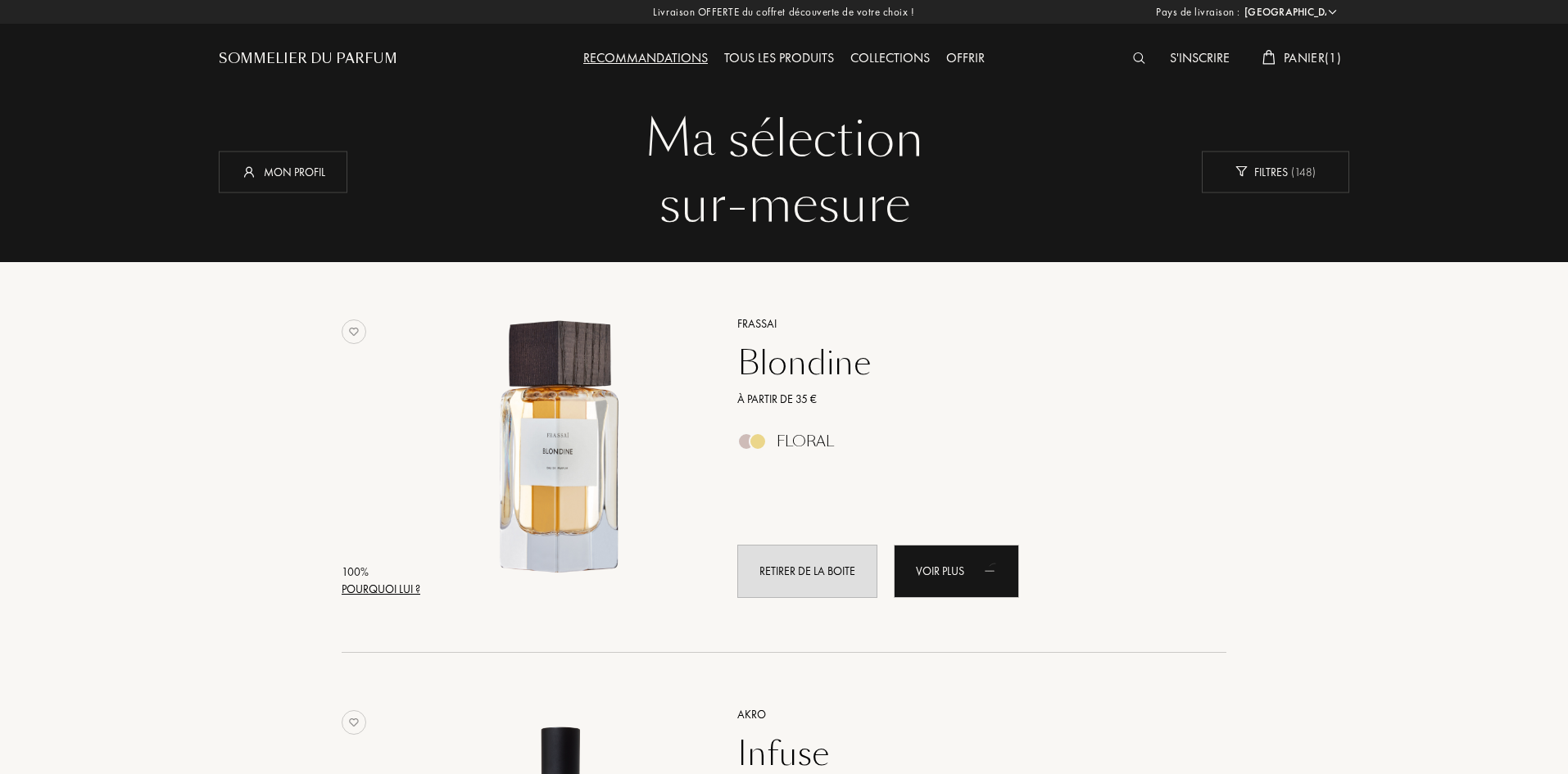
select select "FR"
click at [973, 579] on div "Voir plus" at bounding box center [955, 571] width 125 height 53
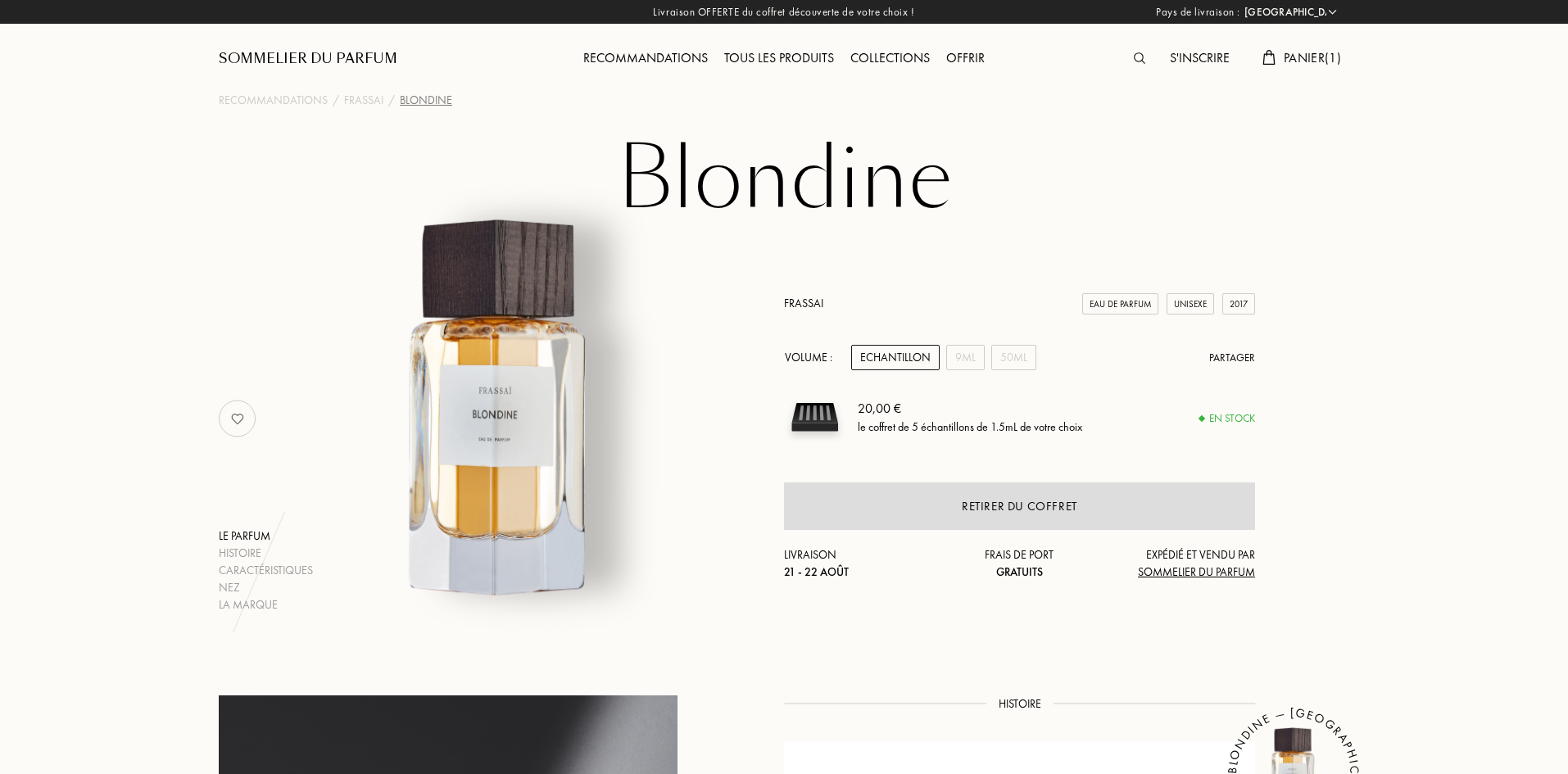
select select "FR"
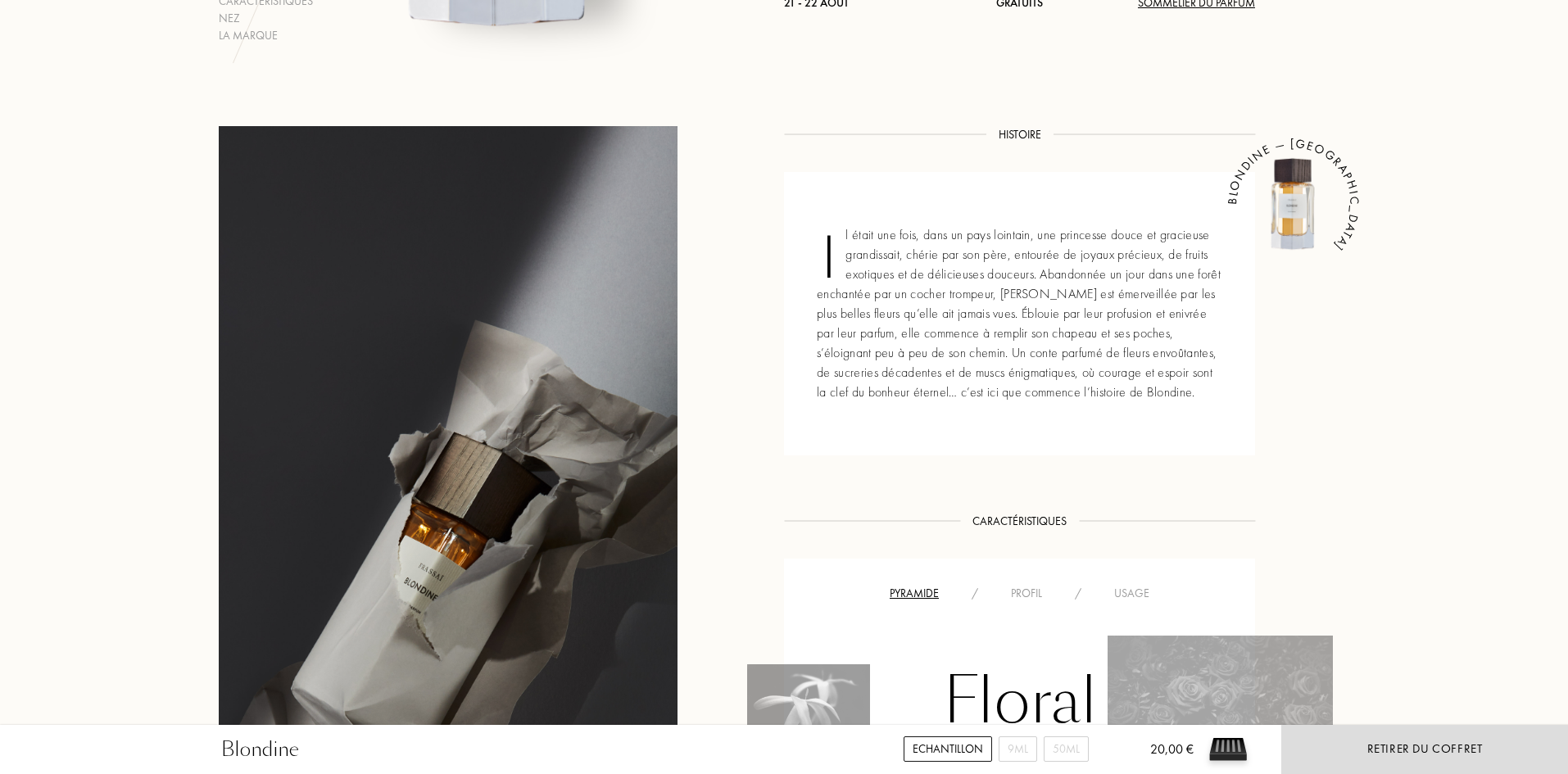
scroll to position [573, 0]
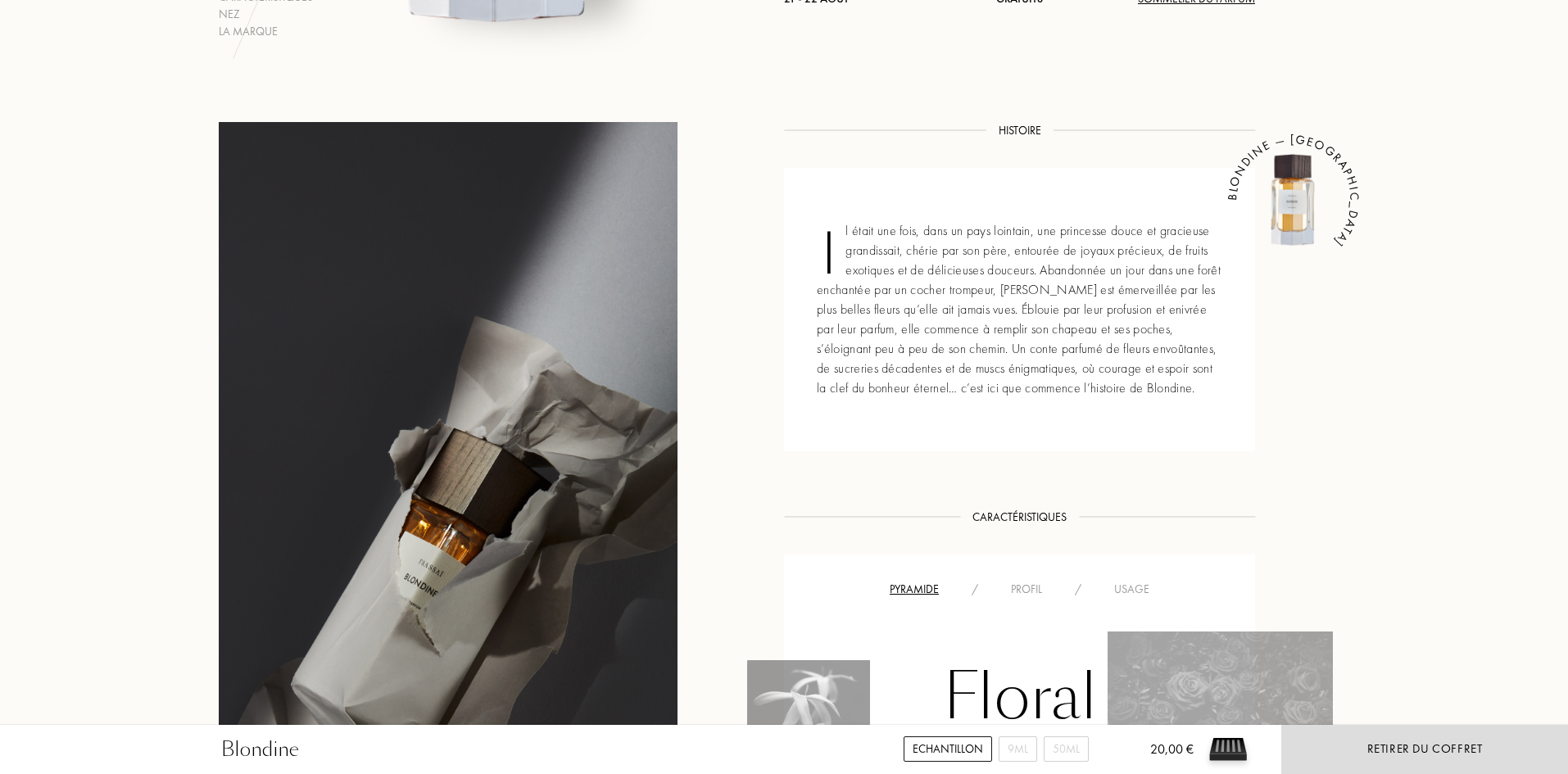
drag, startPoint x: 107, startPoint y: 343, endPoint x: 49, endPoint y: 225, distance: 131.5
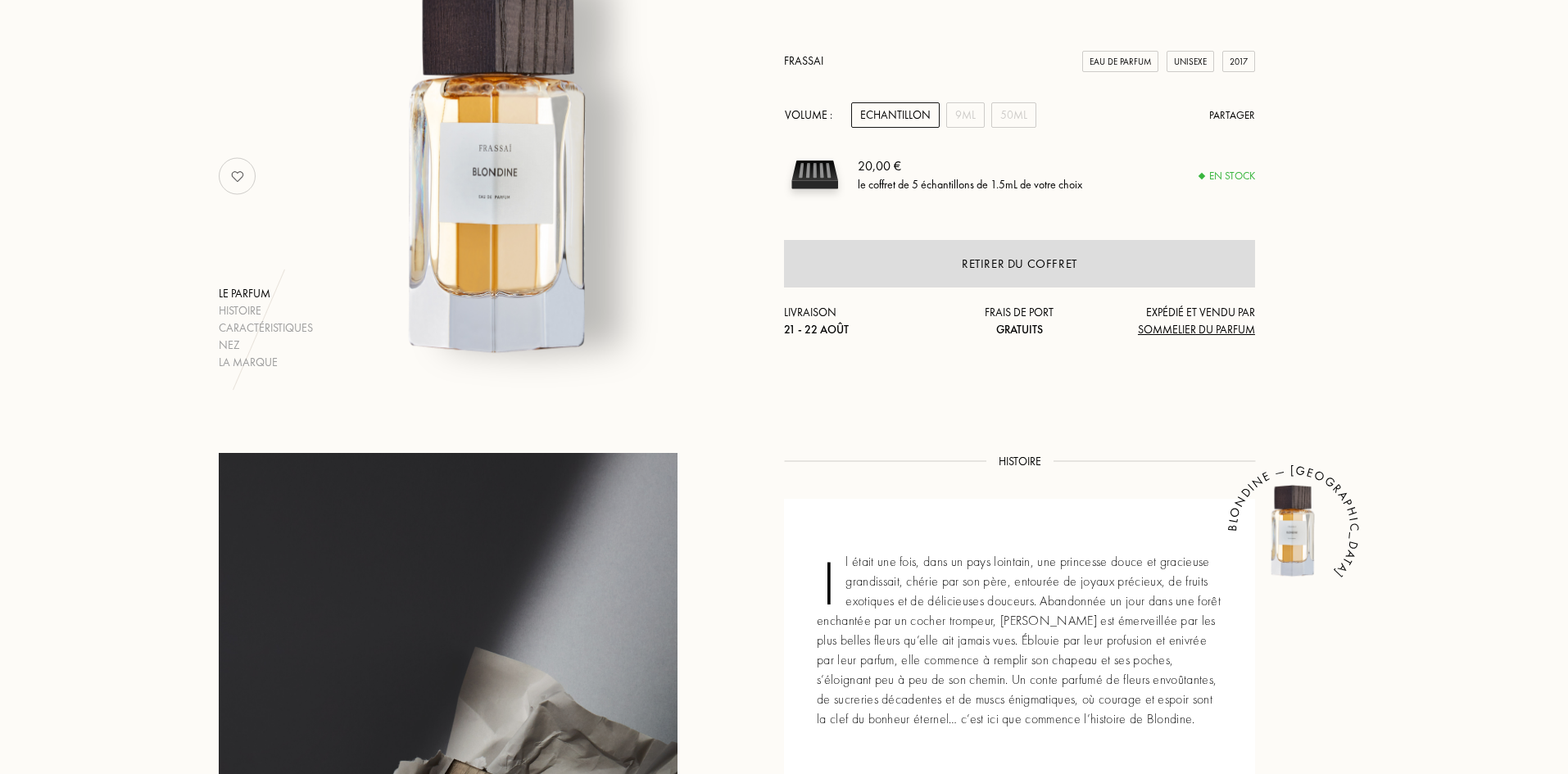
scroll to position [0, 0]
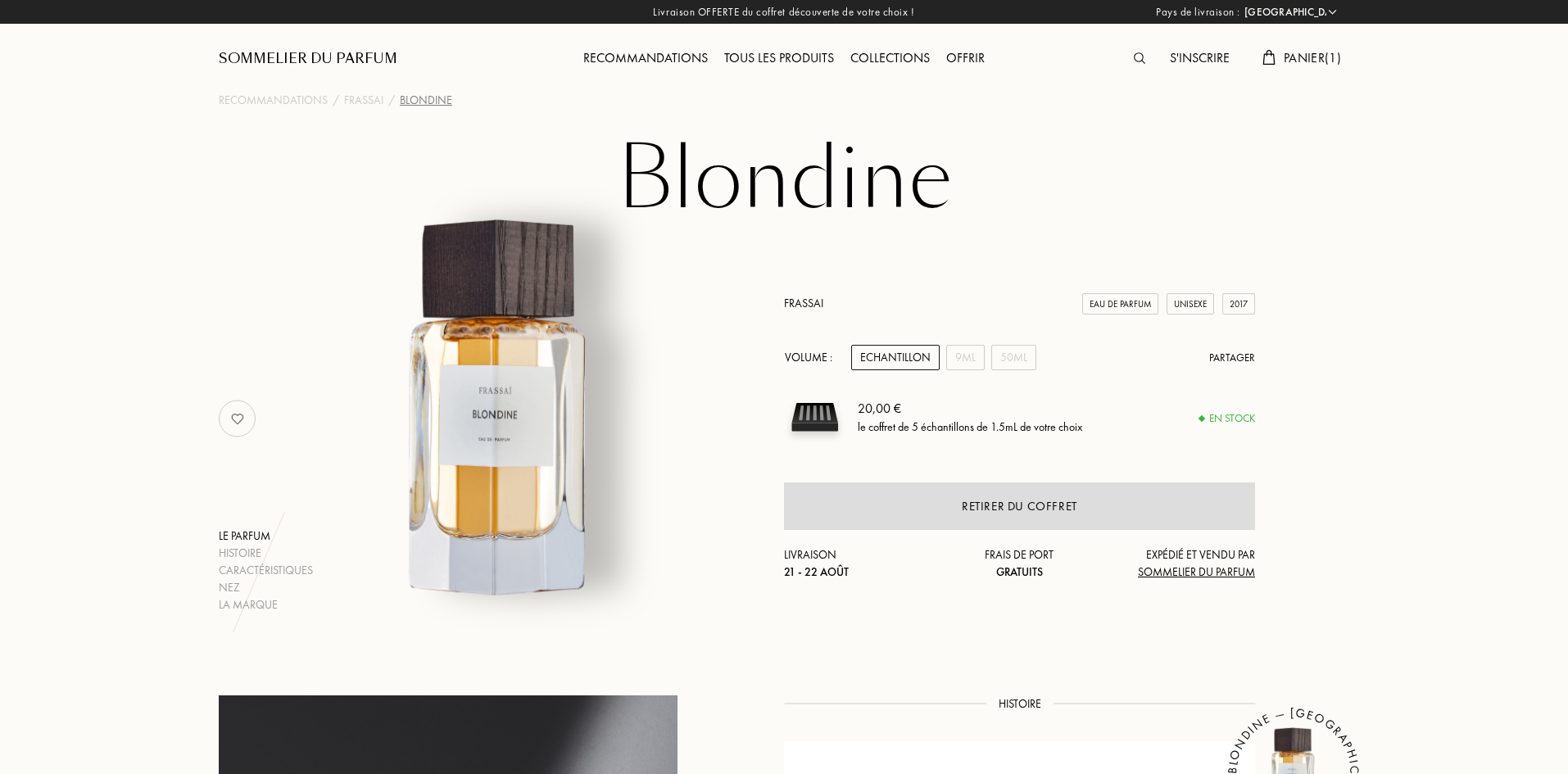
click at [673, 61] on div "Recommandations" at bounding box center [646, 59] width 141 height 21
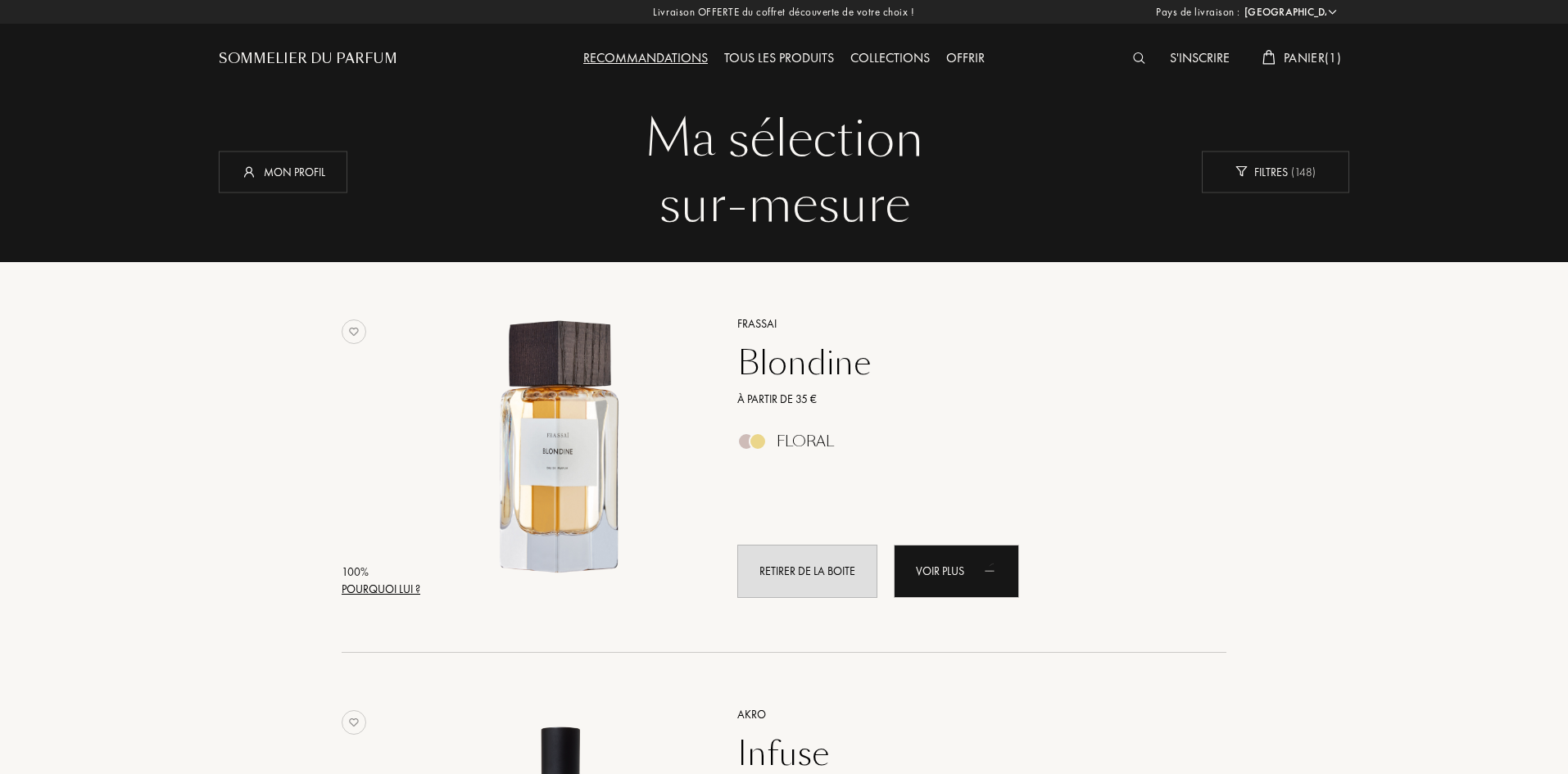
select select "FR"
click at [1291, 58] on span "Panier ( 1 )" at bounding box center [1312, 58] width 57 height 17
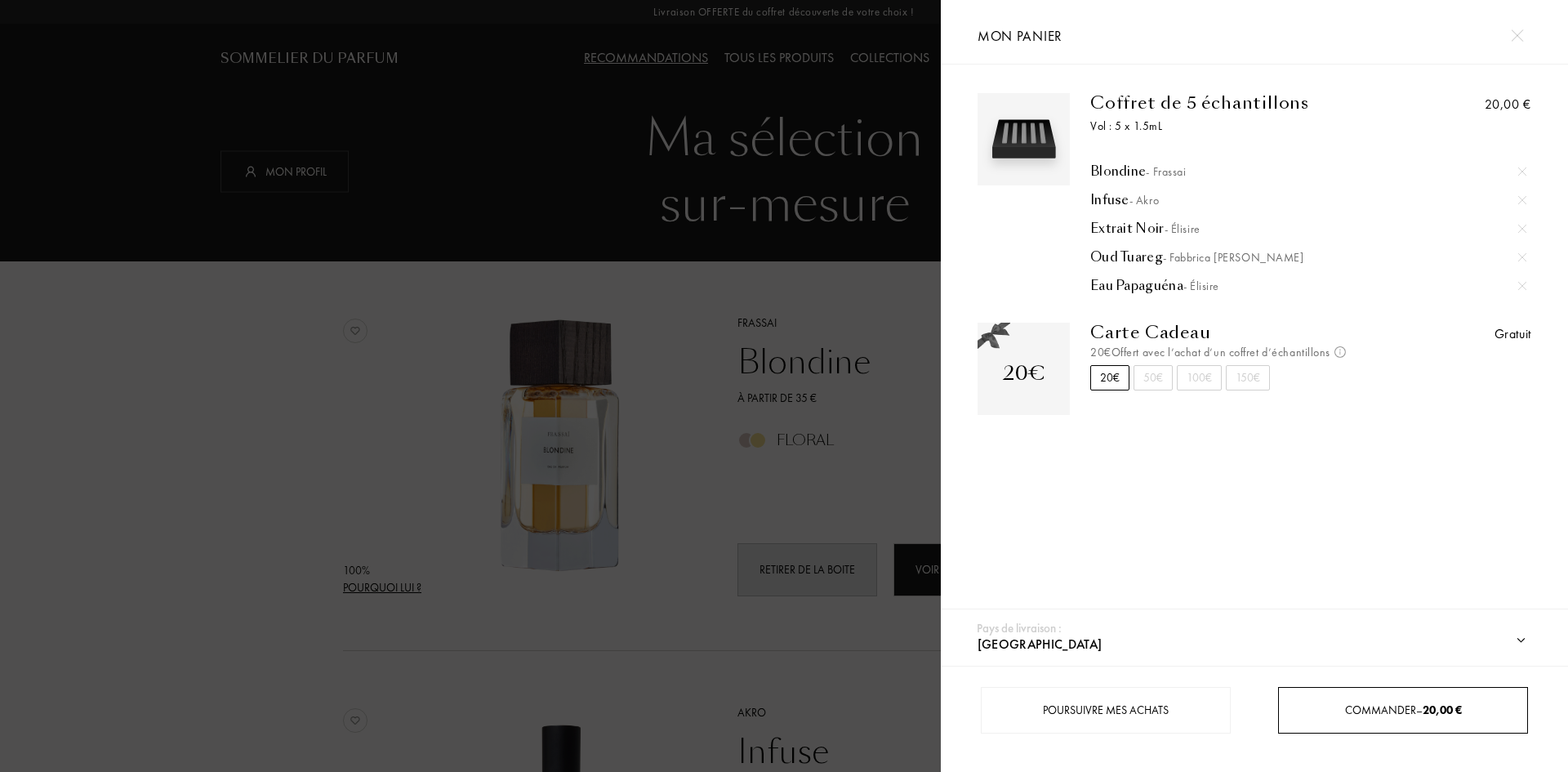
click at [1402, 699] on div "Commander – 20,00 €" at bounding box center [1403, 710] width 250 height 46
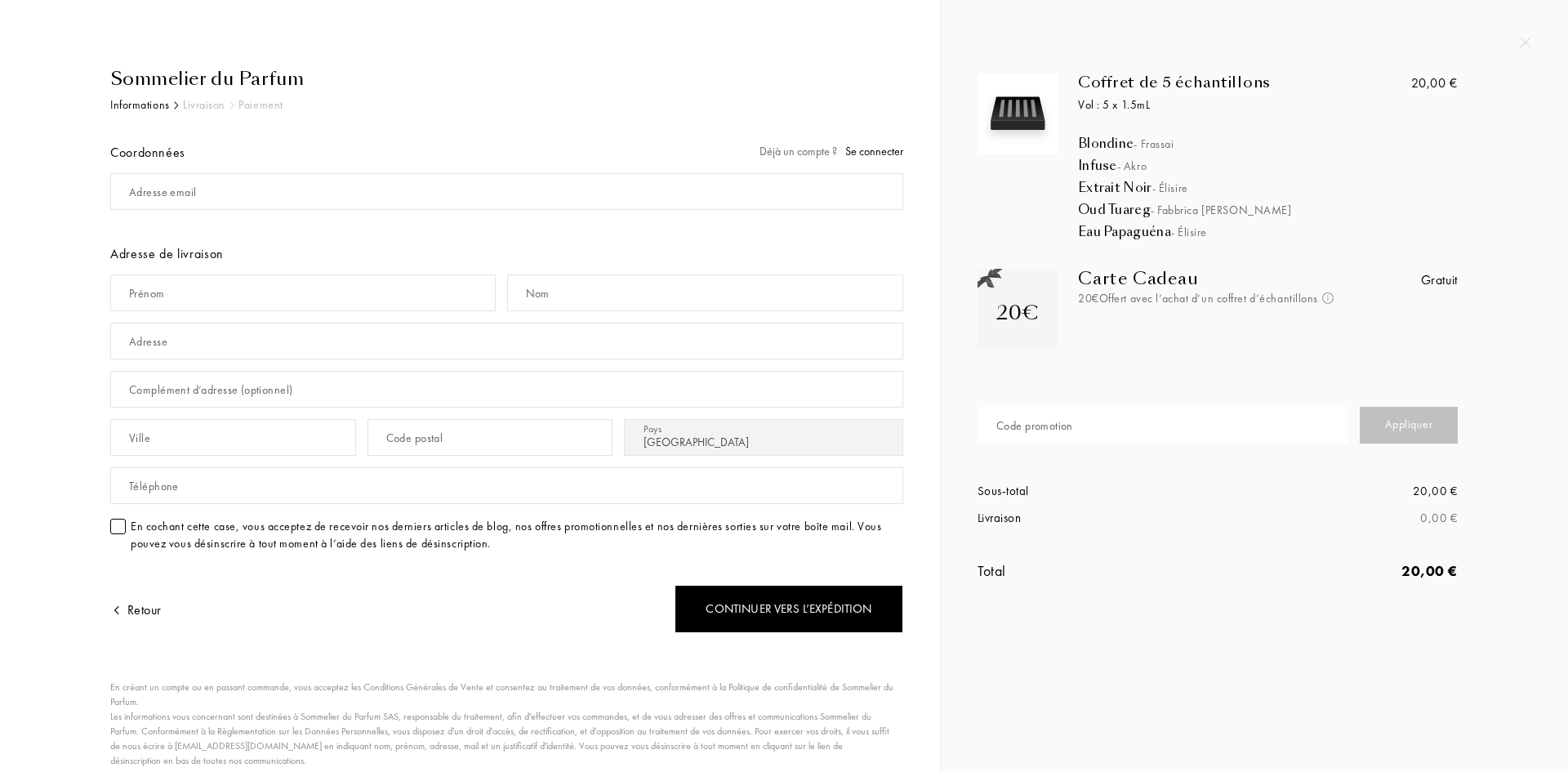
select select "FR"
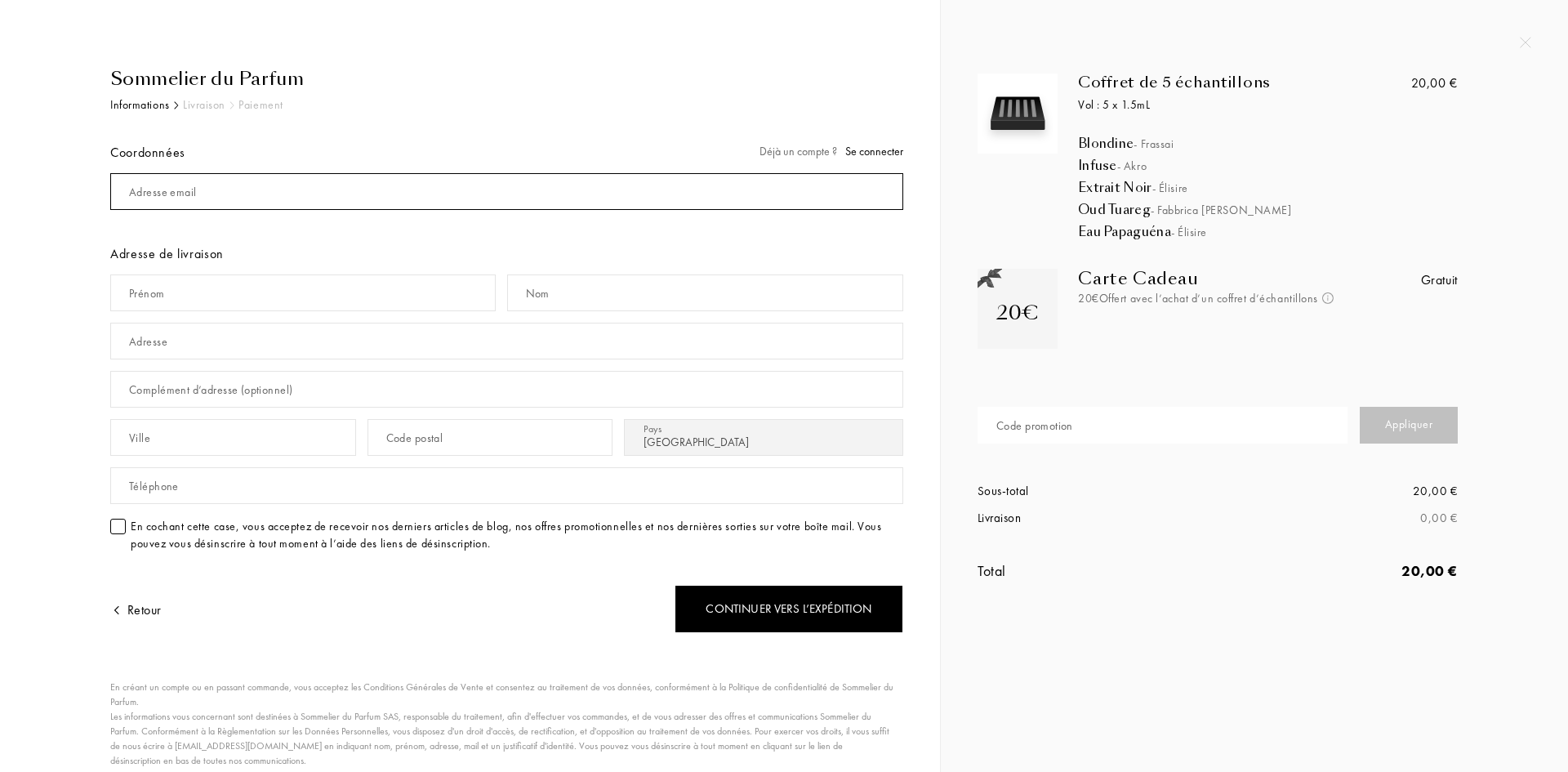
click at [236, 189] on input "mail" at bounding box center [507, 191] width 793 height 37
type input "florentmarion35@hotmail.fr"
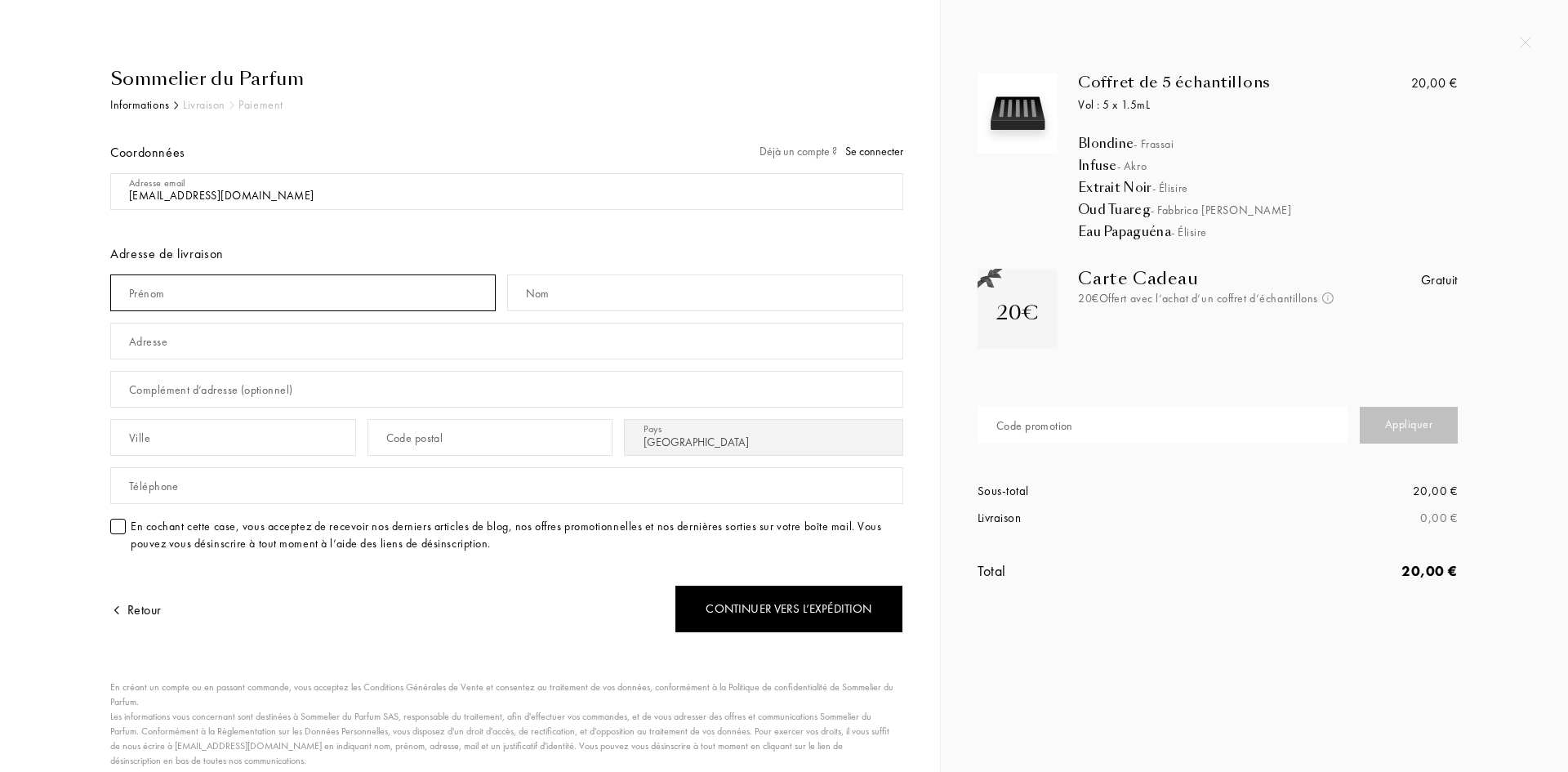
type input "Florent"
type input "Marion"
type input "5 rue du Clos de la Hache"
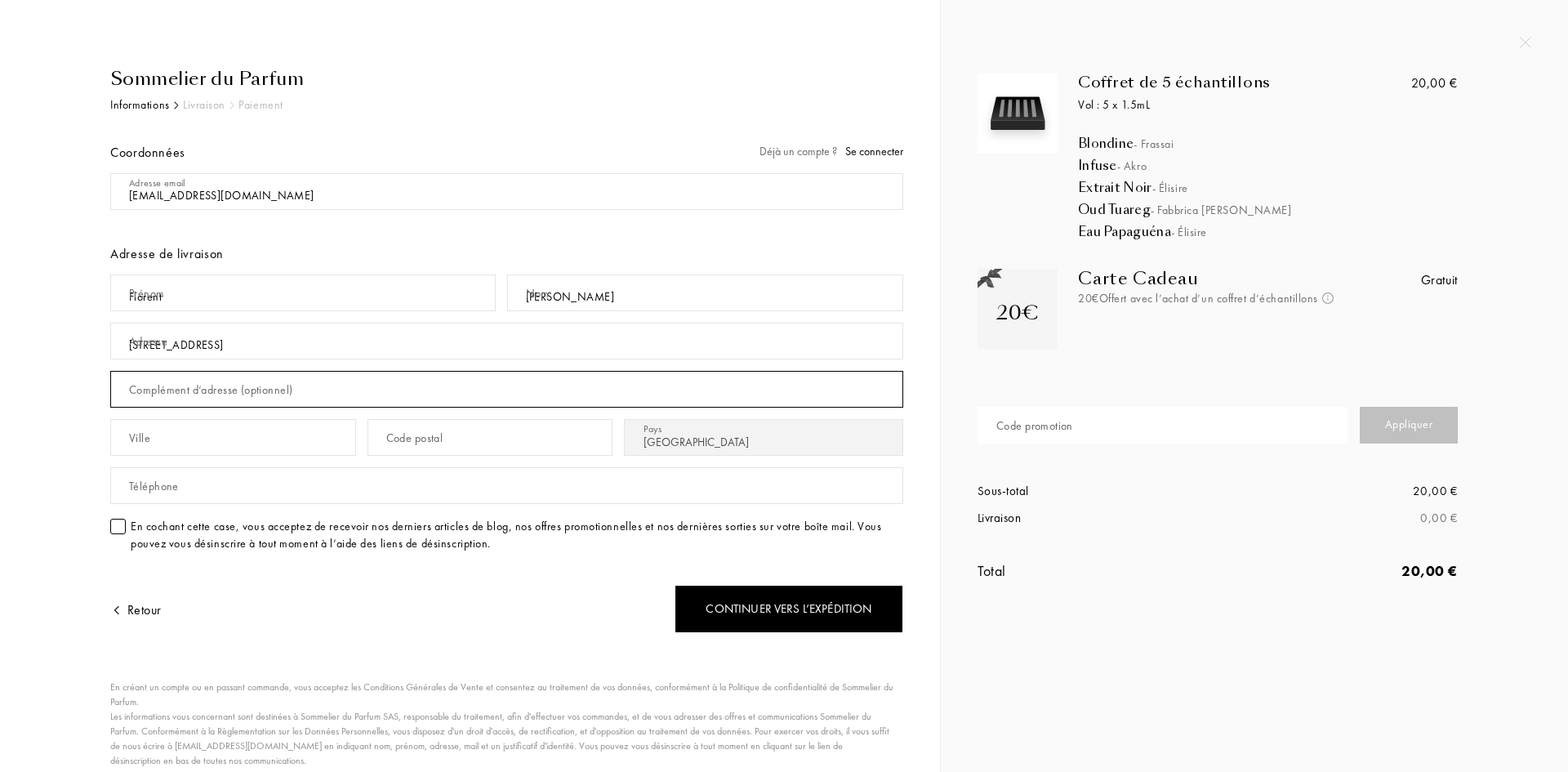
type input "appartement n°205"
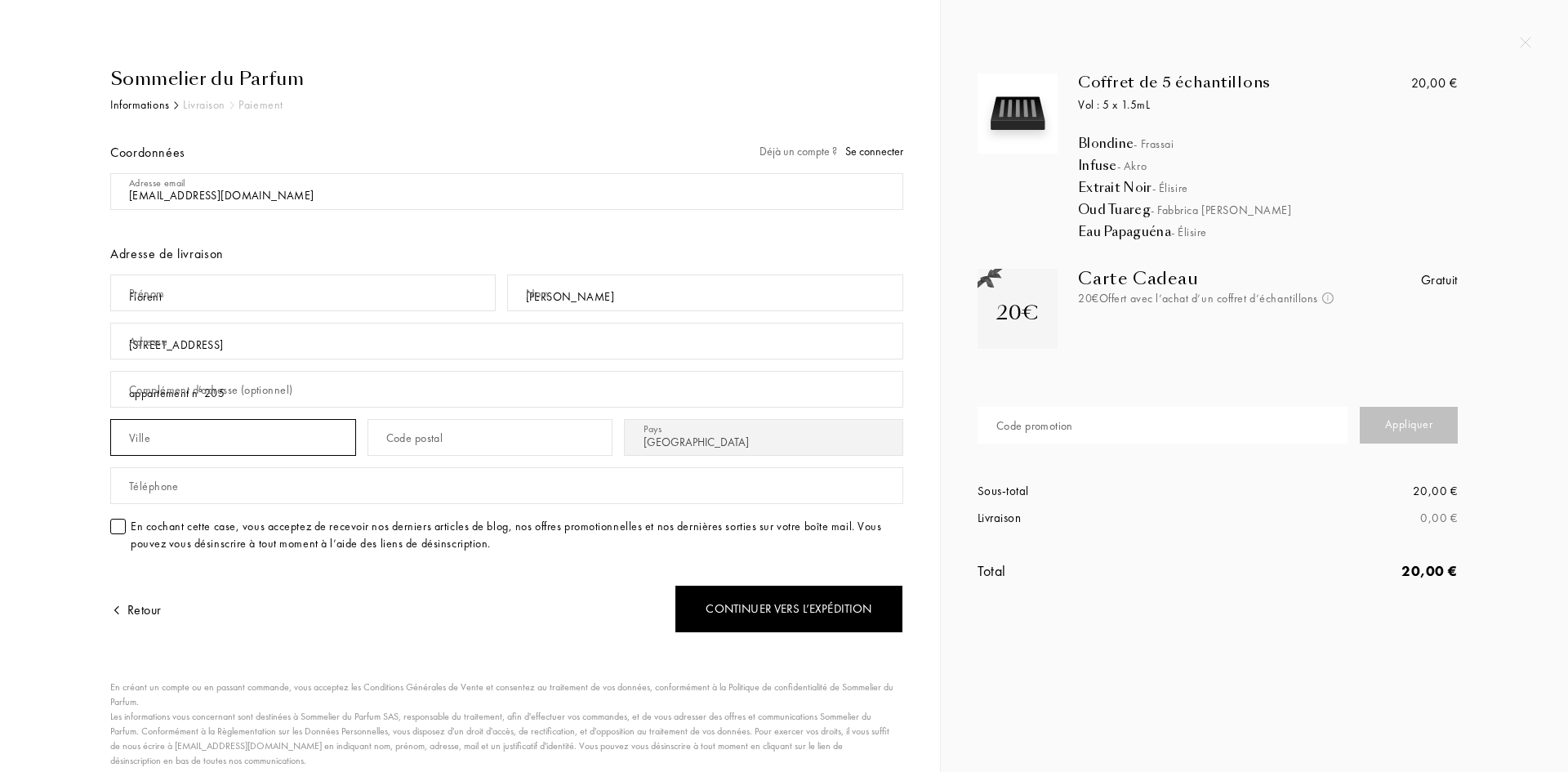
type input "string:BRECE"
type input "35530"
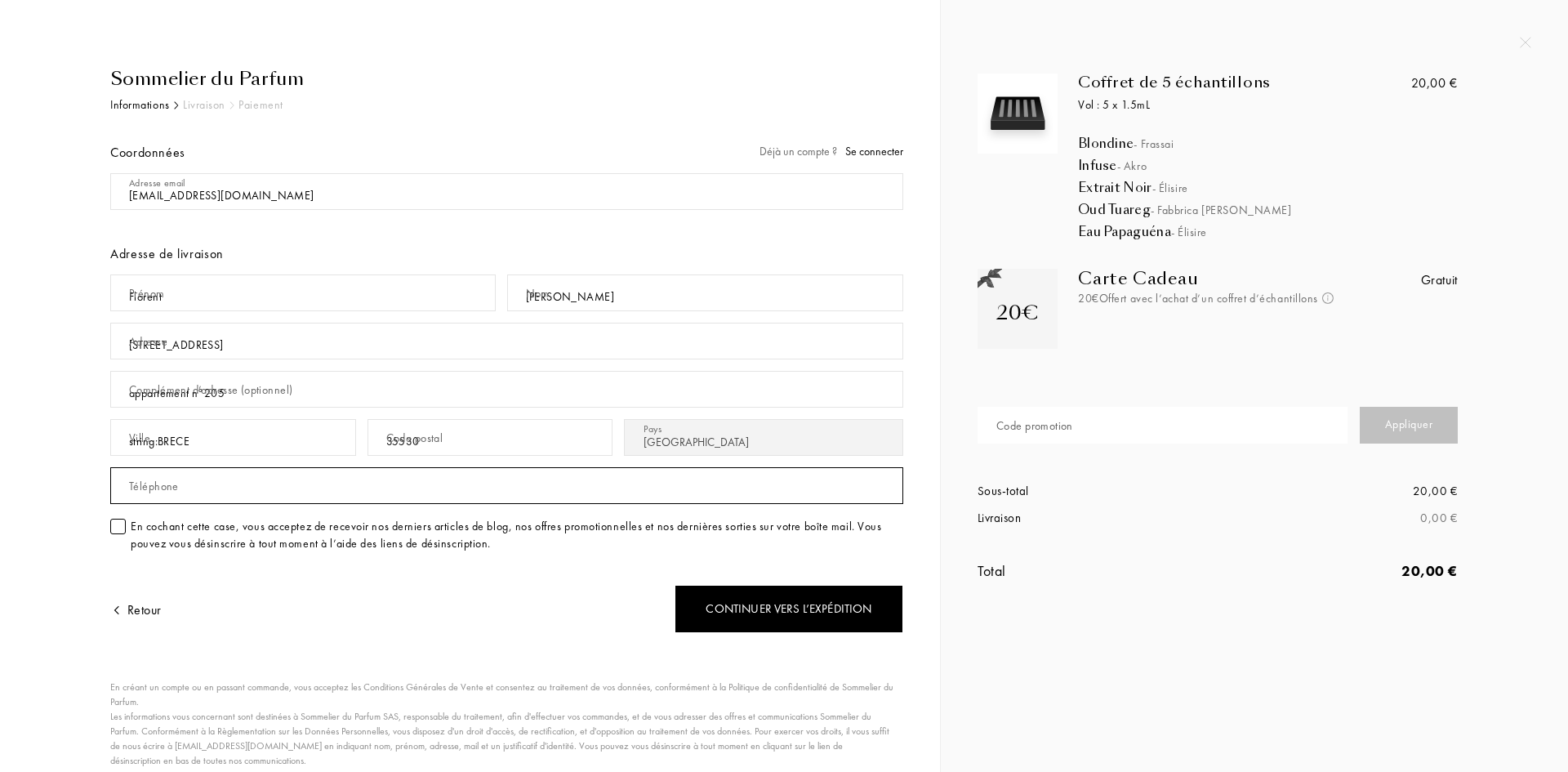
type input "0750343039"
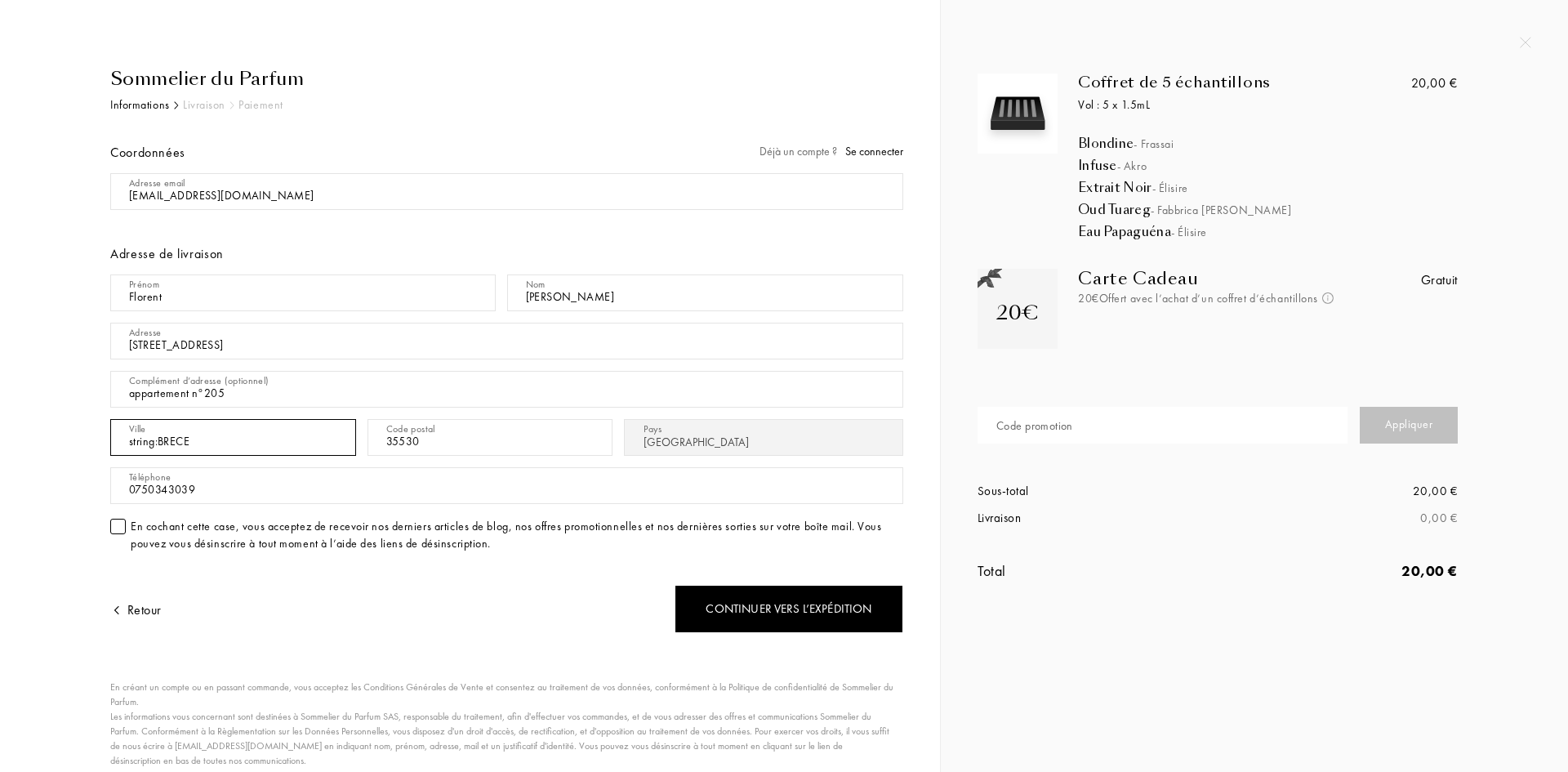
drag, startPoint x: 157, startPoint y: 439, endPoint x: 70, endPoint y: 436, distance: 87.1
click at [74, 438] on div "Sommelier du Parfum Informations Livraison Paiement Coordonnées Déjà un compte …" at bounding box center [488, 450] width 830 height 768
type input "BRECE"
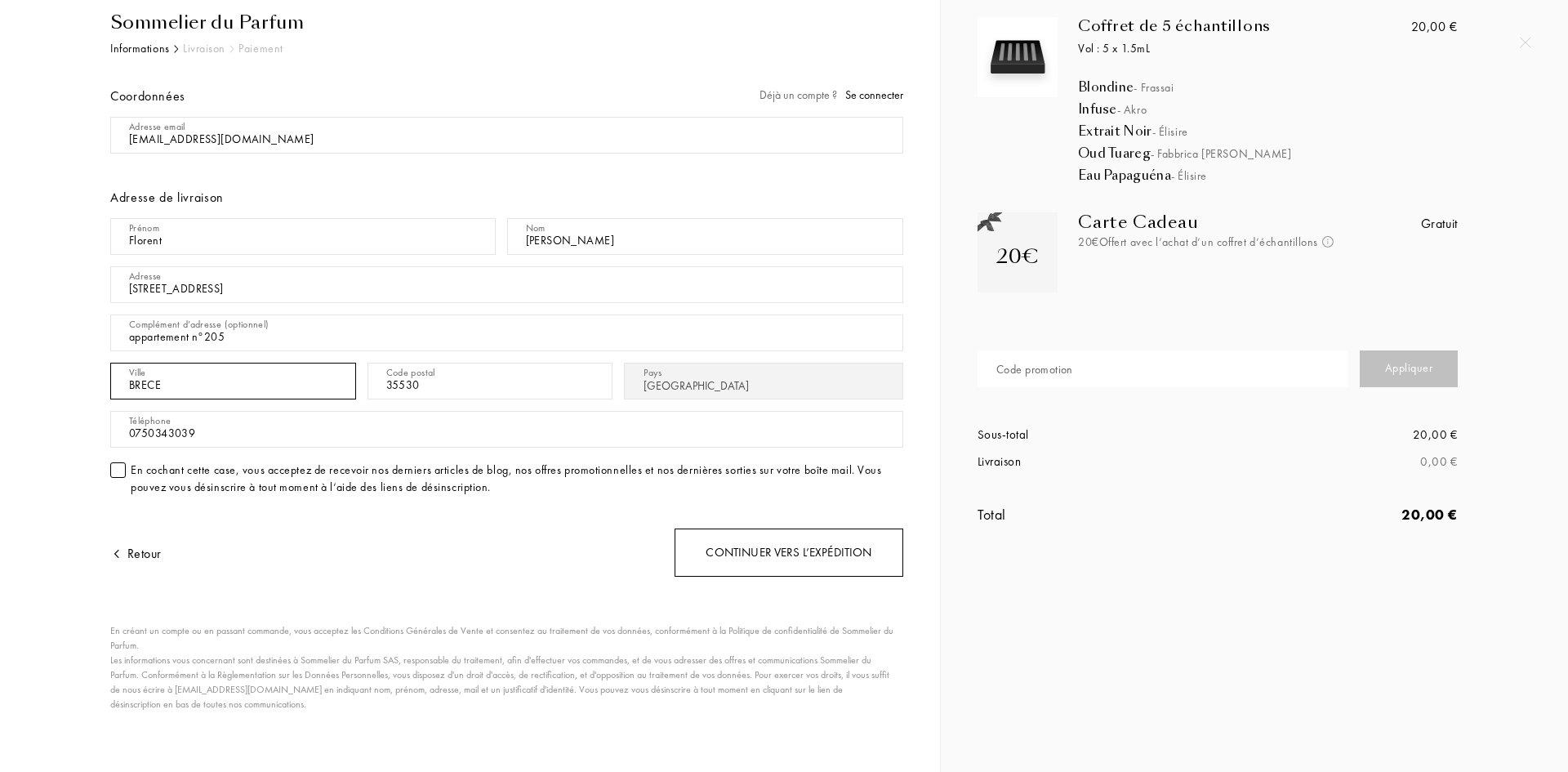
scroll to position [61, 0]
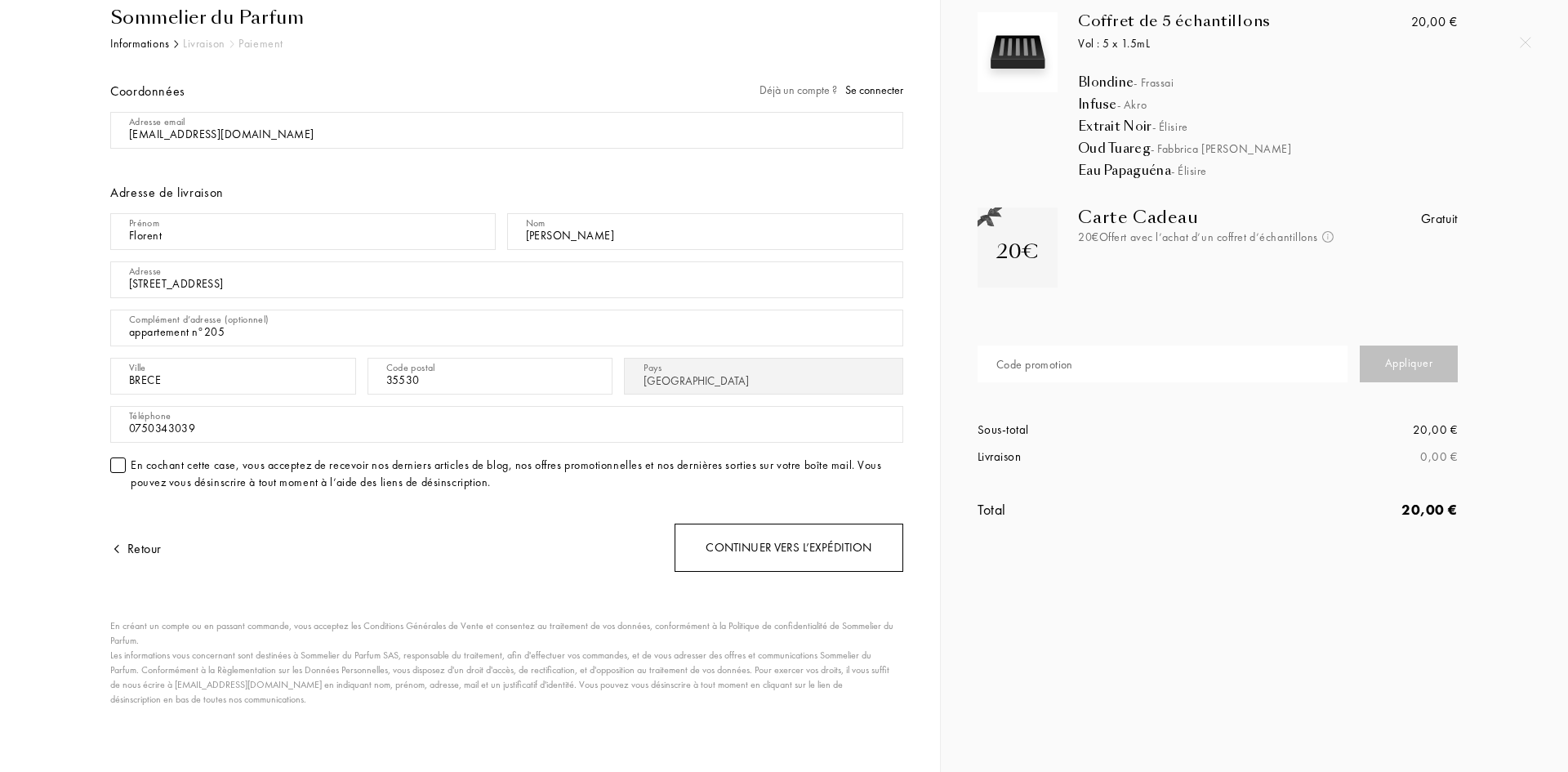
click at [779, 550] on div "Continuer vers l’expédition" at bounding box center [788, 548] width 229 height 48
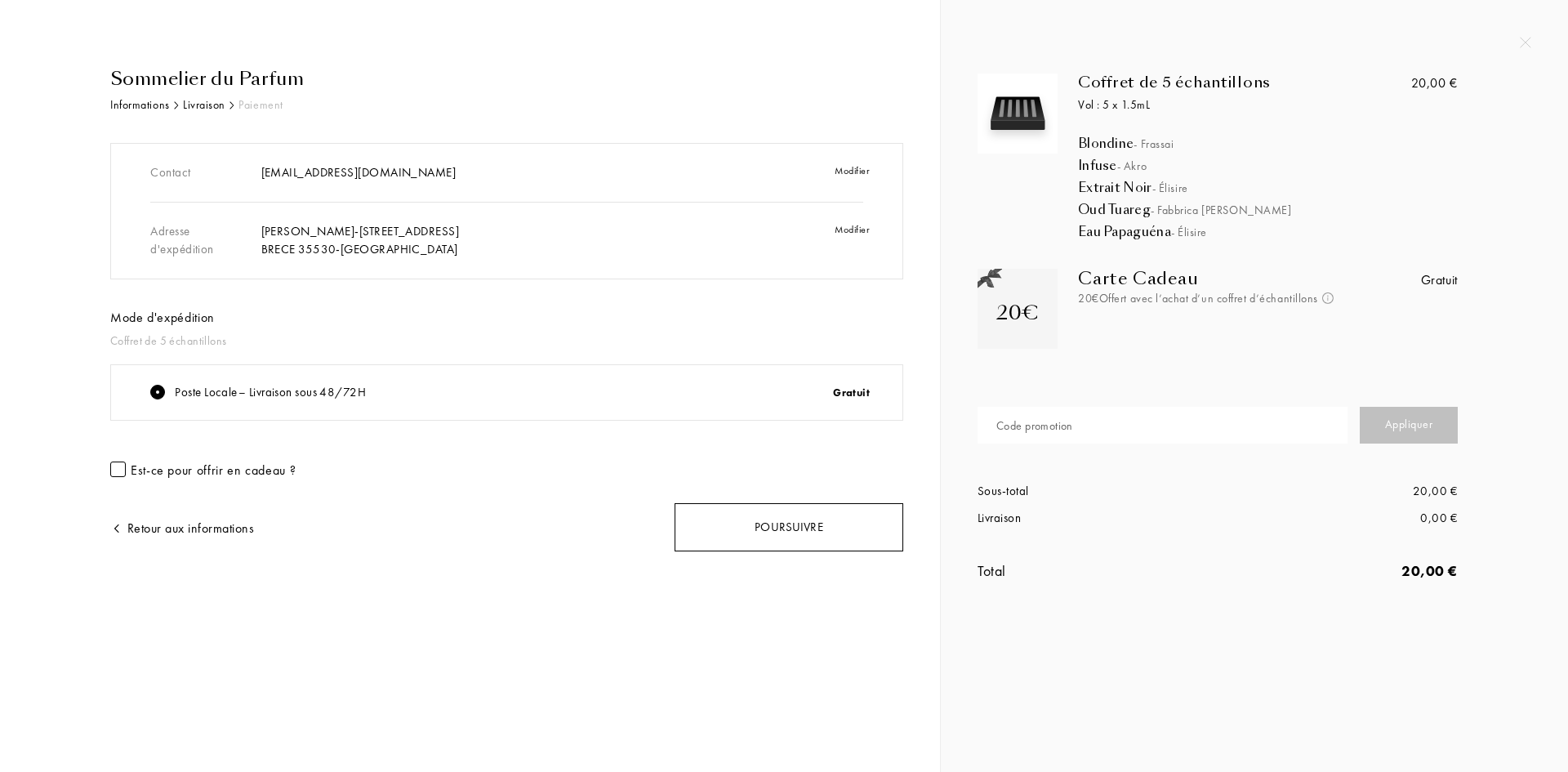
click at [795, 526] on div "Poursuivre" at bounding box center [788, 527] width 229 height 48
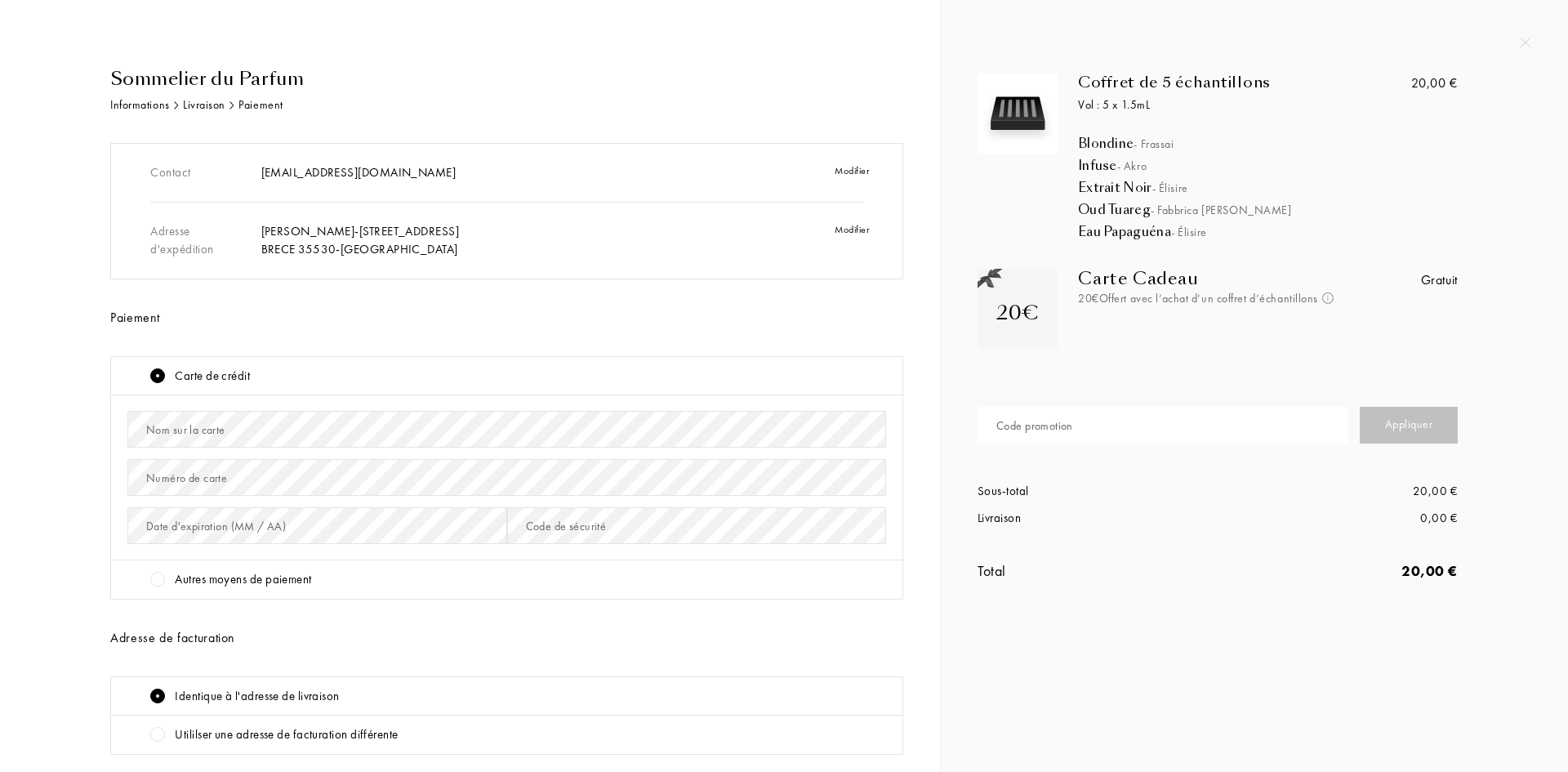
click at [215, 437] on div "Nom sur la carte" at bounding box center [185, 430] width 79 height 17
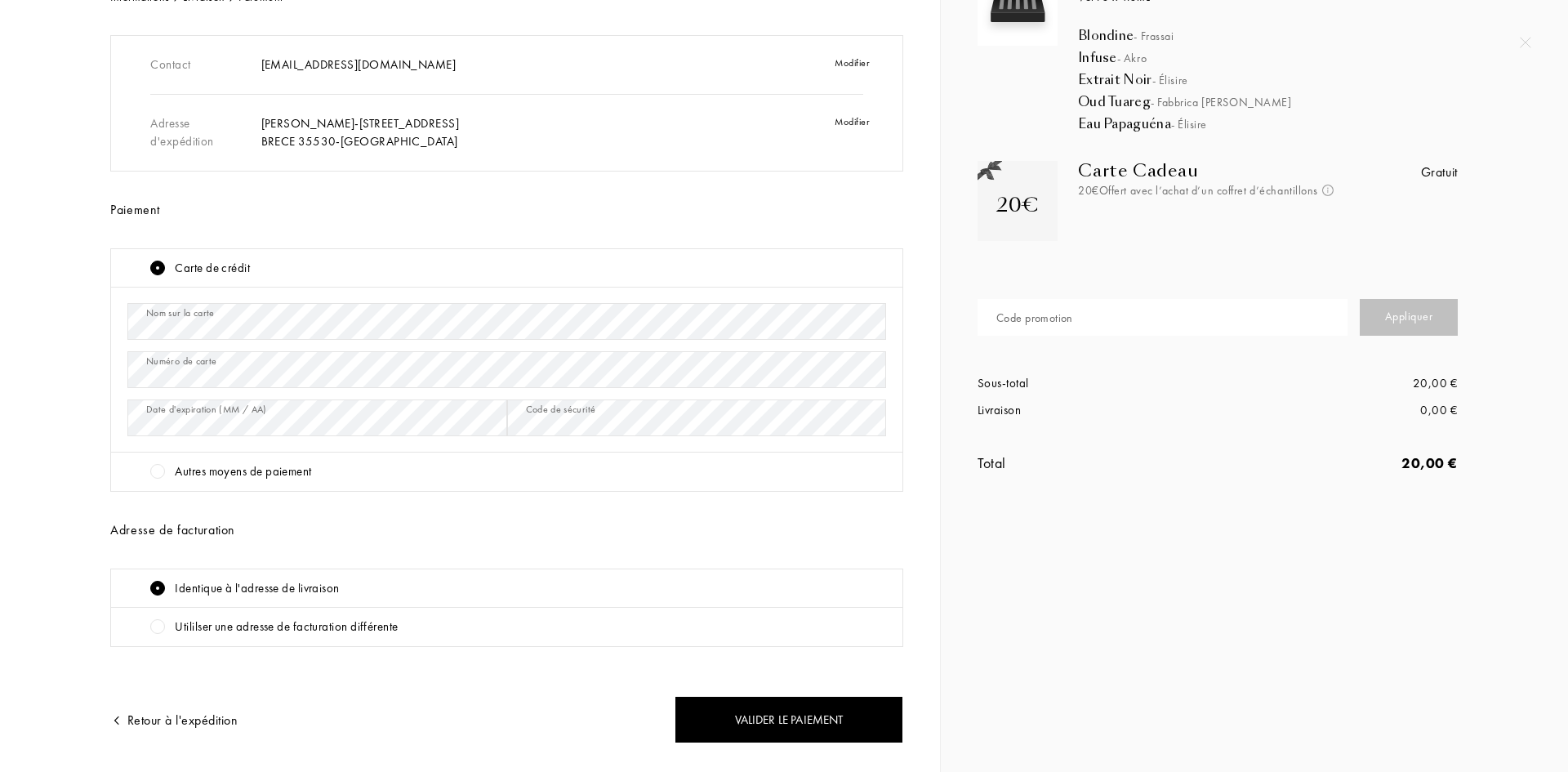
scroll to position [151, 0]
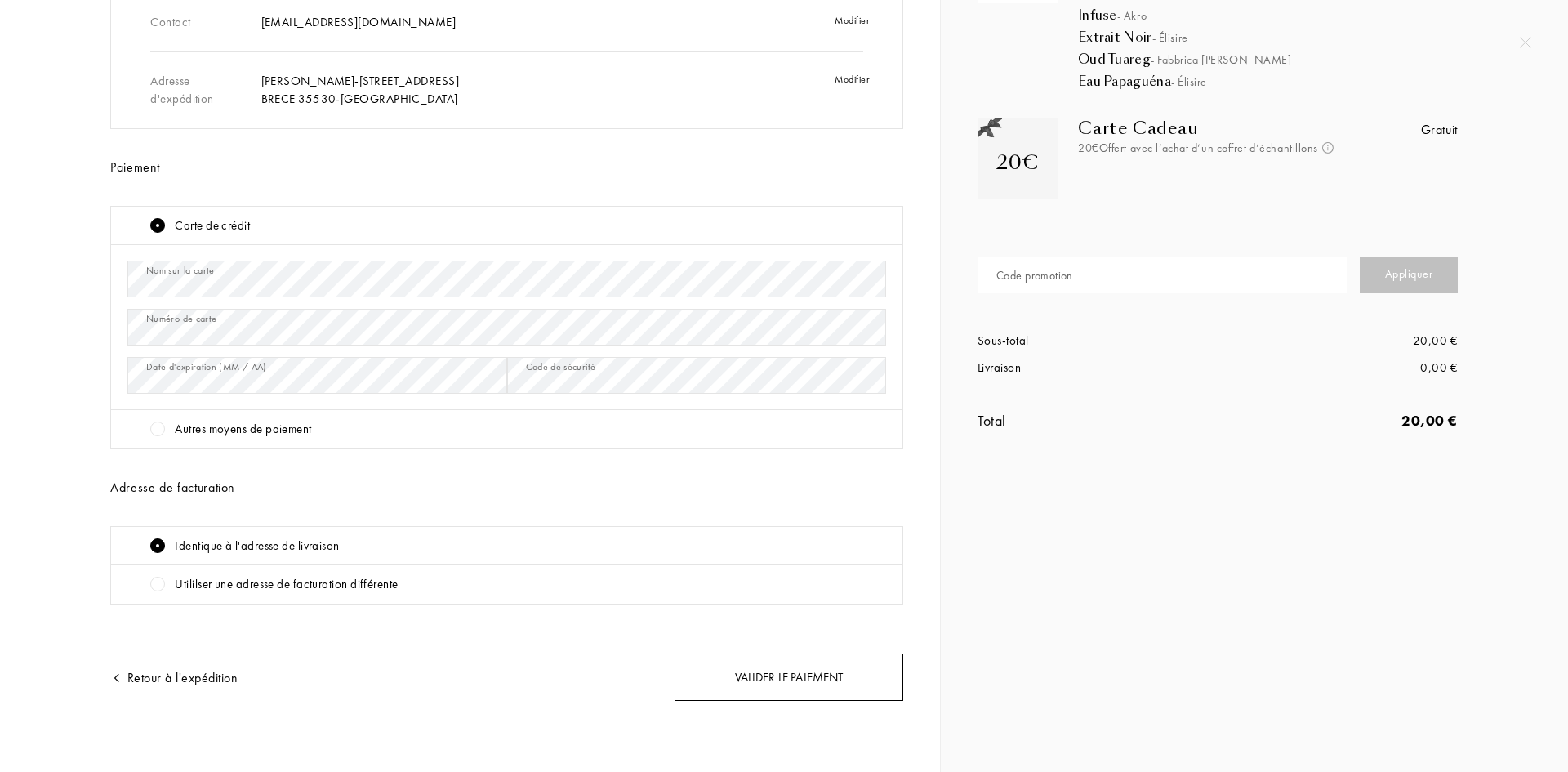
click at [737, 670] on div "Valider le paiement" at bounding box center [788, 677] width 229 height 48
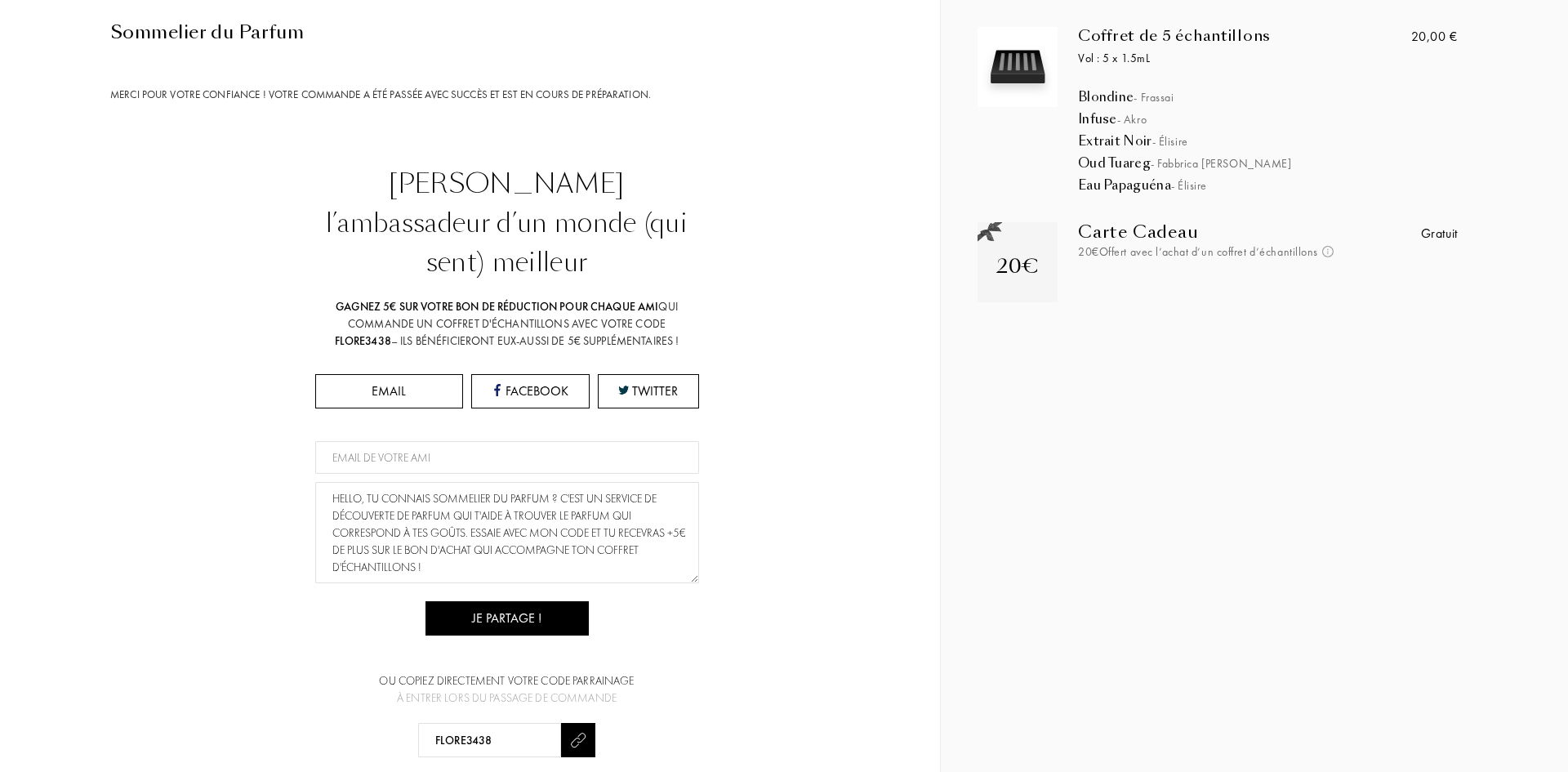
scroll to position [146, 0]
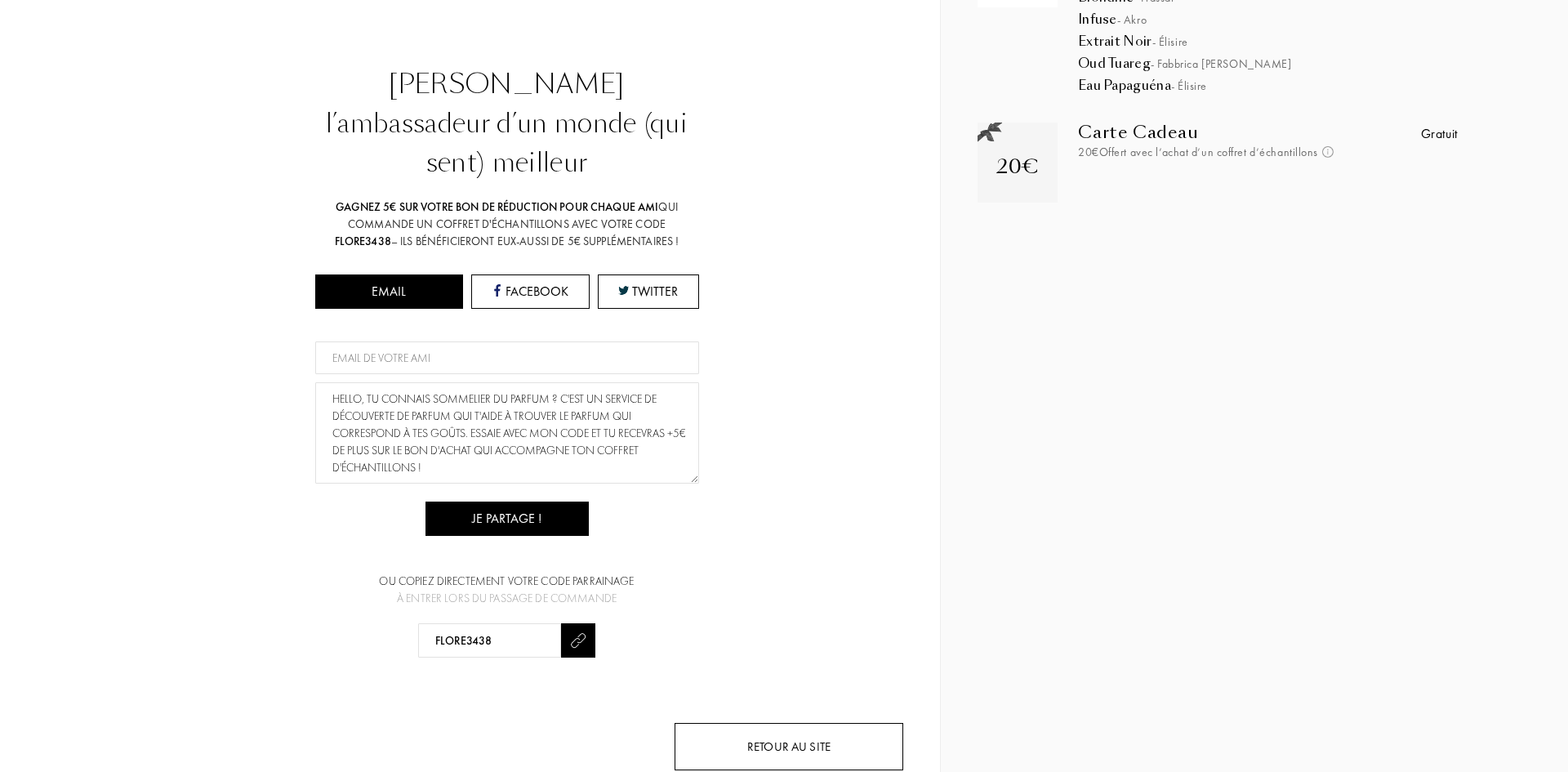
click at [756, 723] on div "Retour au site" at bounding box center [788, 747] width 229 height 48
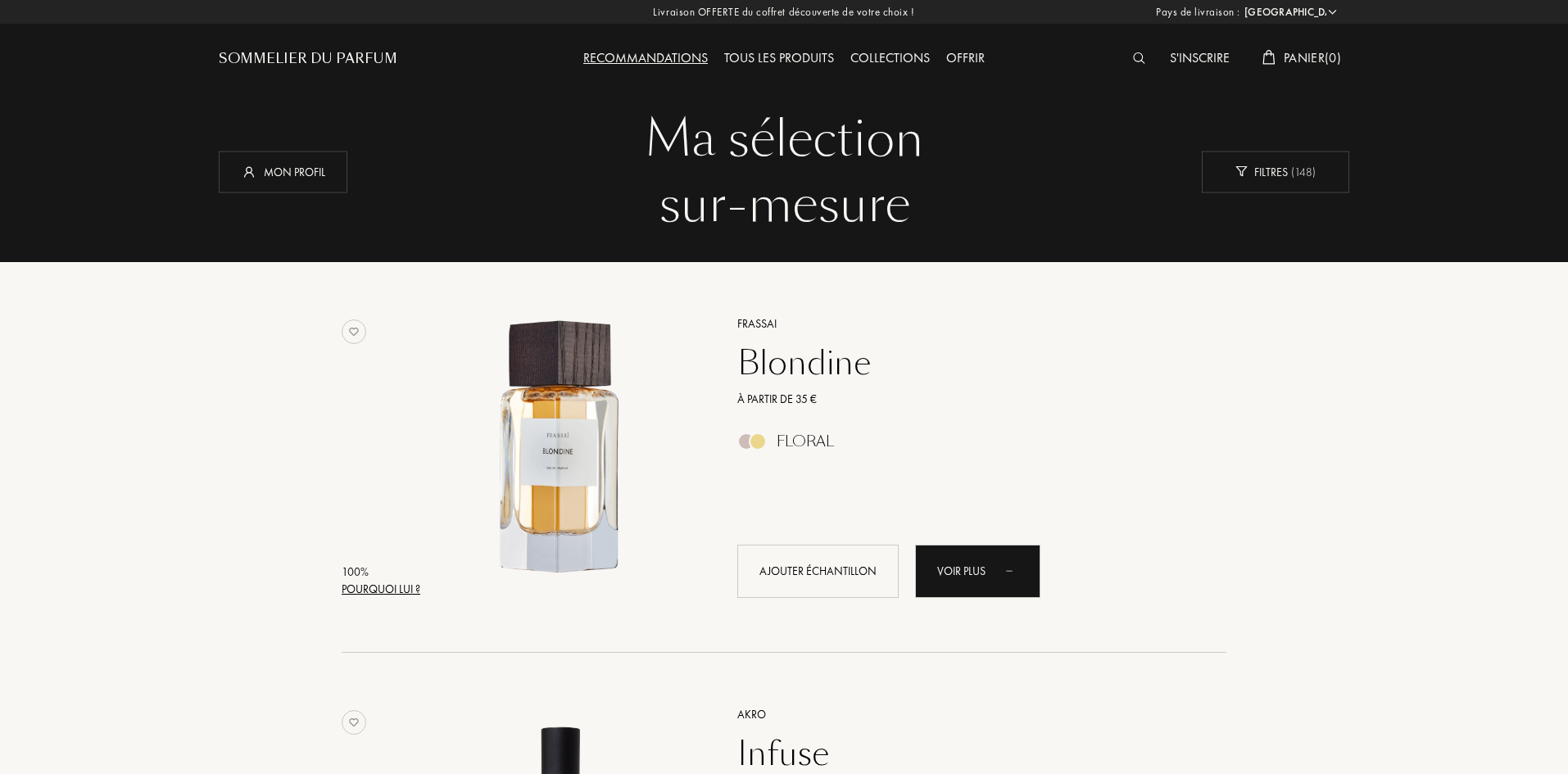
select select "FR"
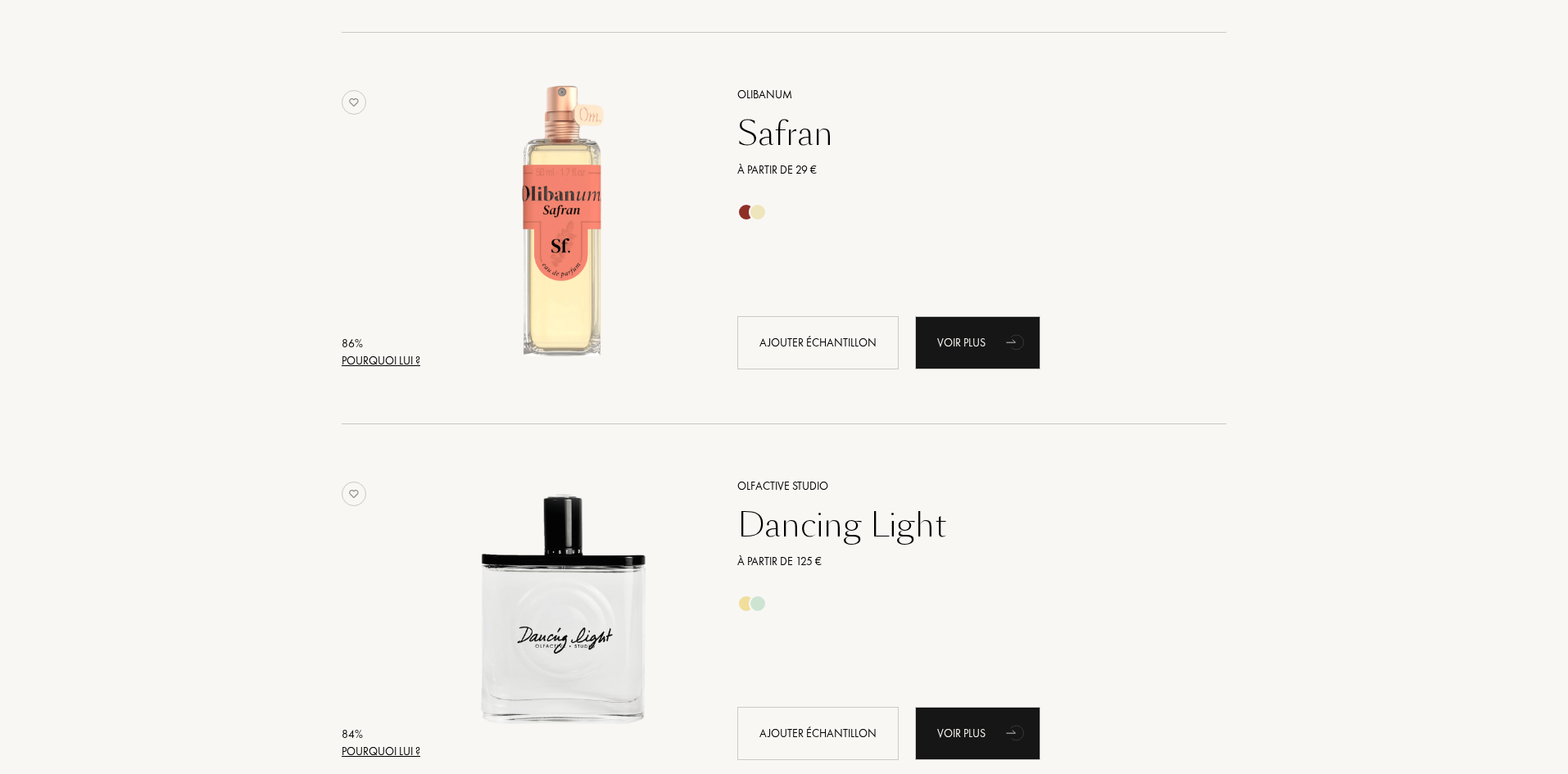
scroll to position [2211, 0]
